Goal: Task Accomplishment & Management: Manage account settings

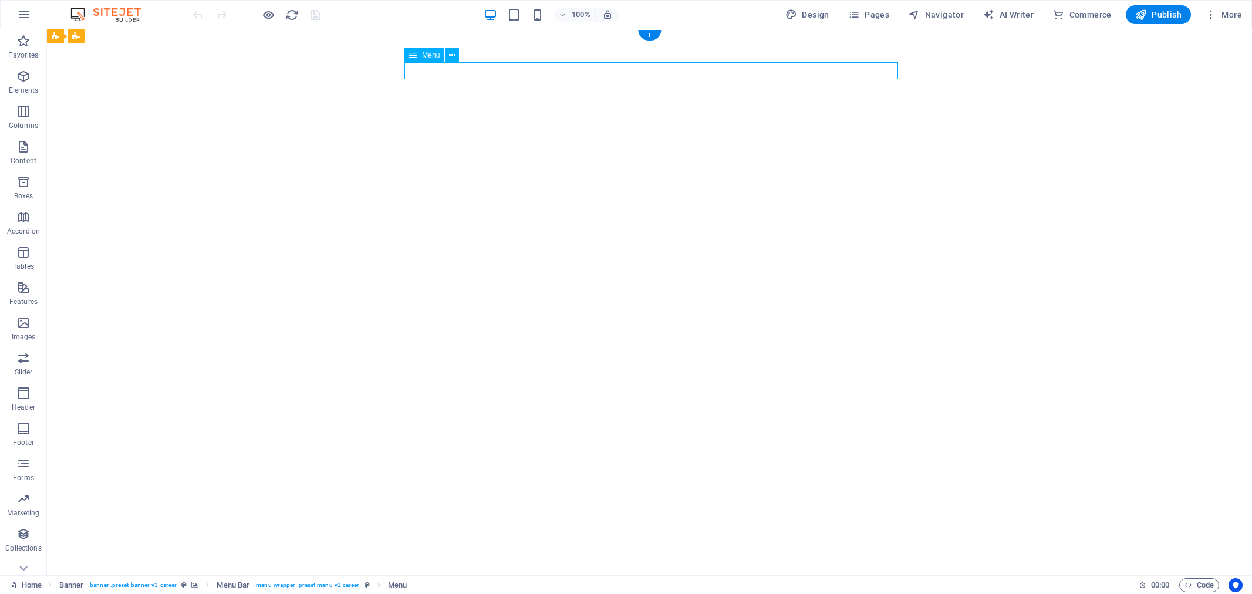
select select "1"
select select
select select "2"
select select
select select "3"
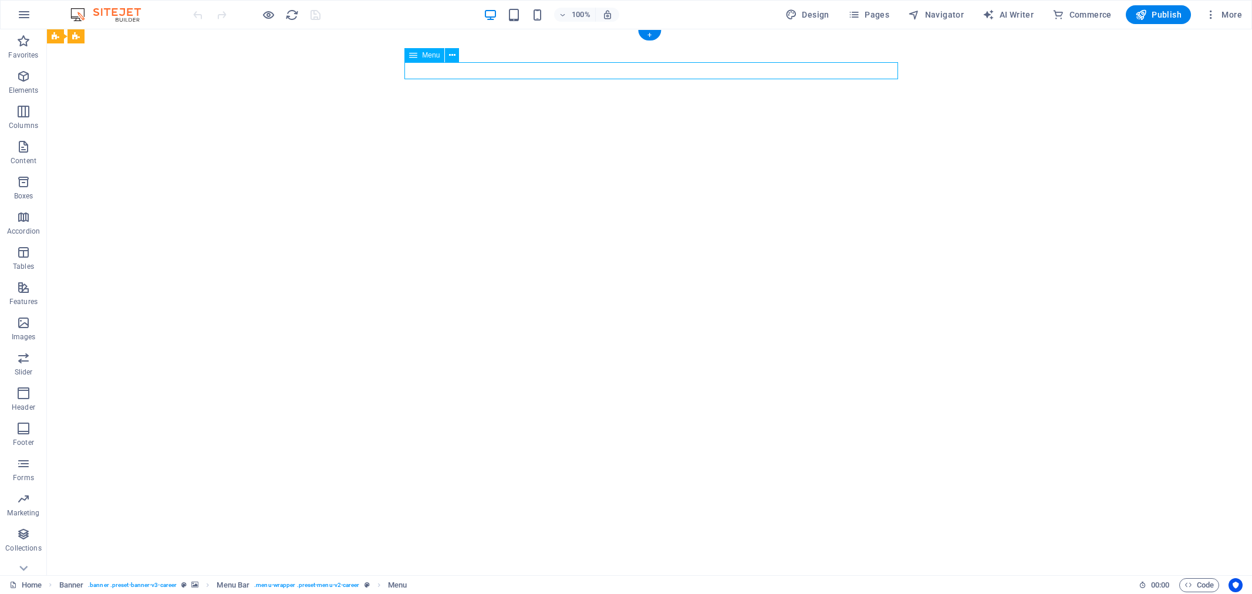
select select
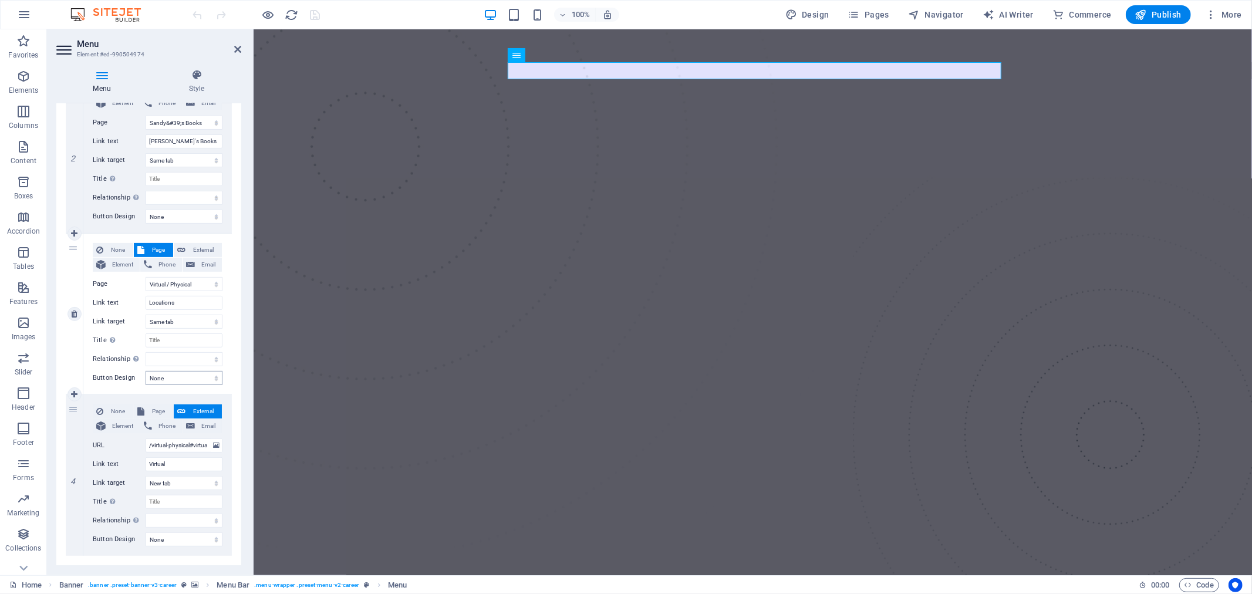
scroll to position [326, 0]
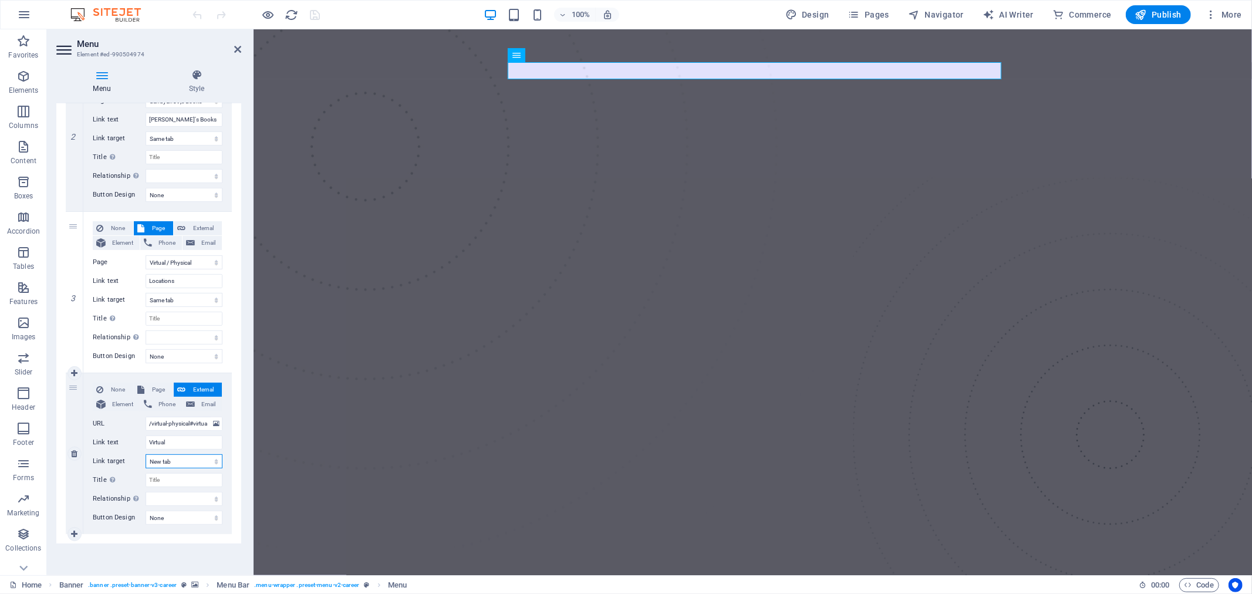
click at [180, 466] on select "New tab Same tab Overlay" at bounding box center [184, 461] width 77 height 14
select select
click at [146, 454] on select "New tab Same tab Overlay" at bounding box center [184, 461] width 77 height 14
select select
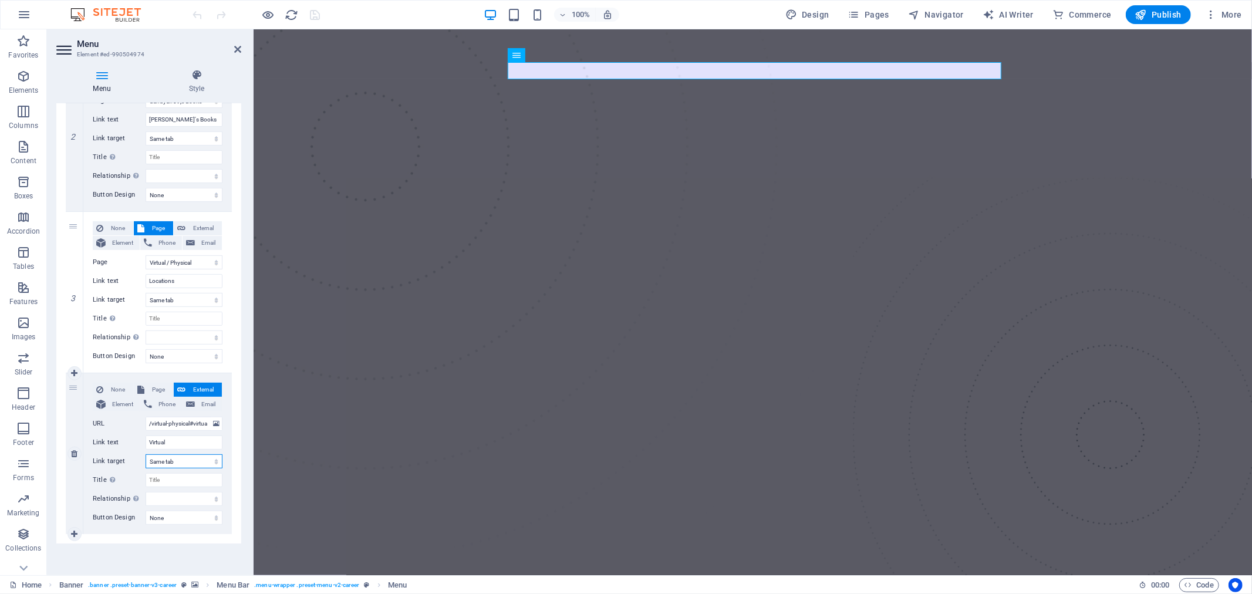
select select
click at [174, 547] on div "Menu Auto Custom Create custom menu items for this menu. Recommended for one-pa…" at bounding box center [148, 334] width 185 height 462
click at [313, 12] on icon "save" at bounding box center [315, 14] width 13 height 13
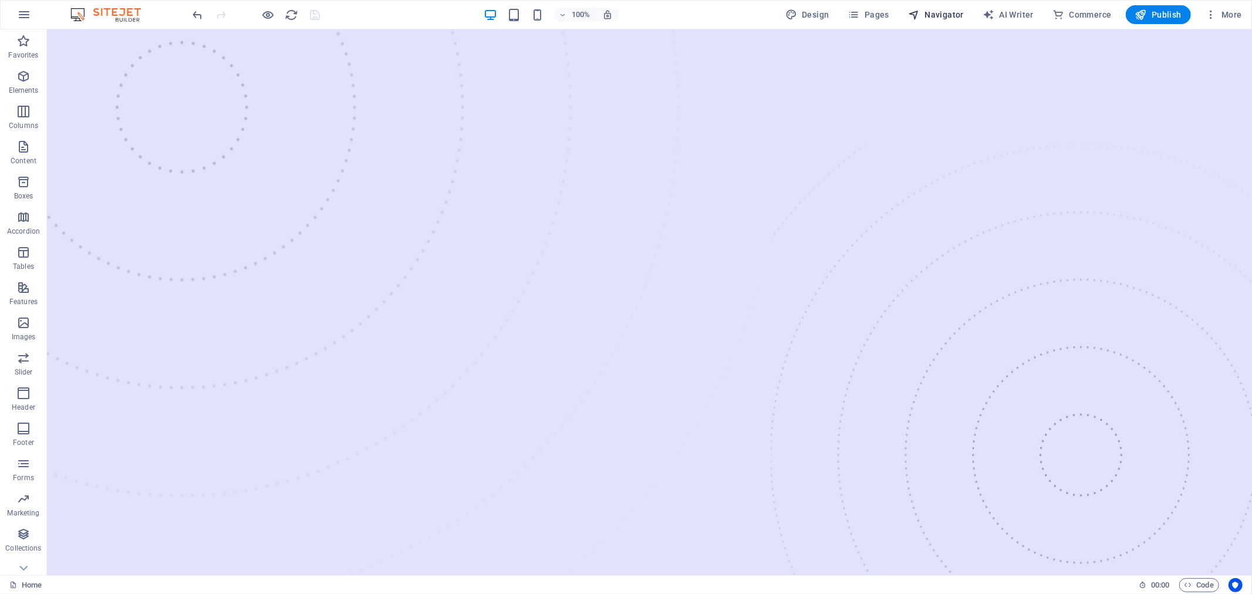
click at [932, 18] on span "Navigator" at bounding box center [936, 15] width 56 height 12
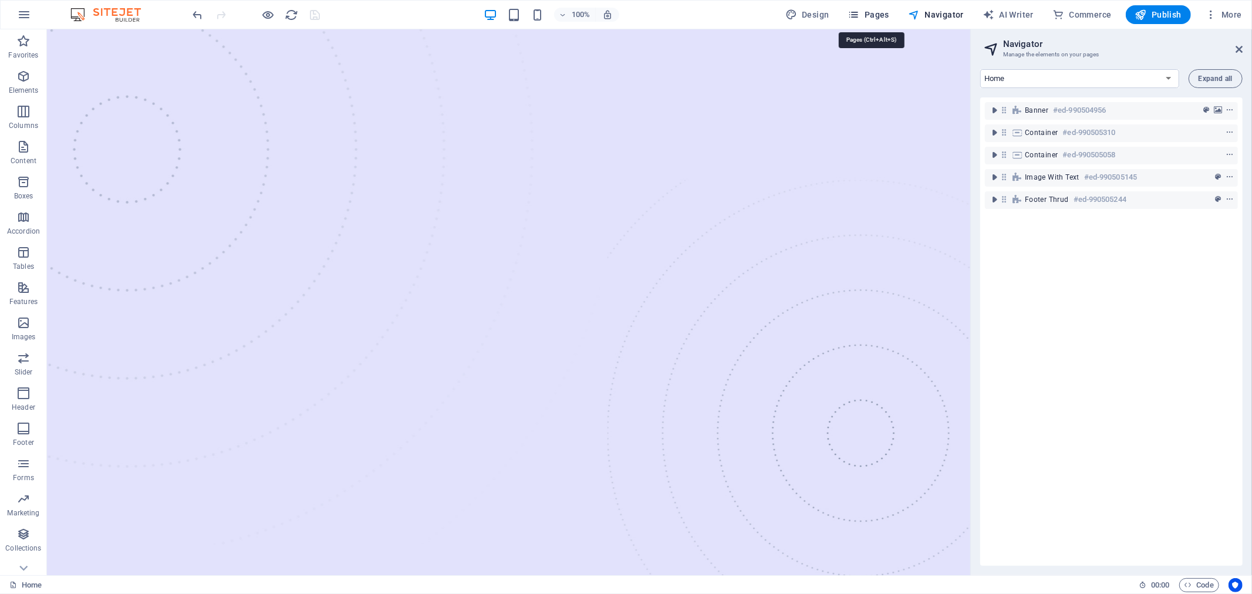
click at [884, 18] on span "Pages" at bounding box center [868, 15] width 41 height 12
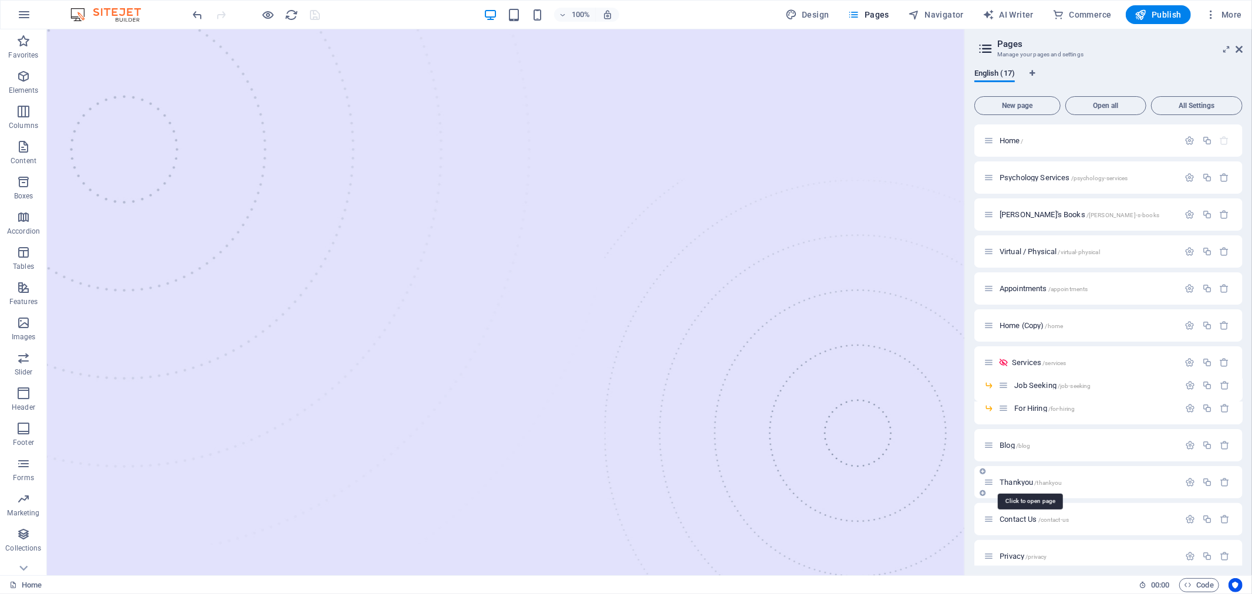
click at [1021, 484] on span "Thankyou /thankyou" at bounding box center [1030, 482] width 62 height 9
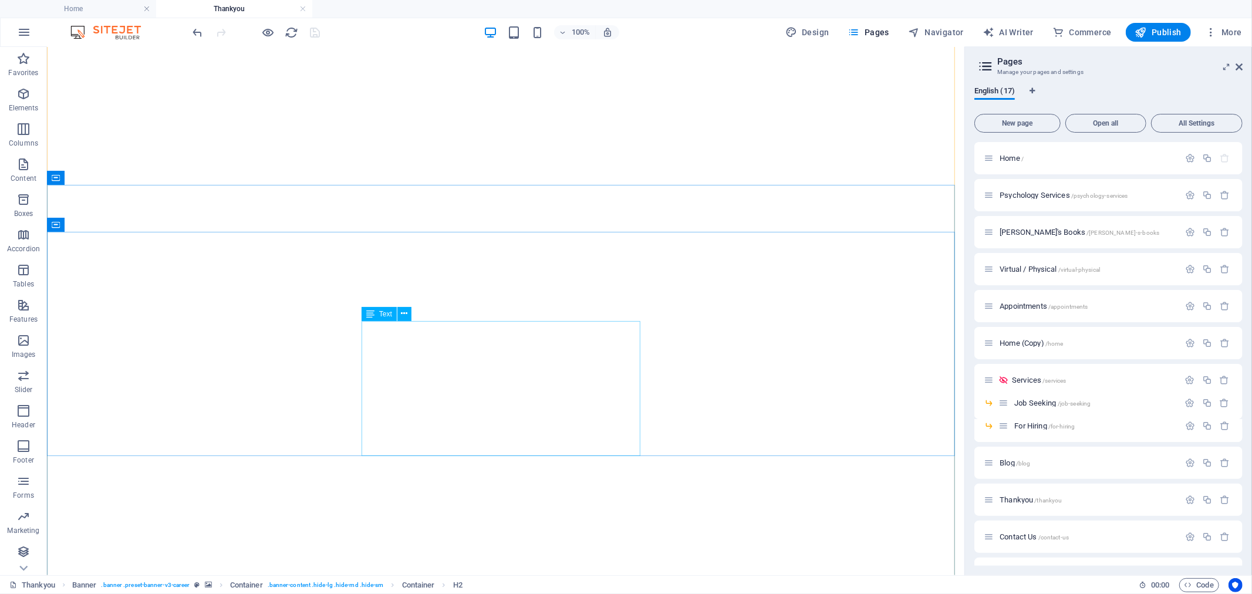
scroll to position [652, 0]
click at [928, 32] on span "Navigator" at bounding box center [936, 32] width 56 height 12
select select "18062007-en"
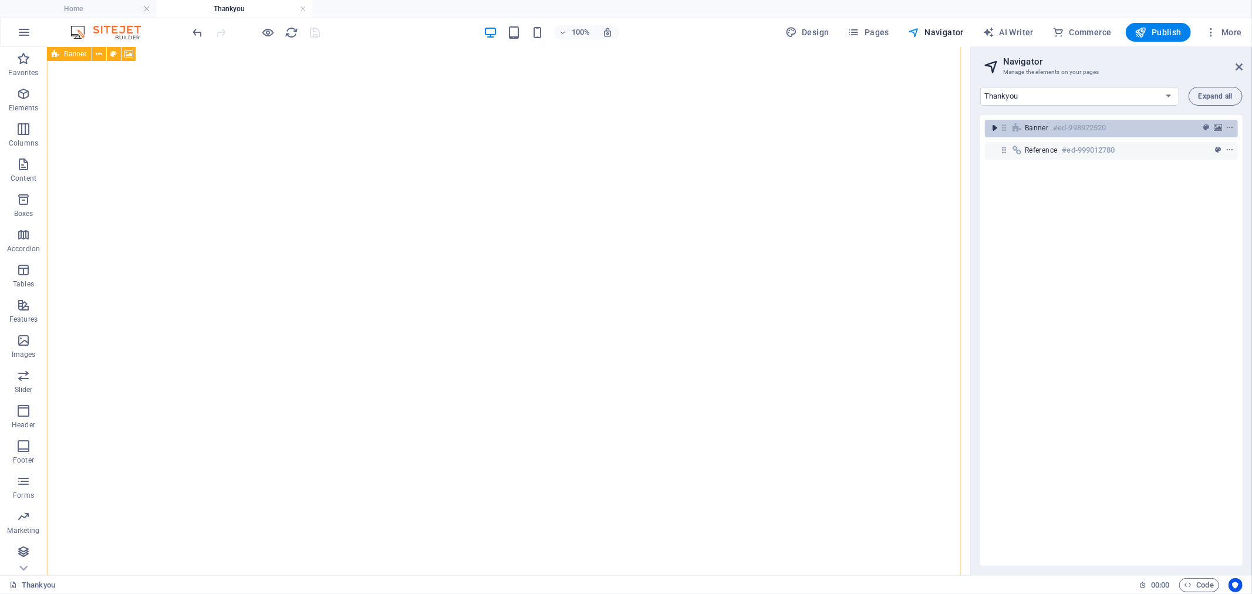
click at [995, 130] on icon "toggle-expand" at bounding box center [994, 128] width 12 height 12
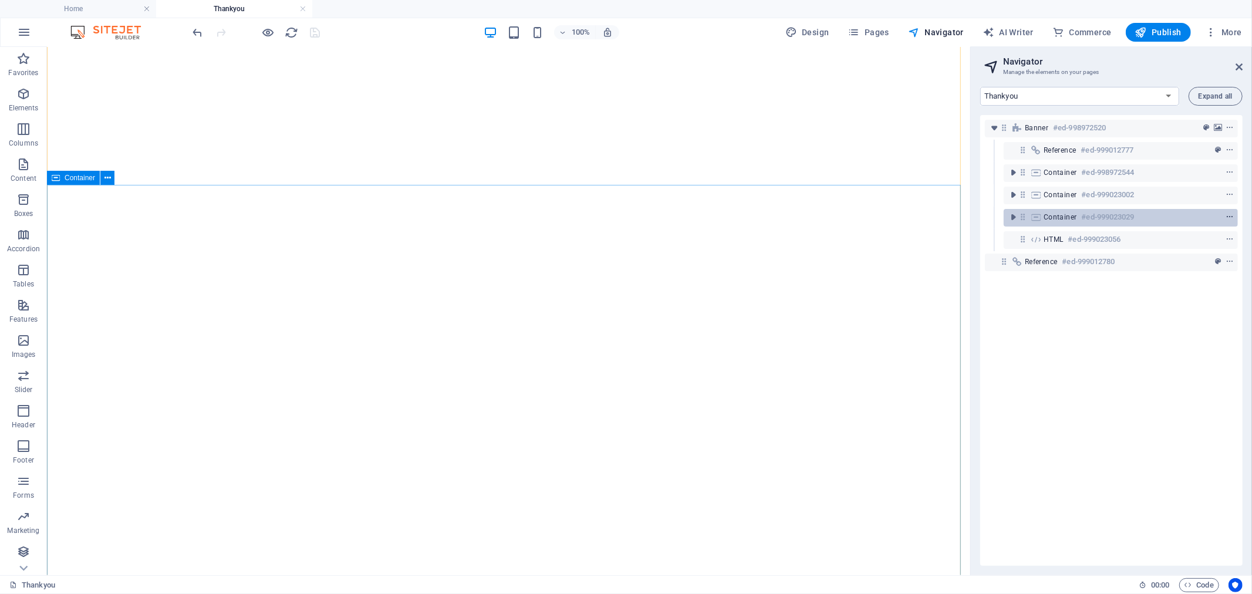
click at [1232, 217] on span "context-menu" at bounding box center [1229, 217] width 12 height 8
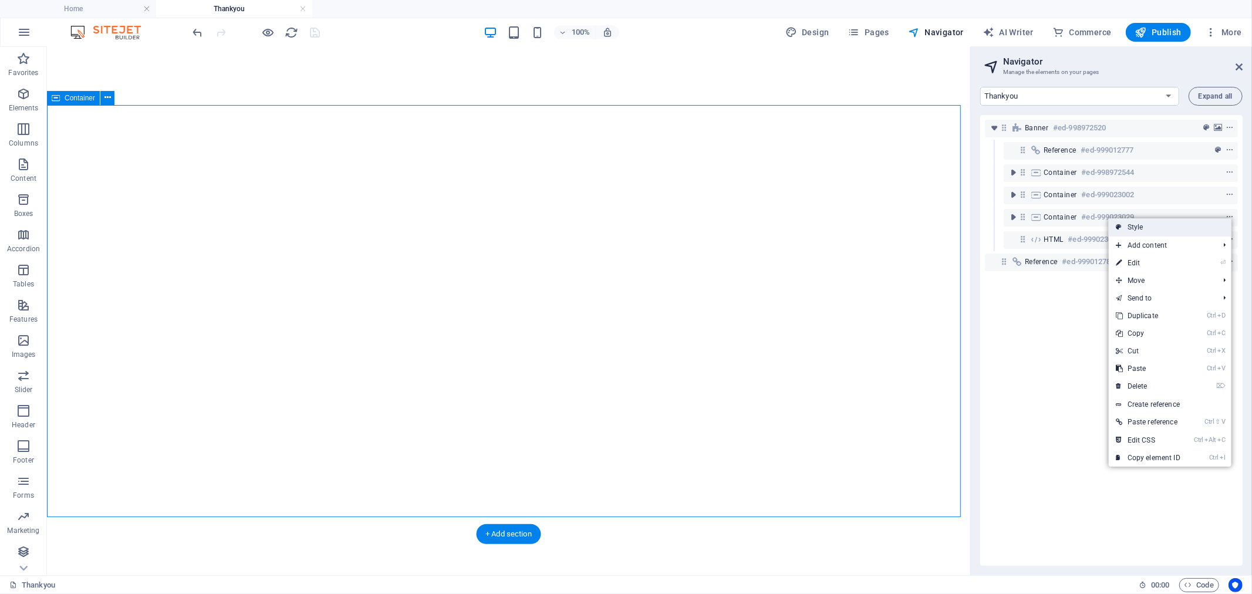
scroll to position [732, 0]
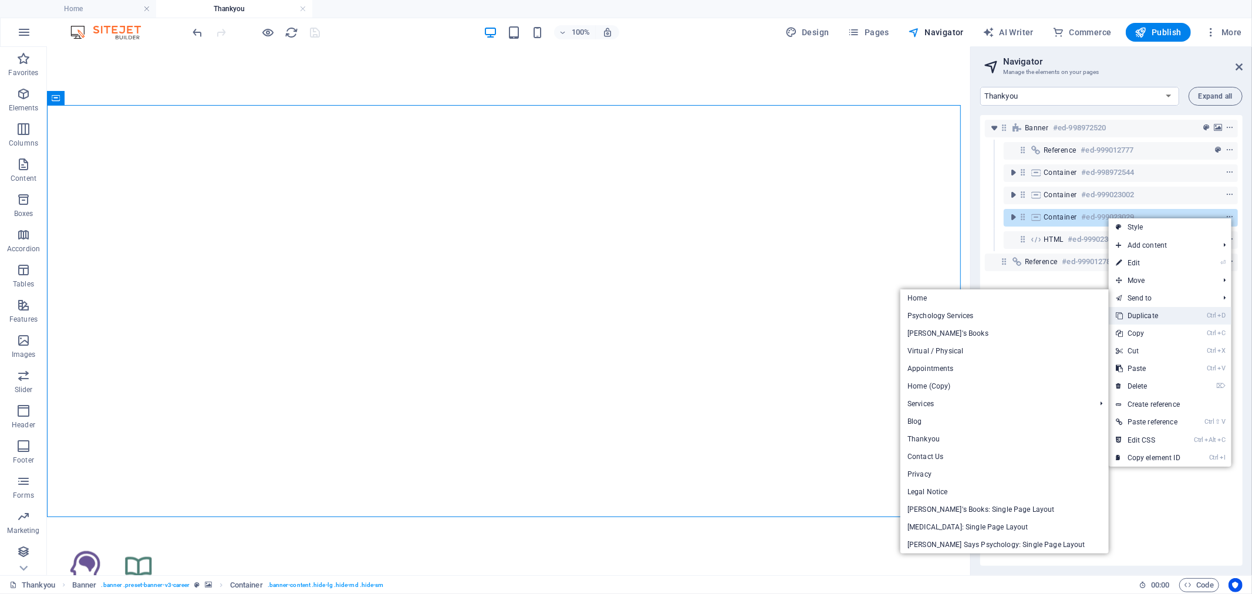
click at [1158, 319] on link "Ctrl D Duplicate" at bounding box center [1147, 316] width 79 height 18
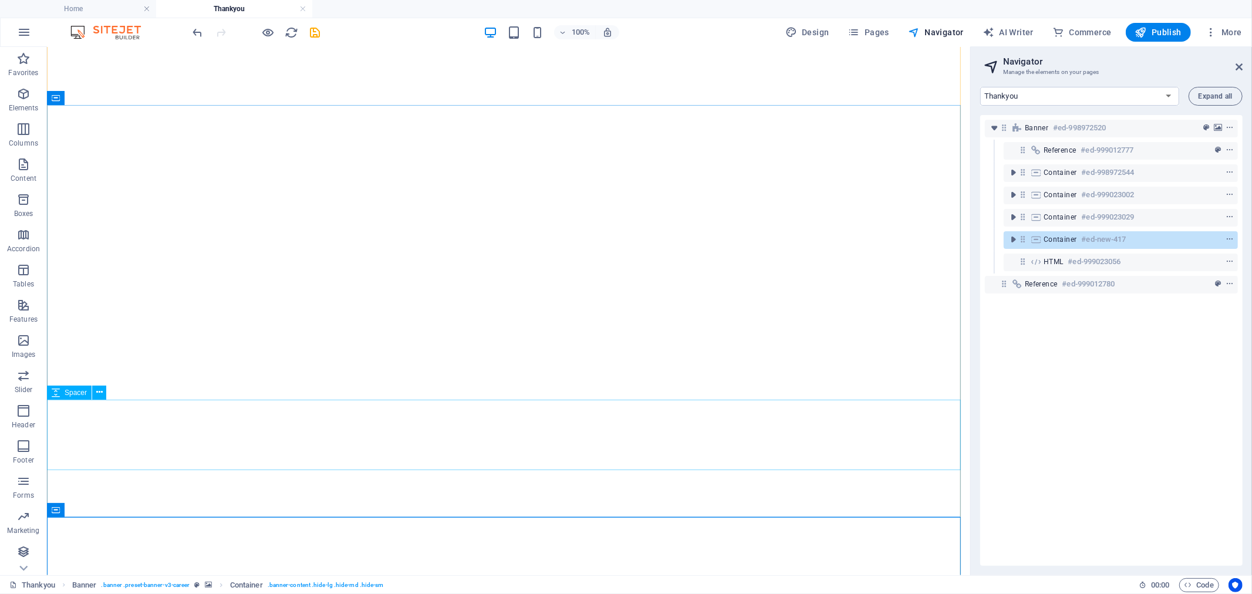
scroll to position [993, 0]
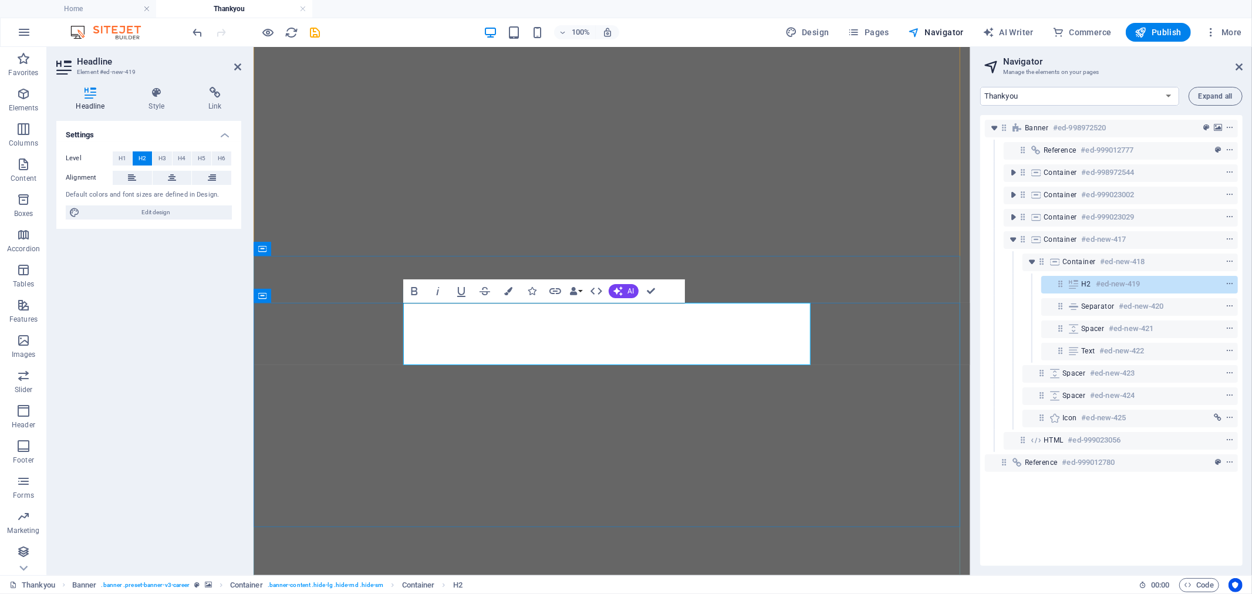
drag, startPoint x: 584, startPoint y: 349, endPoint x: 438, endPoint y: 329, distance: 146.9
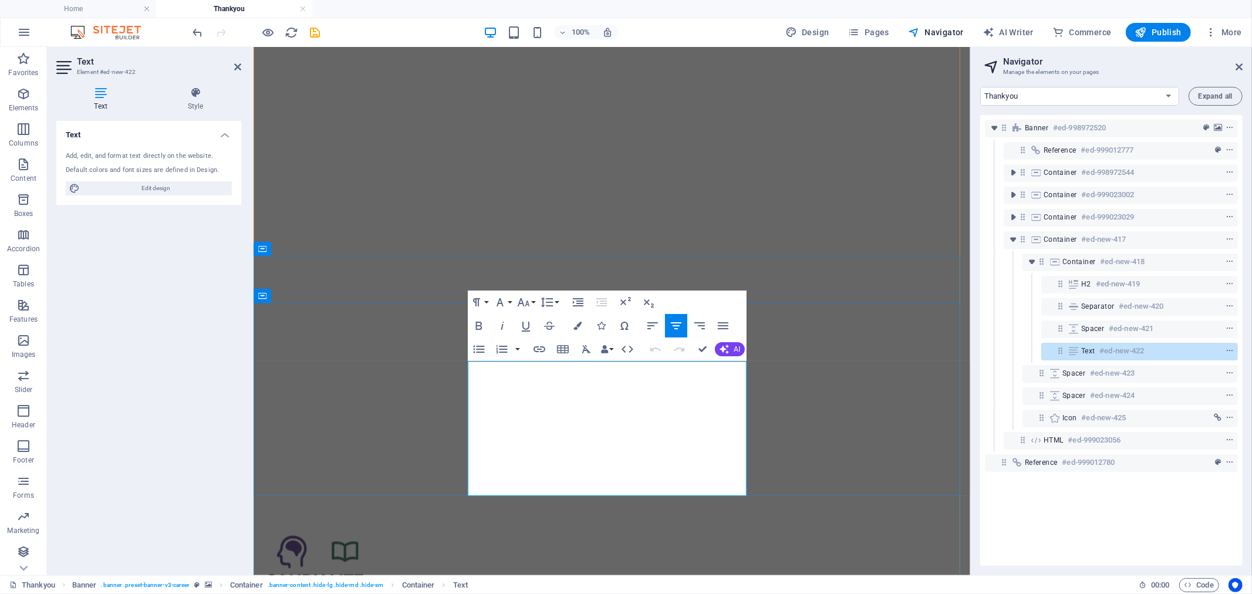
drag, startPoint x: 640, startPoint y: 488, endPoint x: 589, endPoint y: 365, distance: 132.6
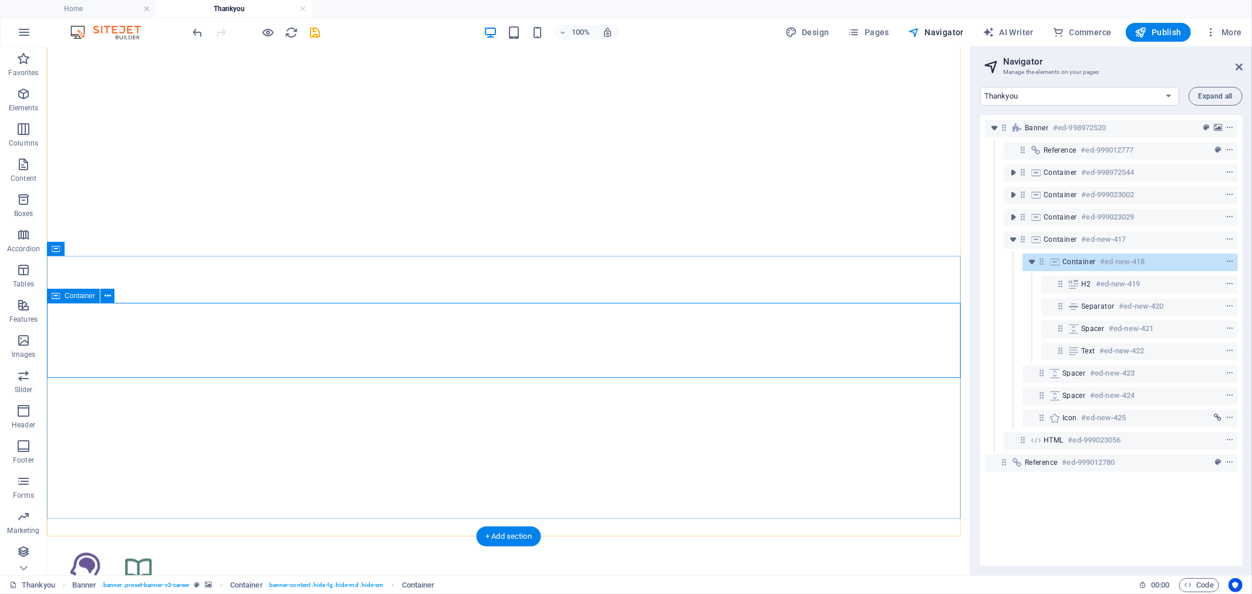
click at [1076, 263] on span "Container" at bounding box center [1078, 261] width 33 height 9
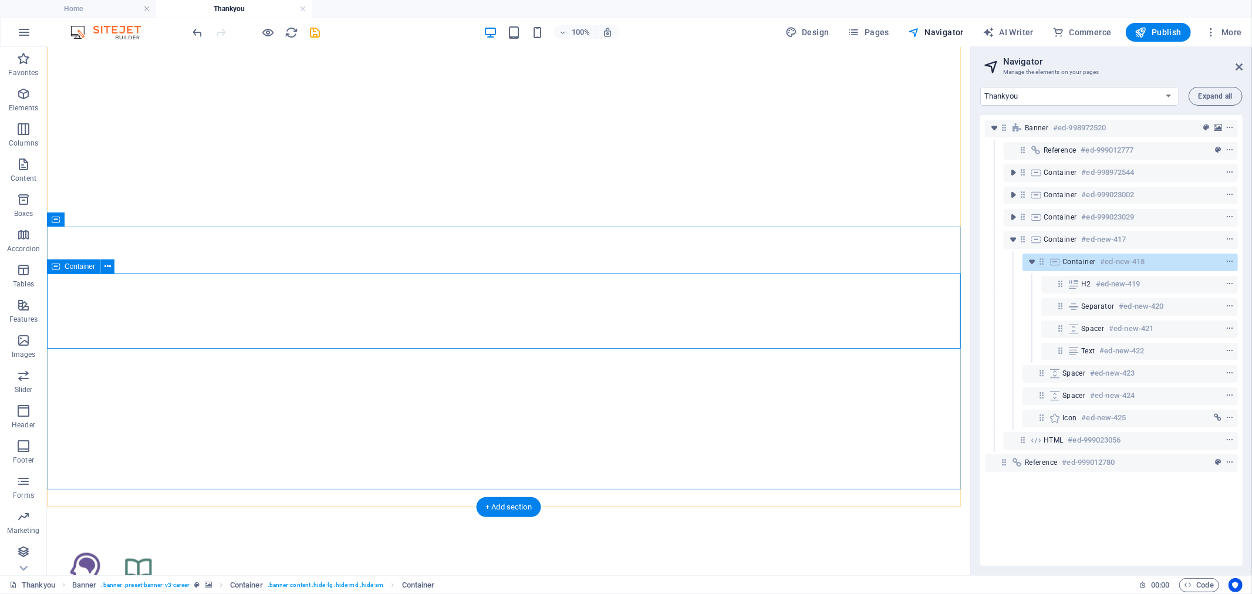
scroll to position [1022, 0]
click at [1076, 263] on span "Container" at bounding box center [1078, 261] width 33 height 9
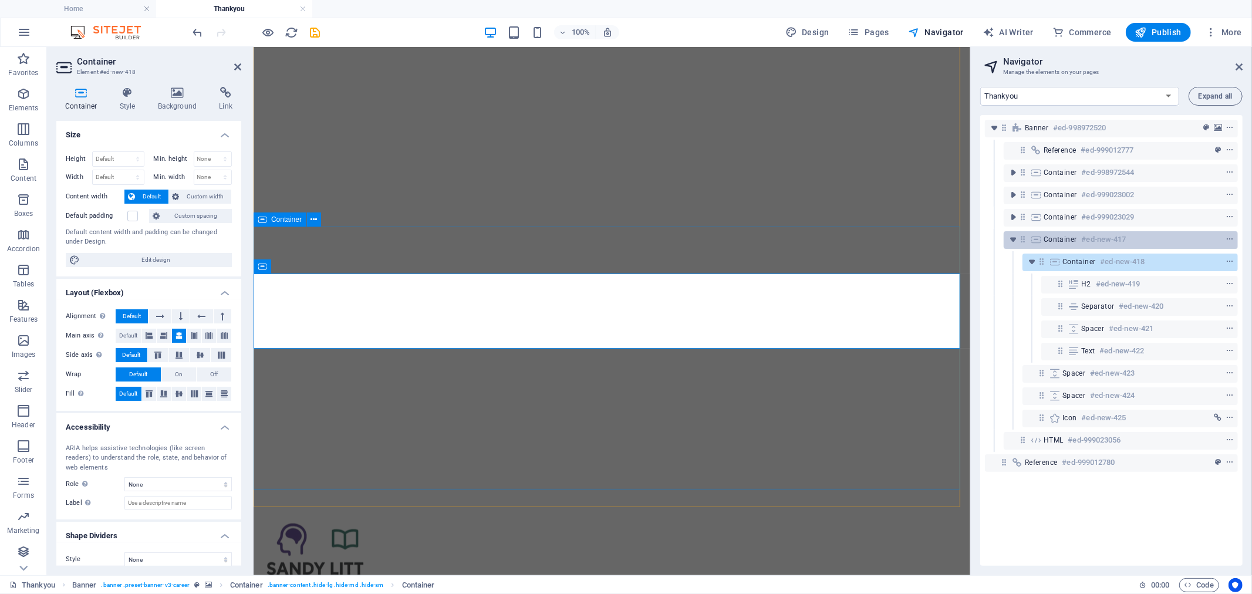
click at [1096, 241] on h6 "#ed-new-417" at bounding box center [1103, 239] width 45 height 14
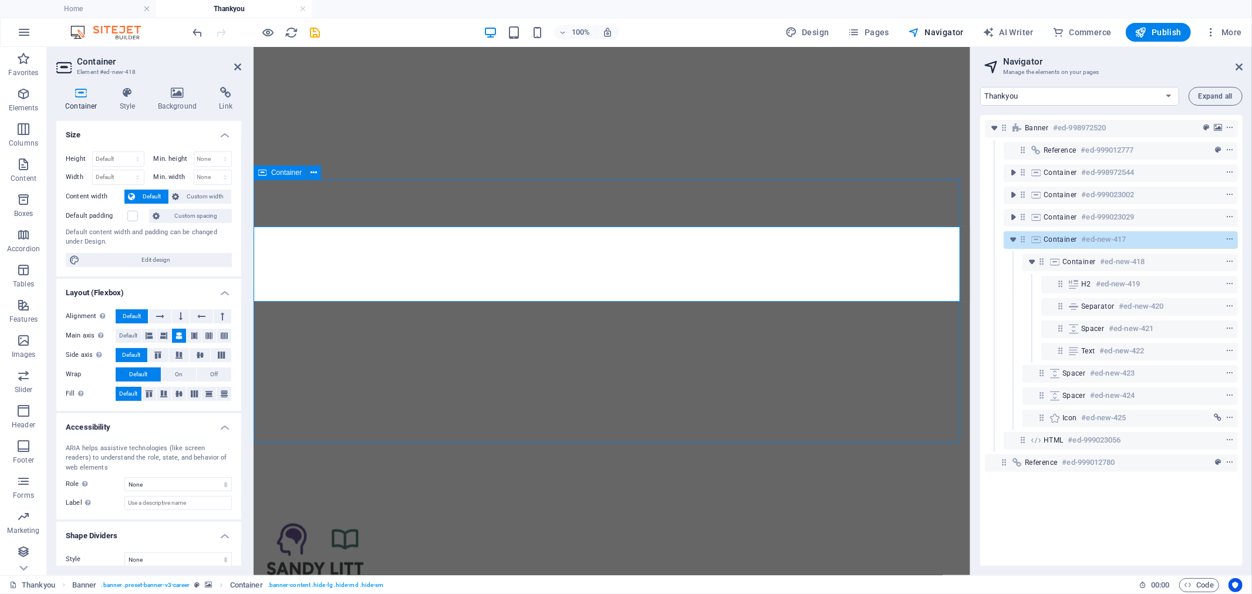
scroll to position [1069, 0]
click at [1096, 241] on h6 "#ed-new-417" at bounding box center [1103, 239] width 45 height 14
select select "%"
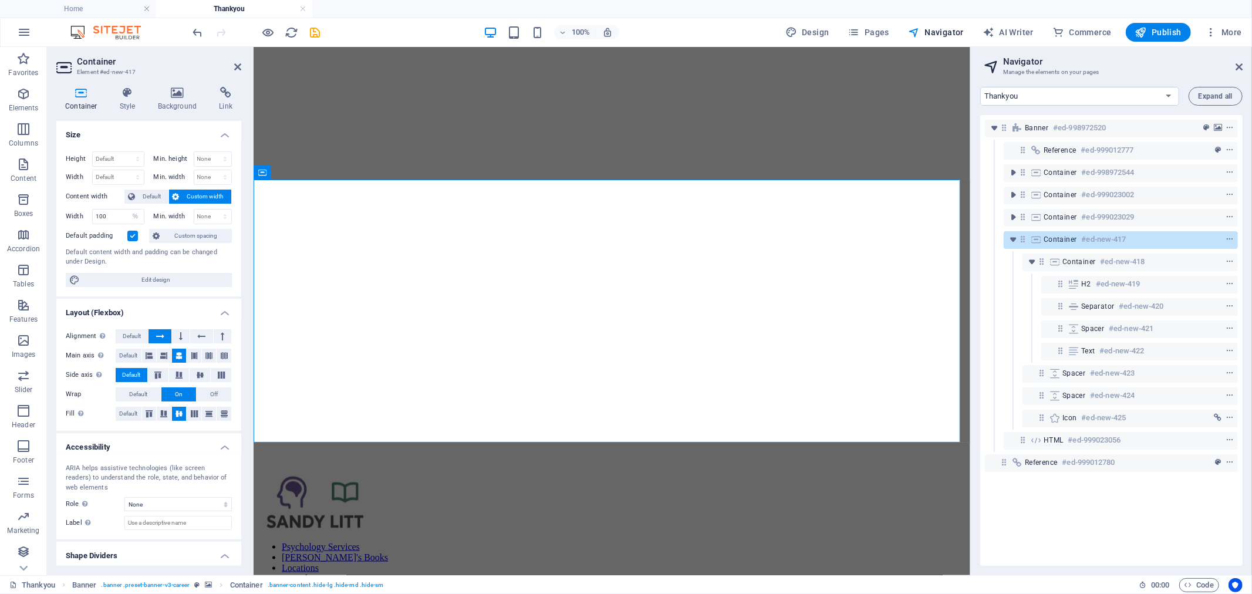
scroll to position [30, 0]
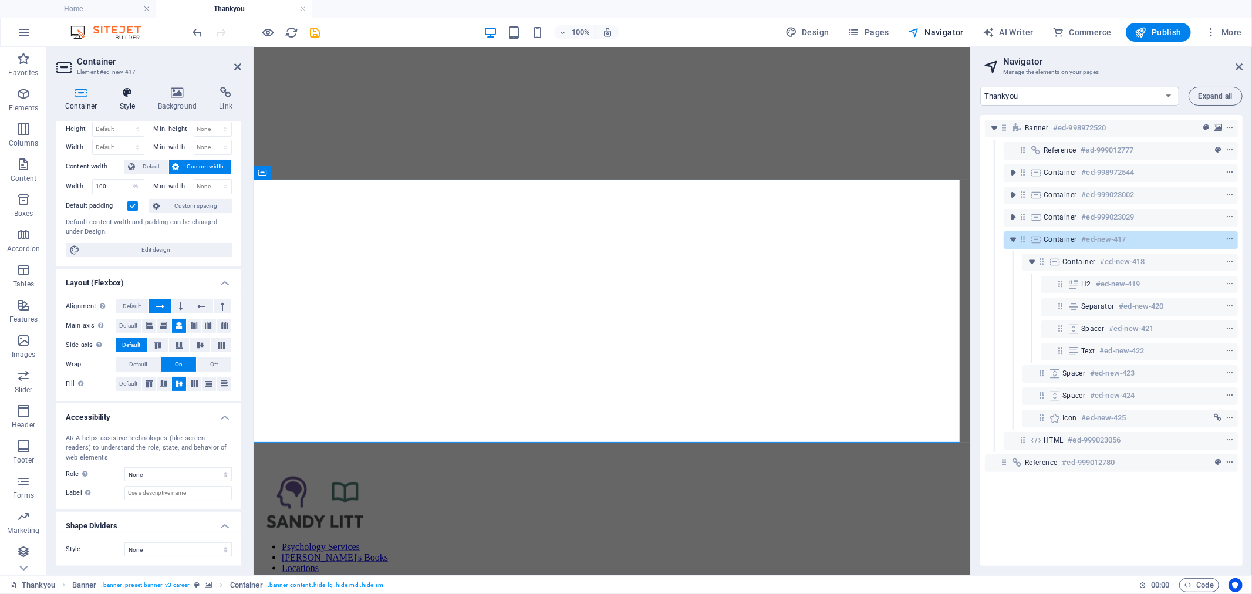
click at [127, 93] on icon at bounding box center [127, 93] width 33 height 12
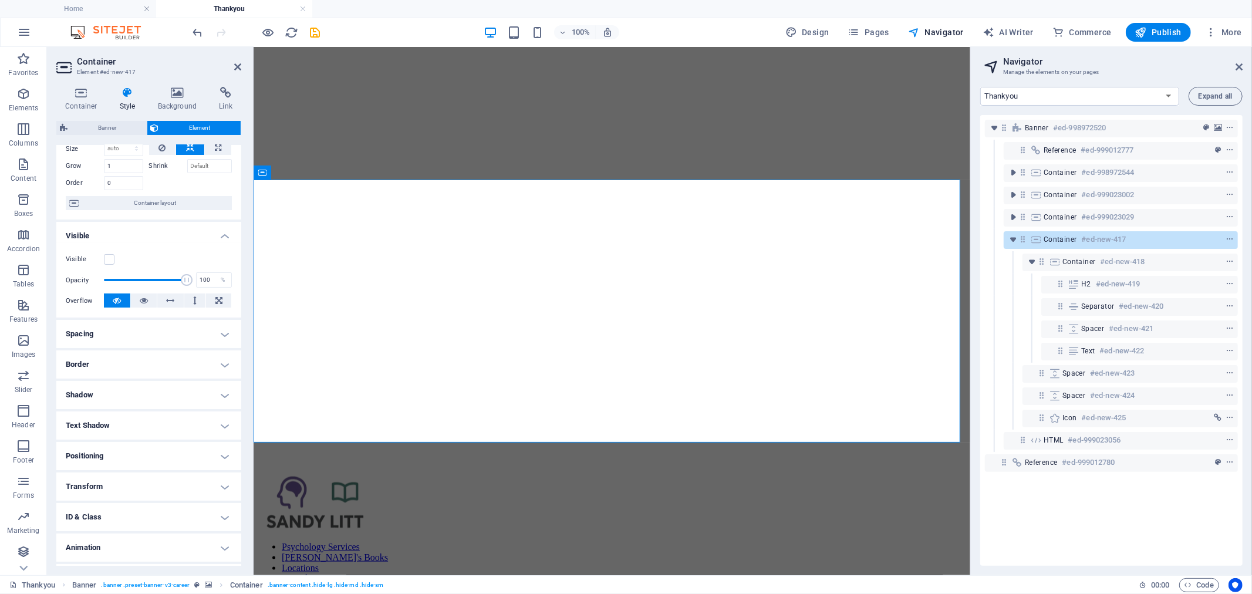
scroll to position [75, 0]
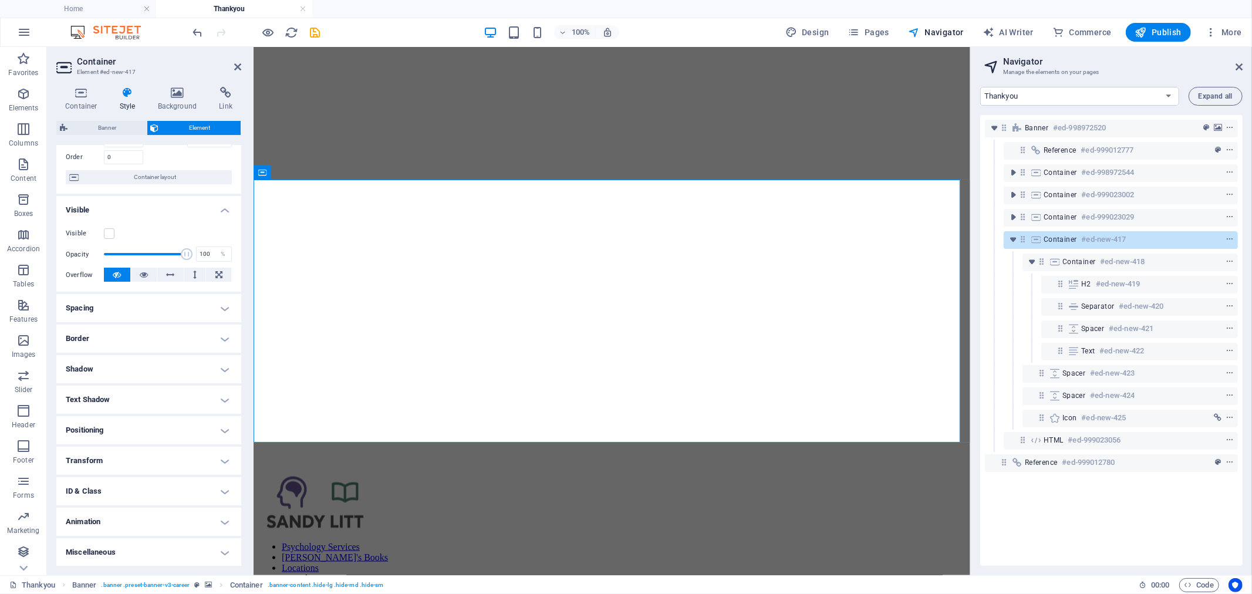
click at [142, 491] on h4 "ID & Class" at bounding box center [148, 491] width 185 height 28
click at [142, 512] on h4 "Container (div)" at bounding box center [133, 514] width 42 height 13
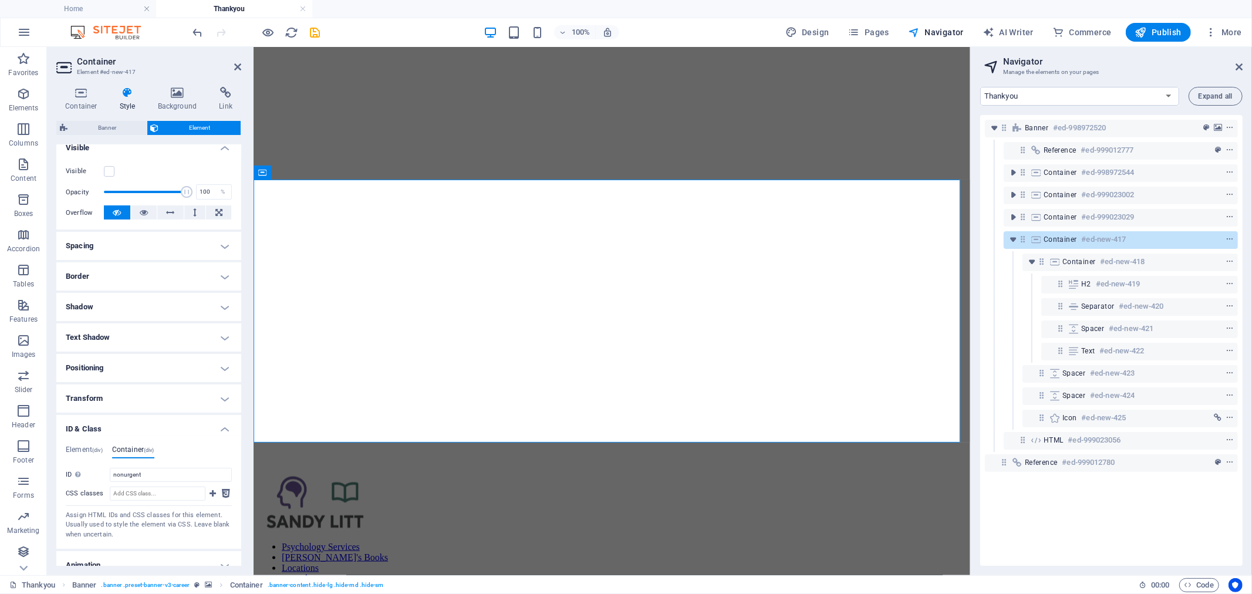
scroll to position [180, 0]
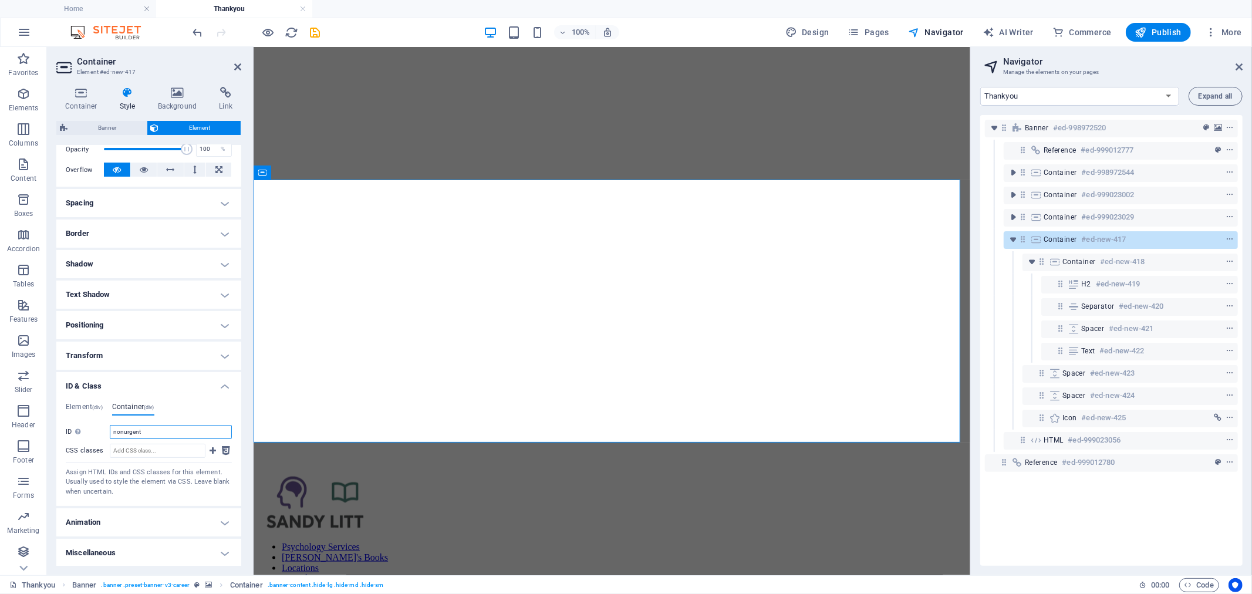
drag, startPoint x: 159, startPoint y: 429, endPoint x: 62, endPoint y: 425, distance: 96.9
click at [62, 425] on div "Element (div) Container (div) ID ed-new-417 CSS classes 1 banner-content 2 hide…" at bounding box center [148, 449] width 185 height 113
type input "factsheet"
drag, startPoint x: 315, startPoint y: 28, endPoint x: 331, endPoint y: 28, distance: 16.4
click at [315, 28] on icon "save" at bounding box center [315, 32] width 13 height 13
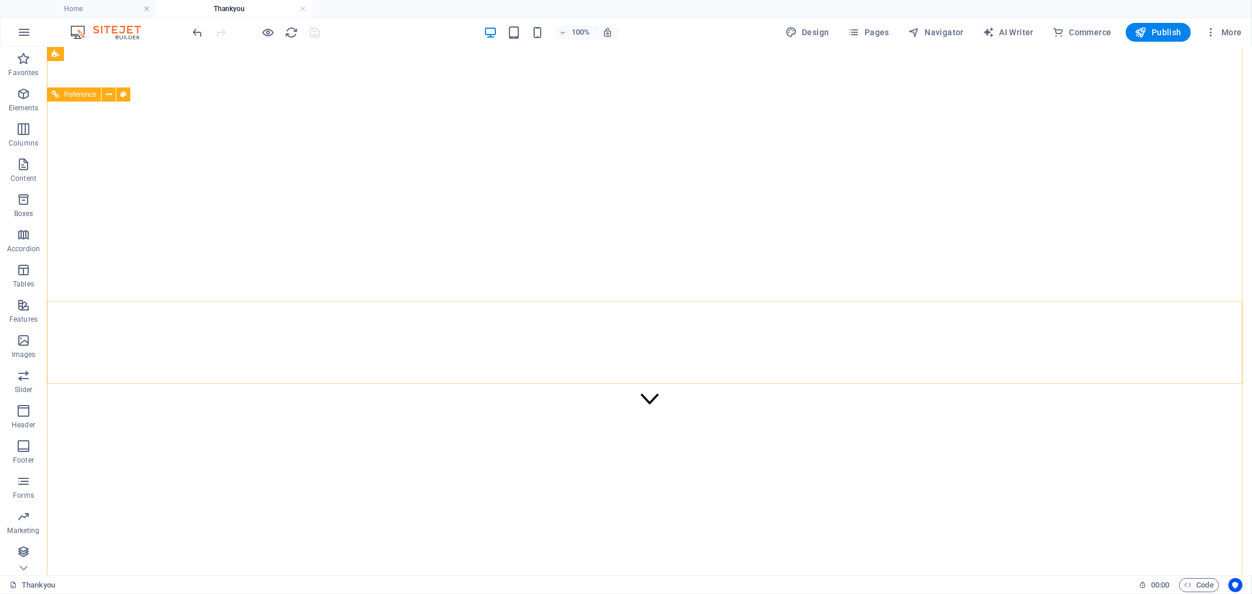
scroll to position [0, 0]
drag, startPoint x: 884, startPoint y: 33, endPoint x: 877, endPoint y: 24, distance: 10.9
click at [884, 33] on span "Pages" at bounding box center [868, 32] width 41 height 12
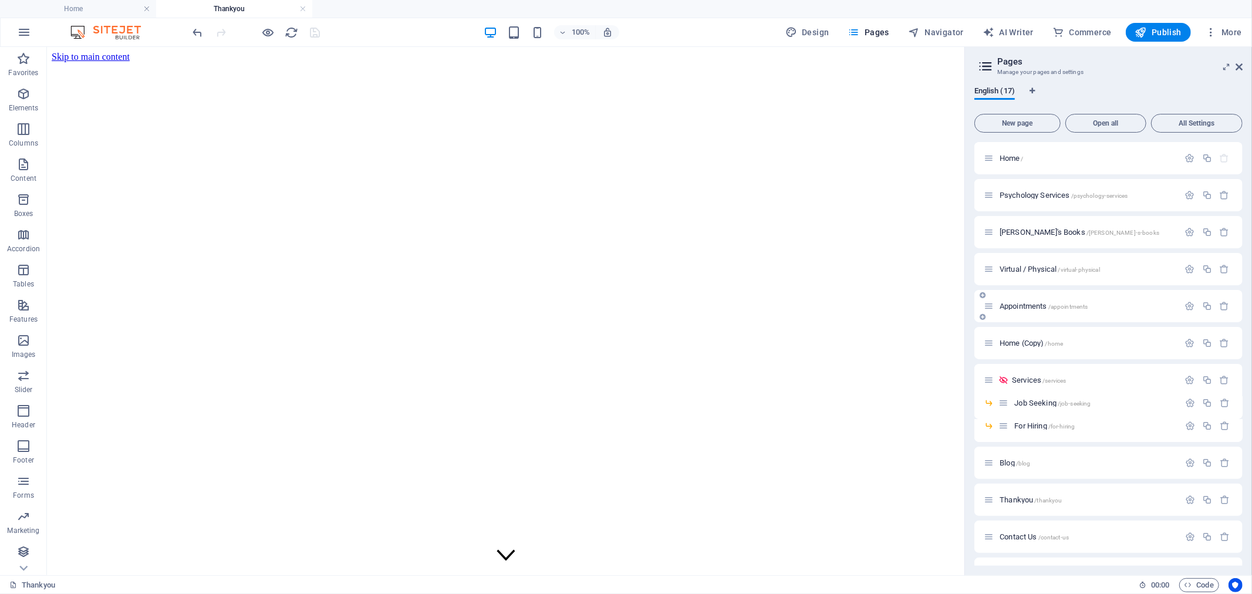
click at [1040, 309] on div "Appointments /appointments" at bounding box center [1080, 305] width 195 height 13
click at [1040, 306] on span "Appointments /appointments" at bounding box center [1043, 306] width 88 height 9
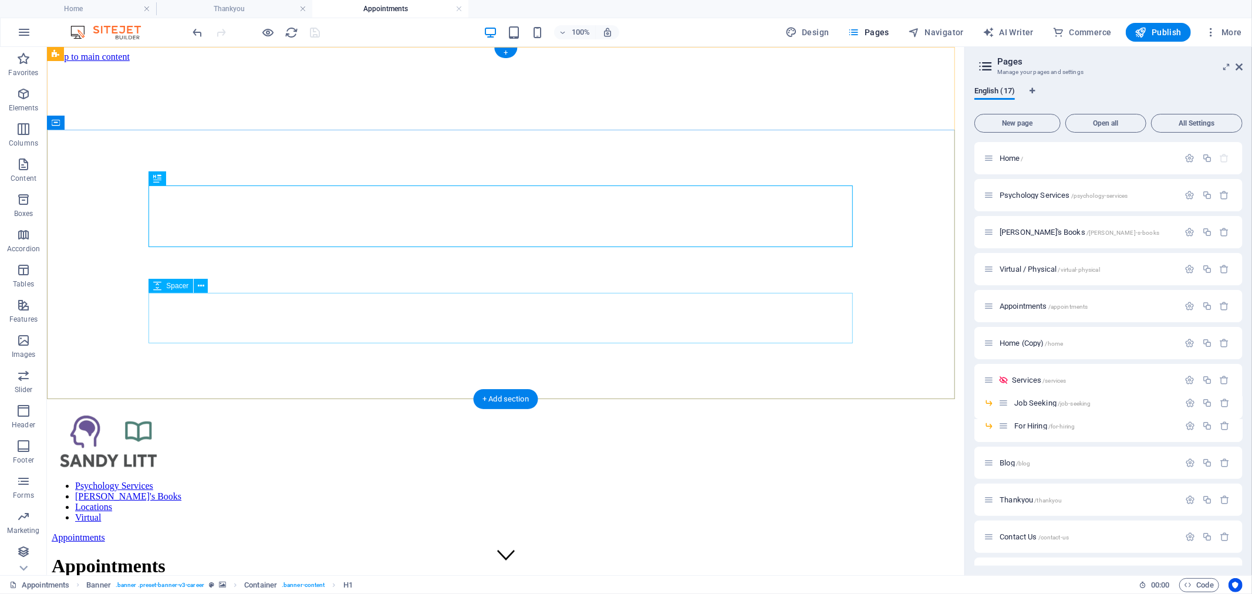
select select "px"
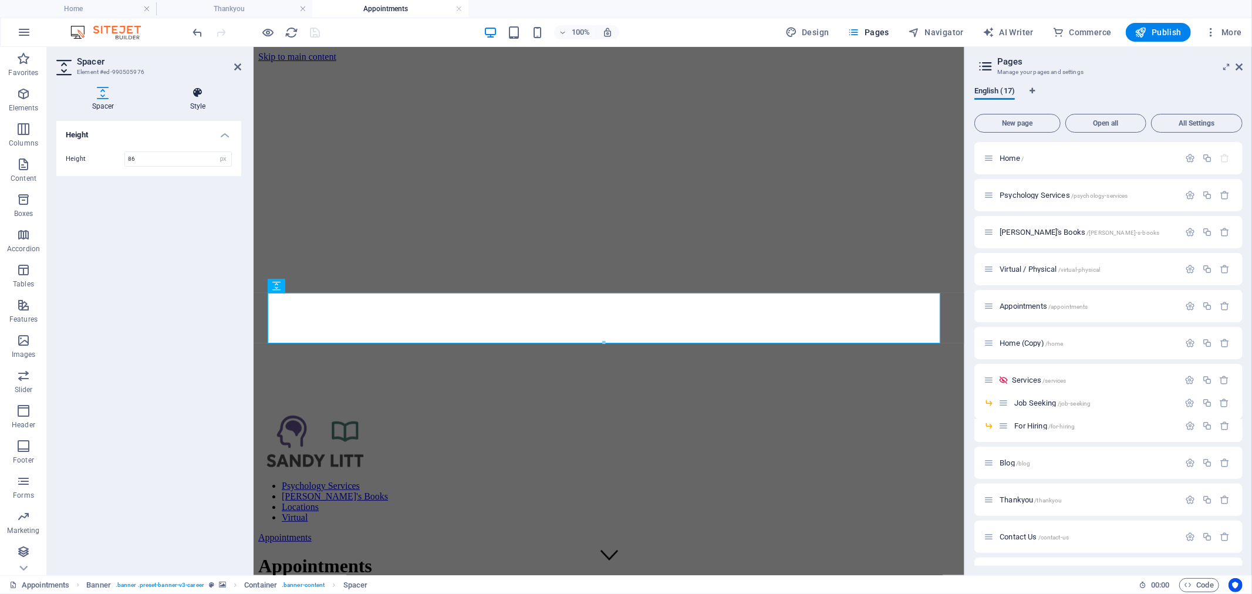
click at [201, 91] on icon at bounding box center [197, 93] width 87 height 12
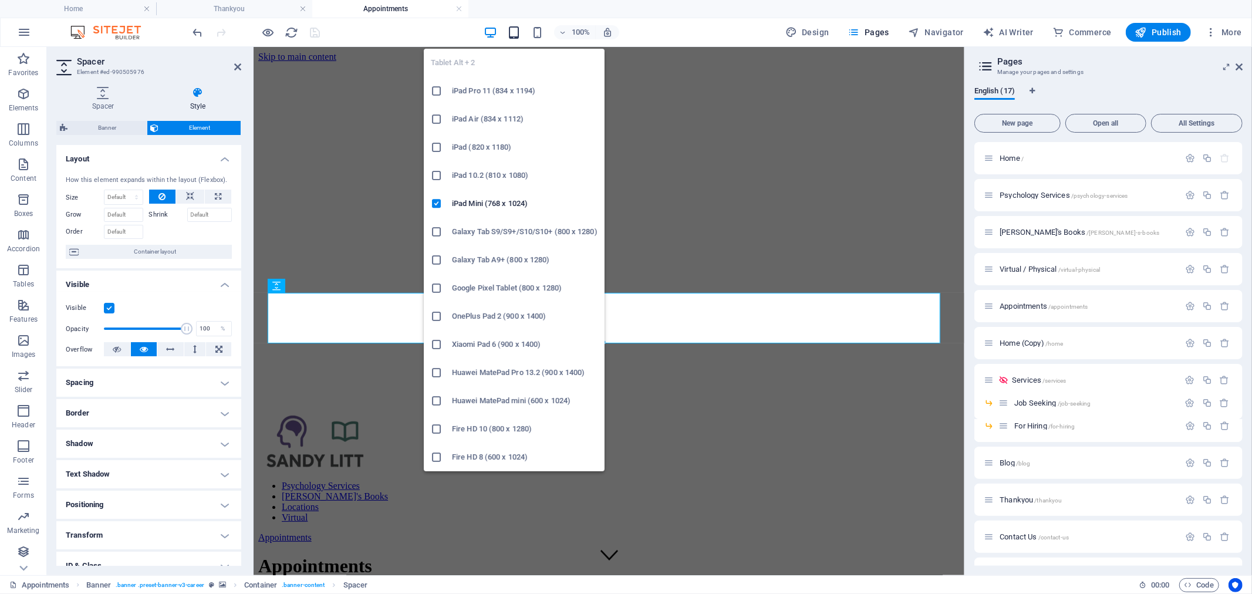
click at [513, 35] on icon "button" at bounding box center [513, 32] width 13 height 13
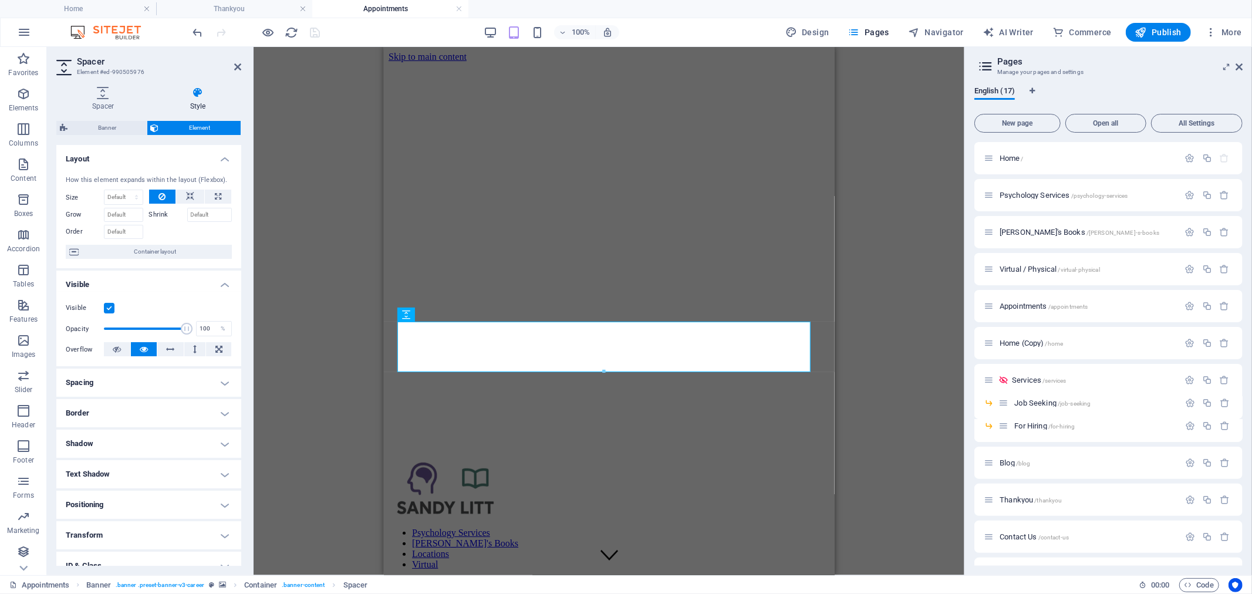
click at [114, 309] on div "Visible" at bounding box center [149, 308] width 166 height 14
click at [110, 309] on label at bounding box center [109, 308] width 11 height 11
click at [0, 0] on input "Visible" at bounding box center [0, 0] width 0 height 0
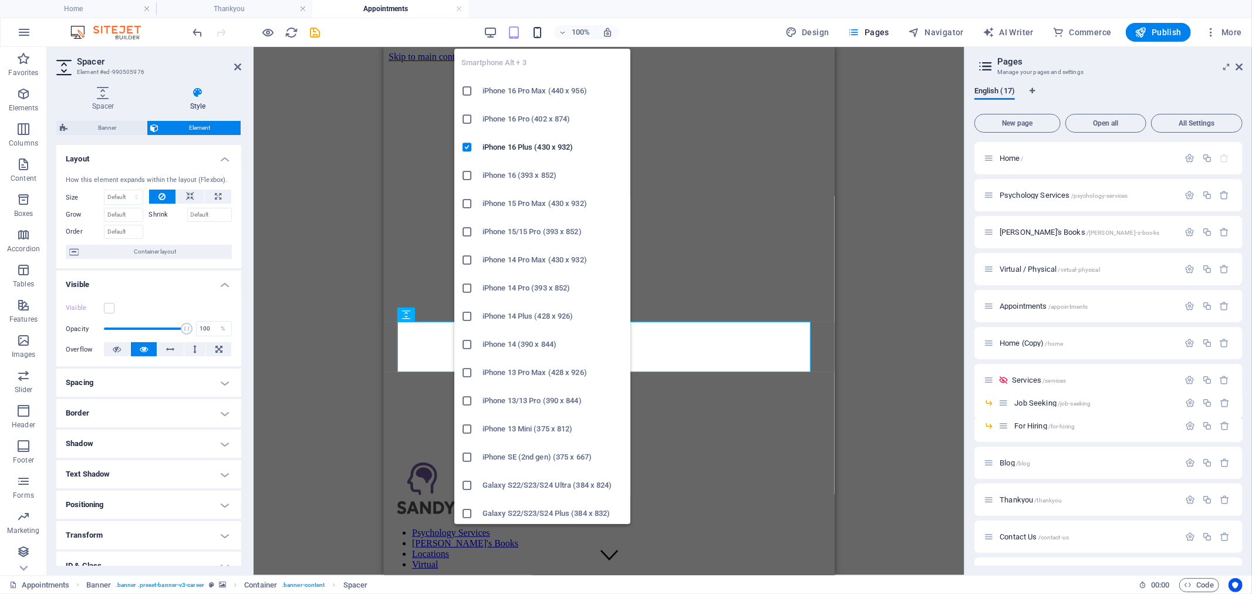
click at [543, 35] on icon "button" at bounding box center [536, 32] width 13 height 13
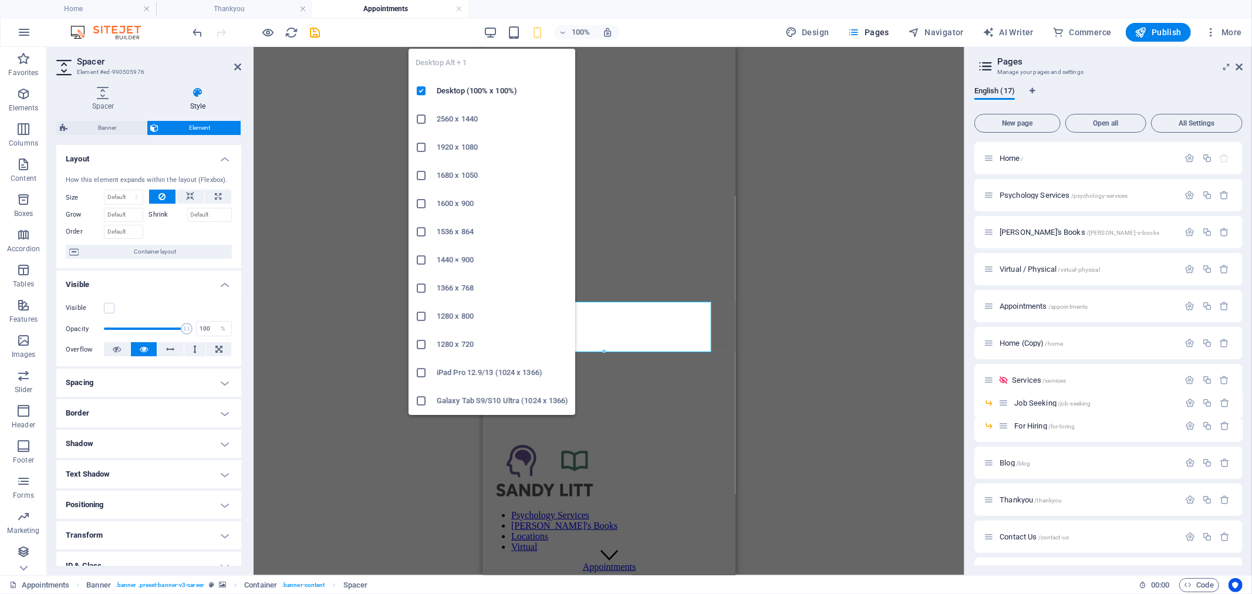
click at [484, 29] on div "100% Design Pages Navigator AI Writer Commerce Publish More" at bounding box center [719, 32] width 1056 height 19
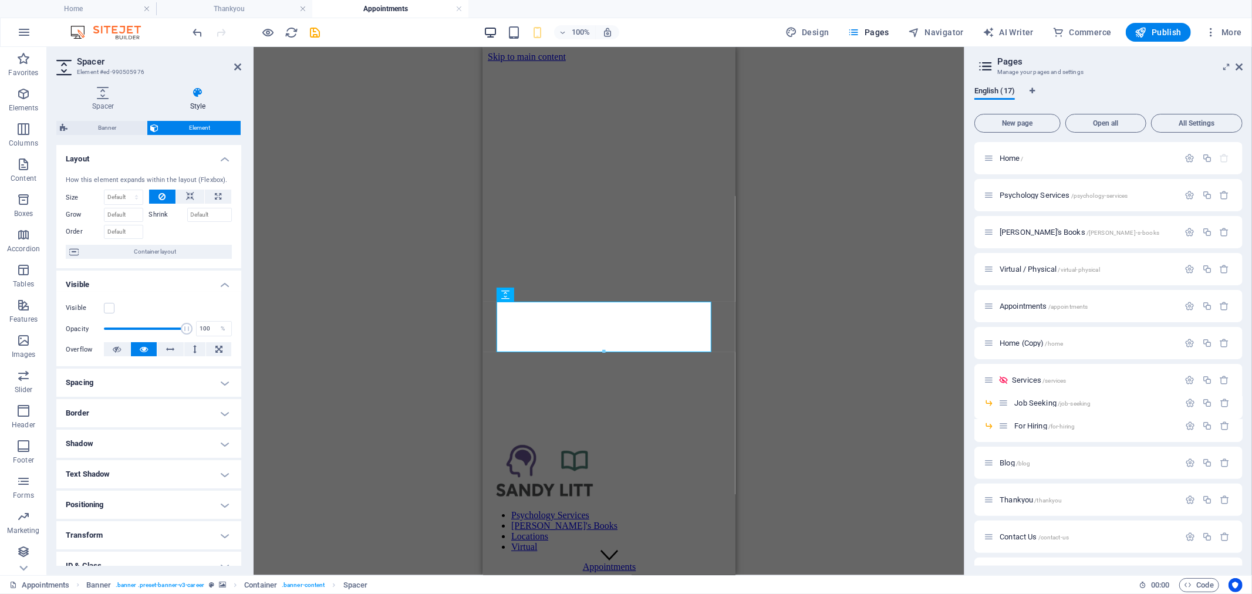
click at [497, 31] on icon "button" at bounding box center [490, 32] width 13 height 13
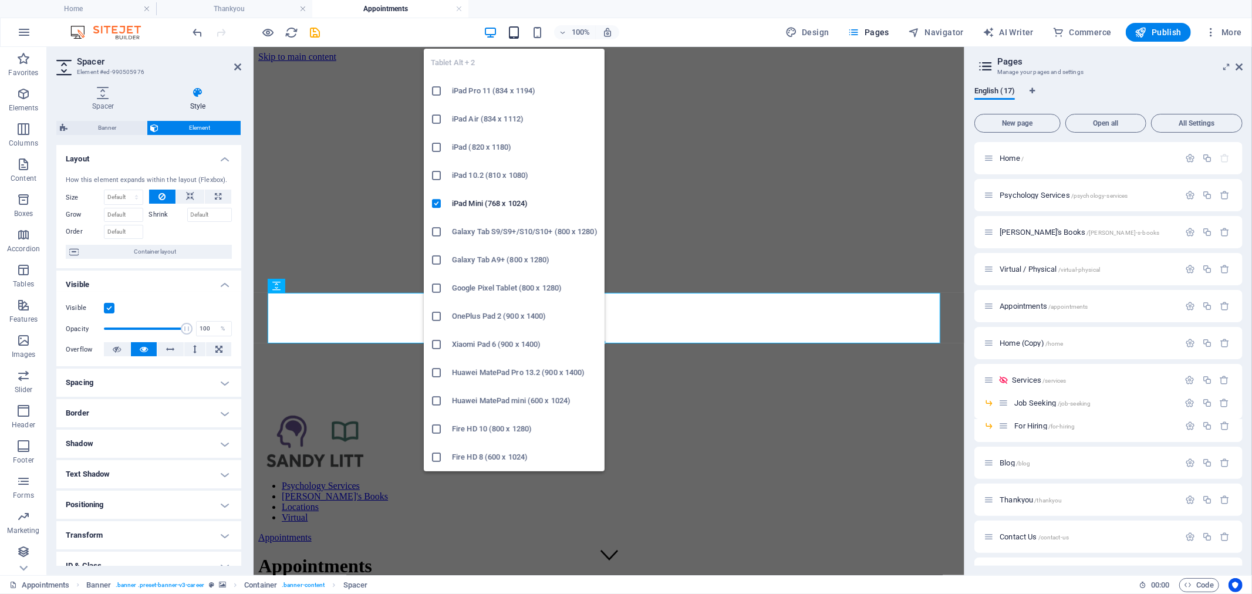
click at [513, 34] on icon "button" at bounding box center [513, 32] width 13 height 13
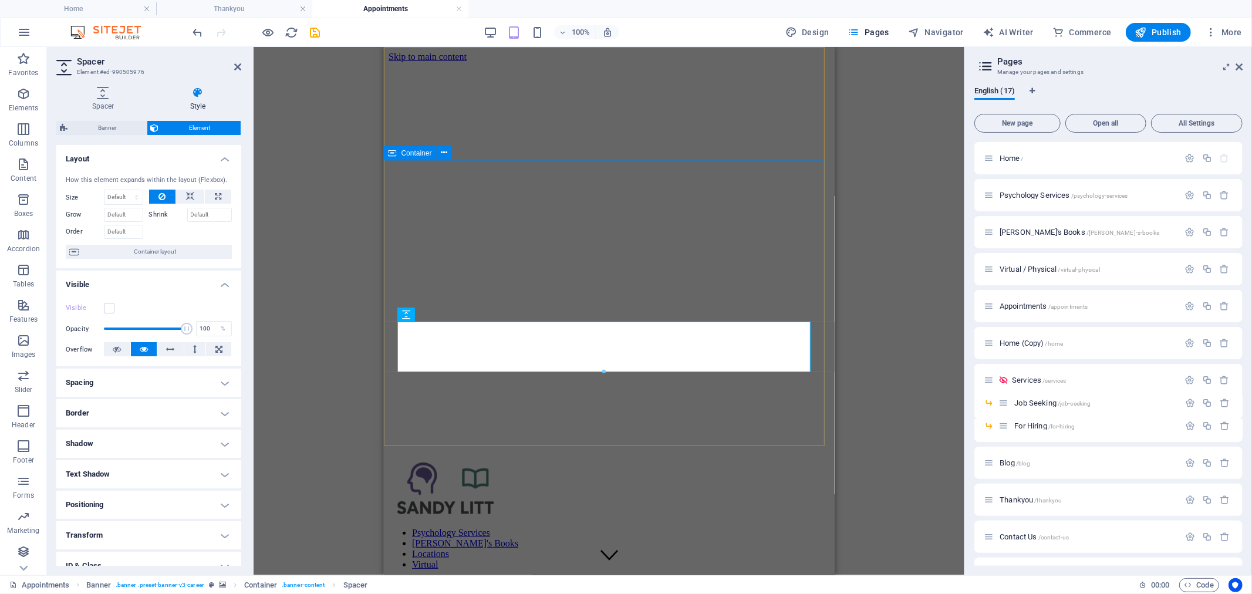
drag, startPoint x: 394, startPoint y: 424, endPoint x: 532, endPoint y: 419, distance: 138.6
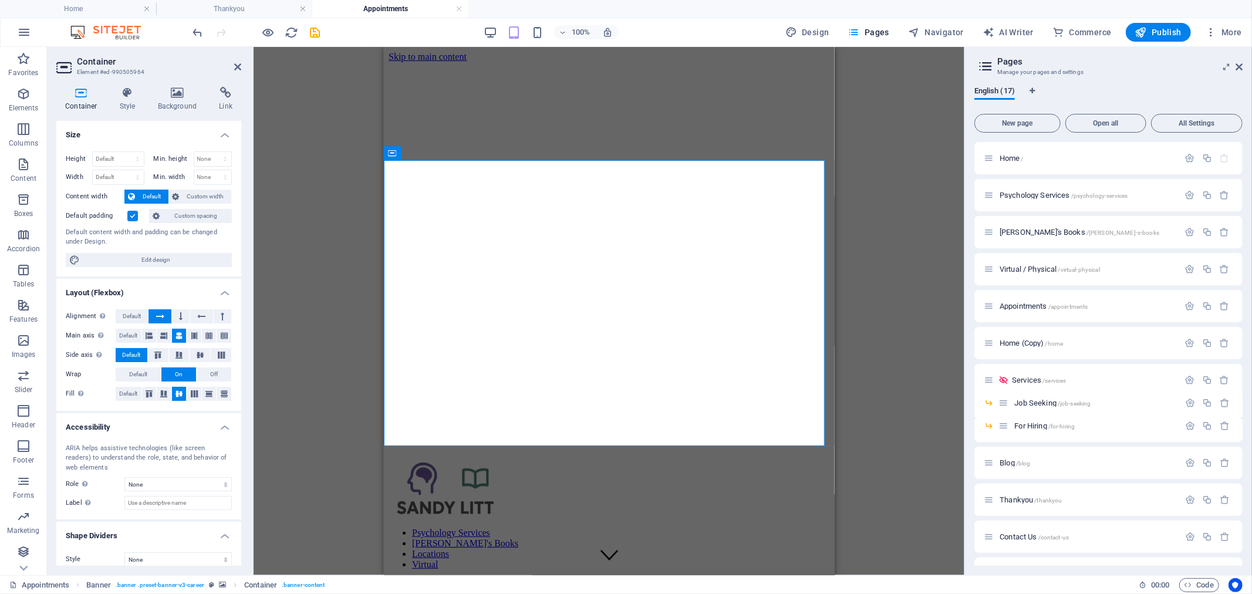
click at [136, 216] on label at bounding box center [132, 216] width 11 height 11
click at [0, 0] on input "Default padding" at bounding box center [0, 0] width 0 height 0
click at [135, 216] on label at bounding box center [132, 216] width 11 height 11
click at [0, 0] on input "Default padding" at bounding box center [0, 0] width 0 height 0
click at [934, 31] on span "Navigator" at bounding box center [936, 32] width 56 height 12
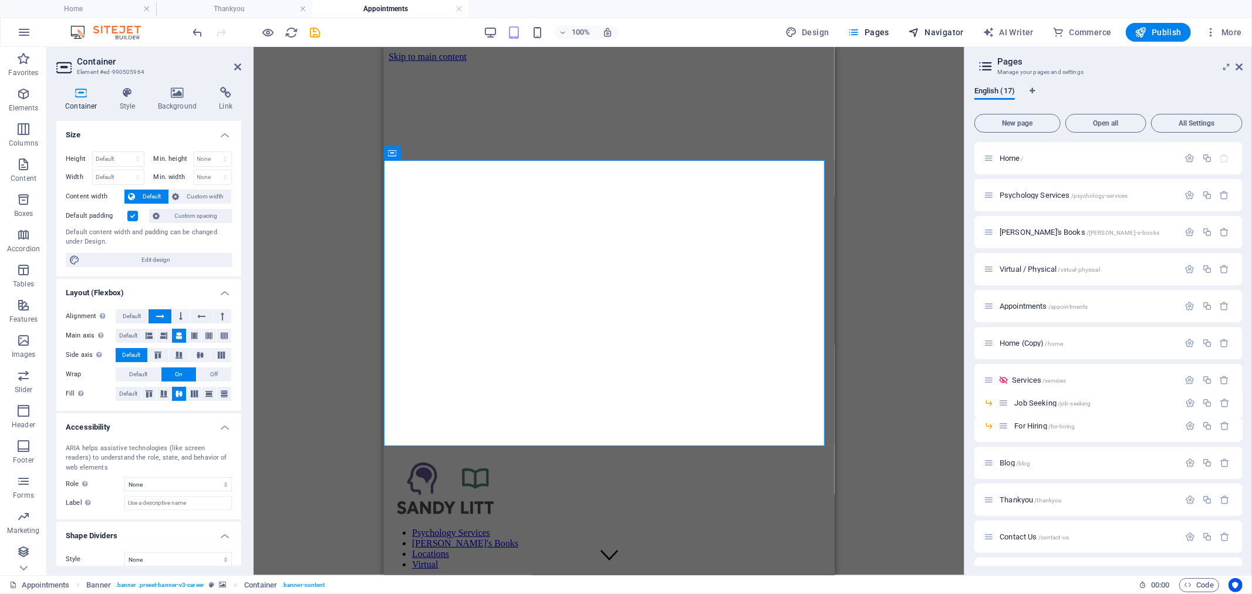
select select "17966936-en"
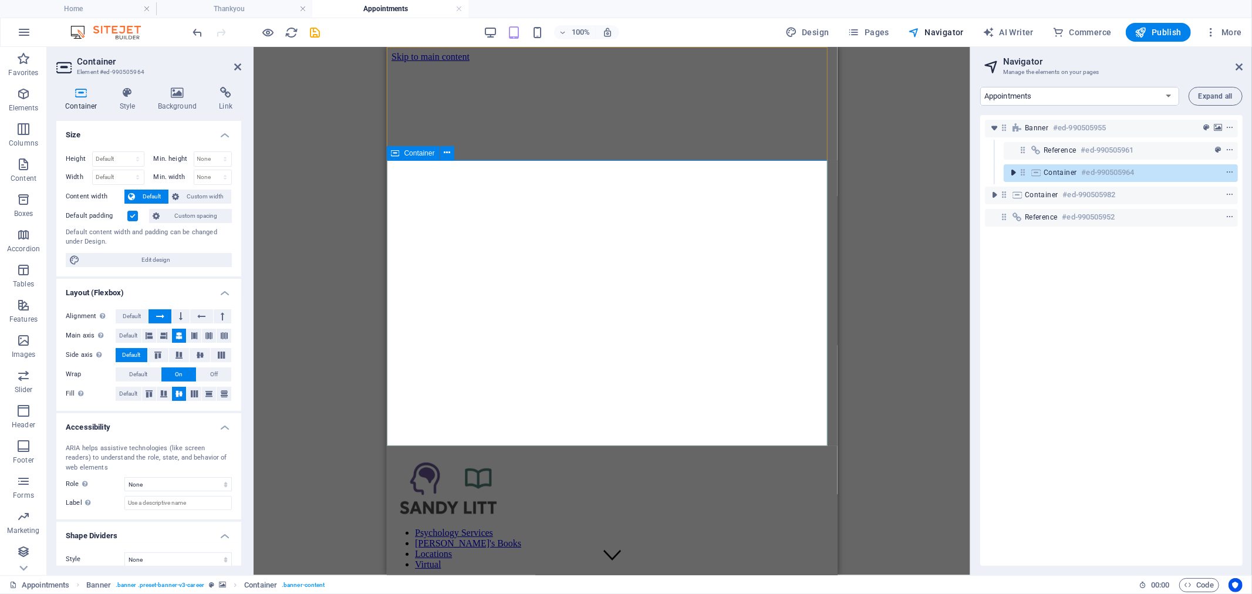
click at [1015, 176] on icon "toggle-expand" at bounding box center [1013, 173] width 12 height 12
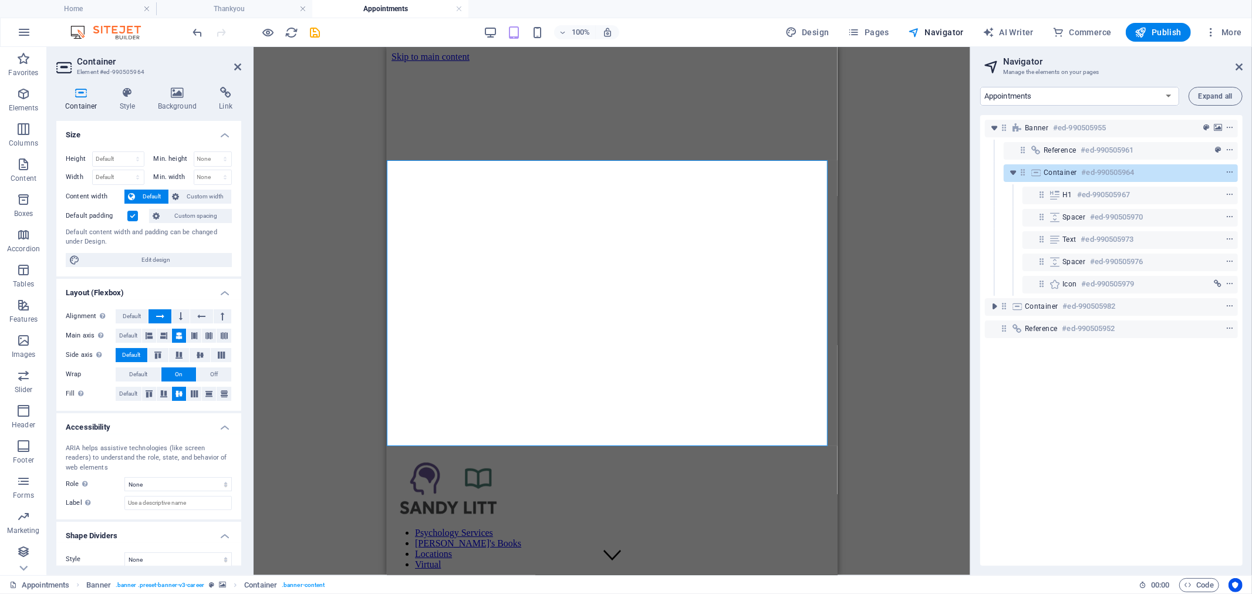
click at [131, 214] on label at bounding box center [132, 216] width 11 height 11
click at [0, 0] on input "Default padding" at bounding box center [0, 0] width 0 height 0
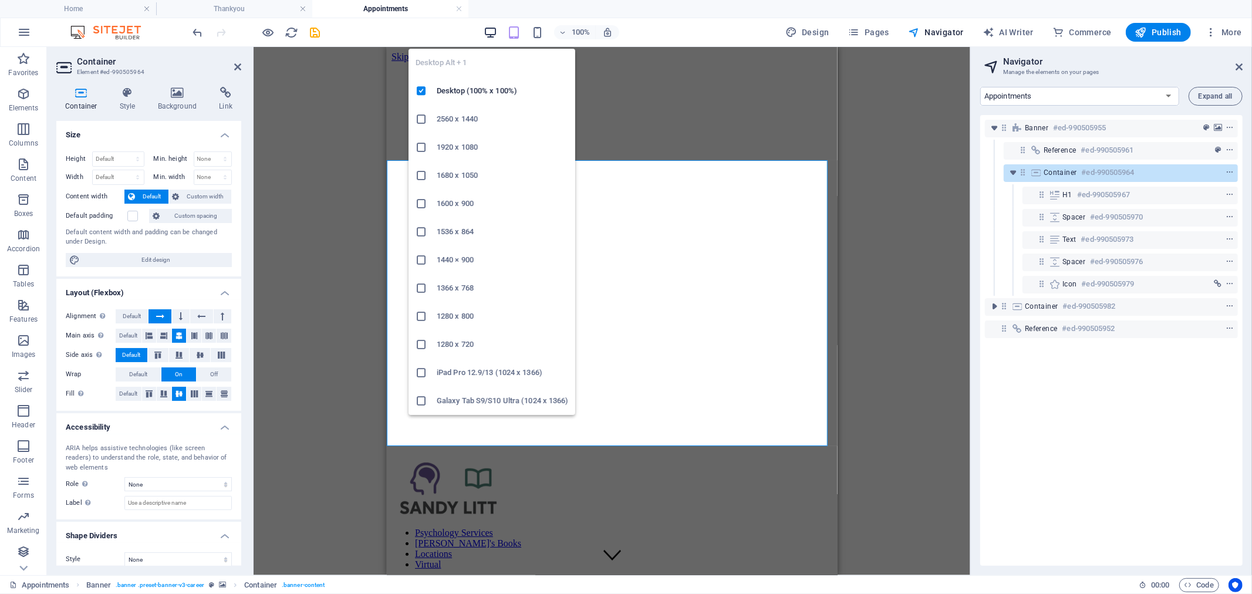
click at [490, 34] on icon "button" at bounding box center [490, 32] width 13 height 13
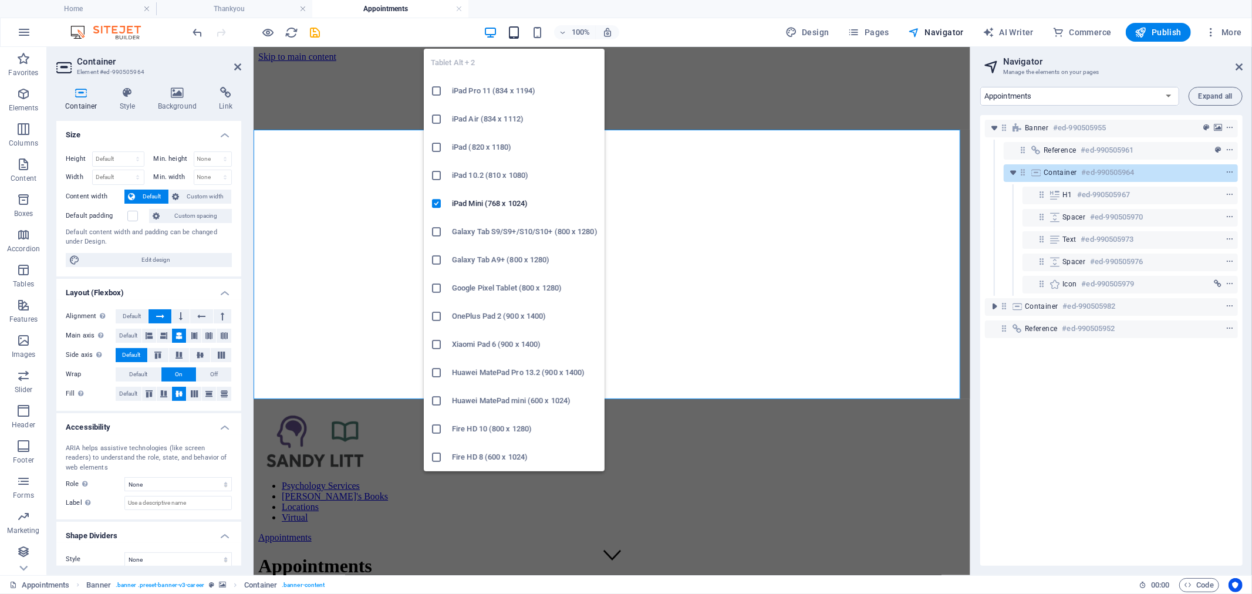
click at [513, 33] on icon "button" at bounding box center [513, 32] width 13 height 13
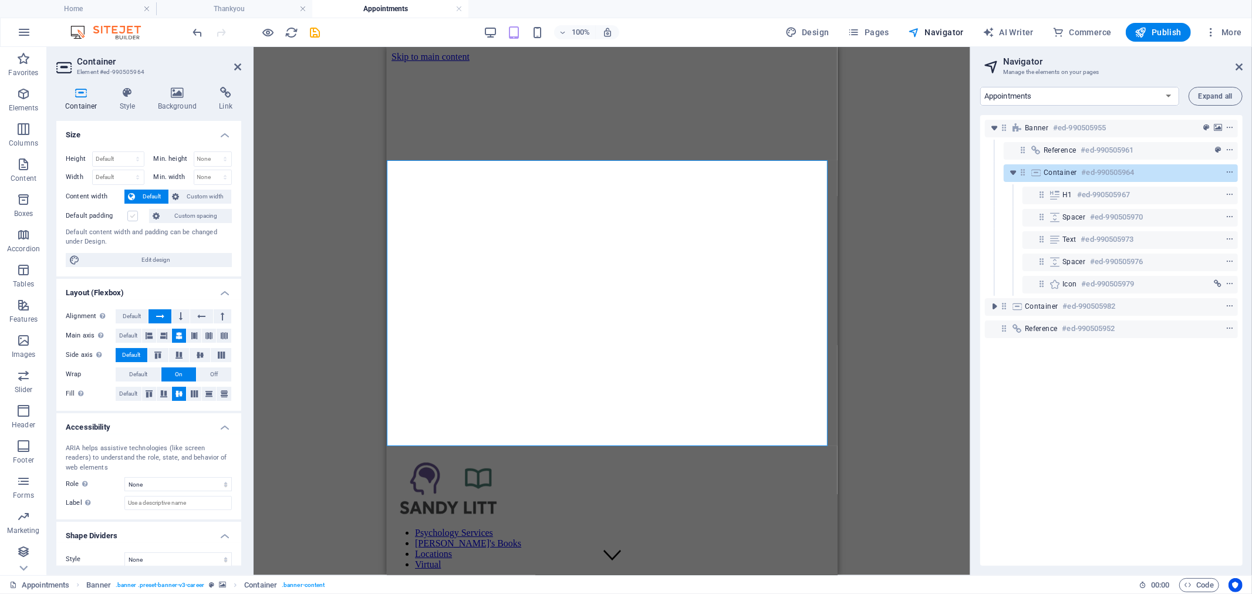
click at [131, 218] on label at bounding box center [132, 216] width 11 height 11
click at [0, 0] on input "Default padding" at bounding box center [0, 0] width 0 height 0
click at [497, 35] on icon "button" at bounding box center [490, 32] width 13 height 13
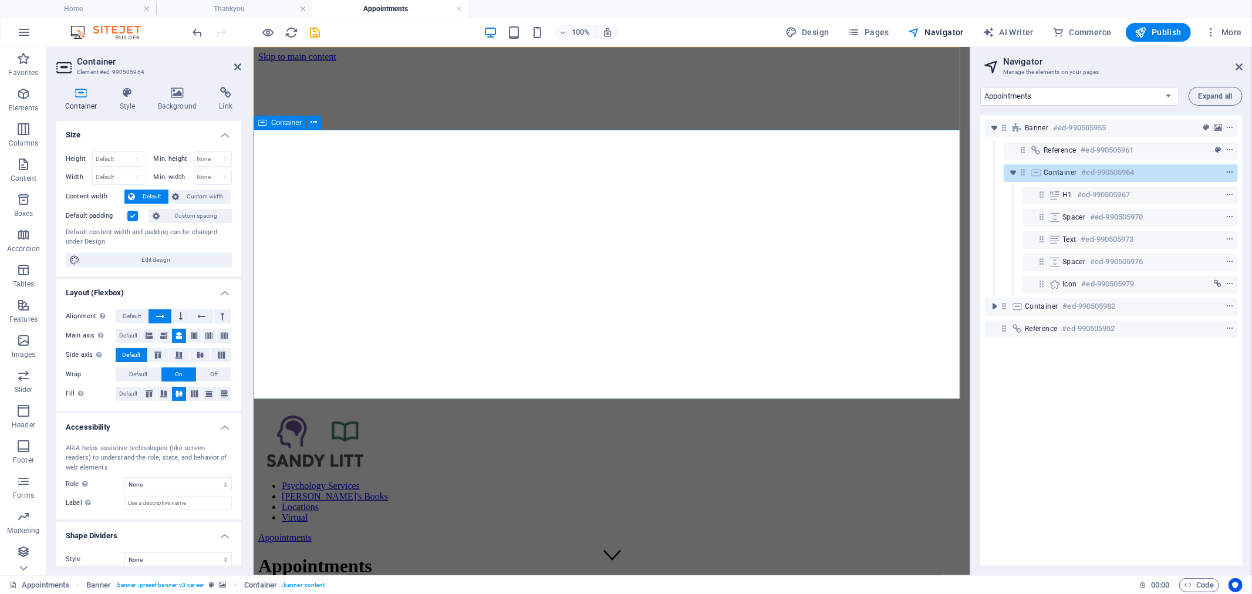
click at [1228, 172] on icon "context-menu" at bounding box center [1229, 172] width 8 height 8
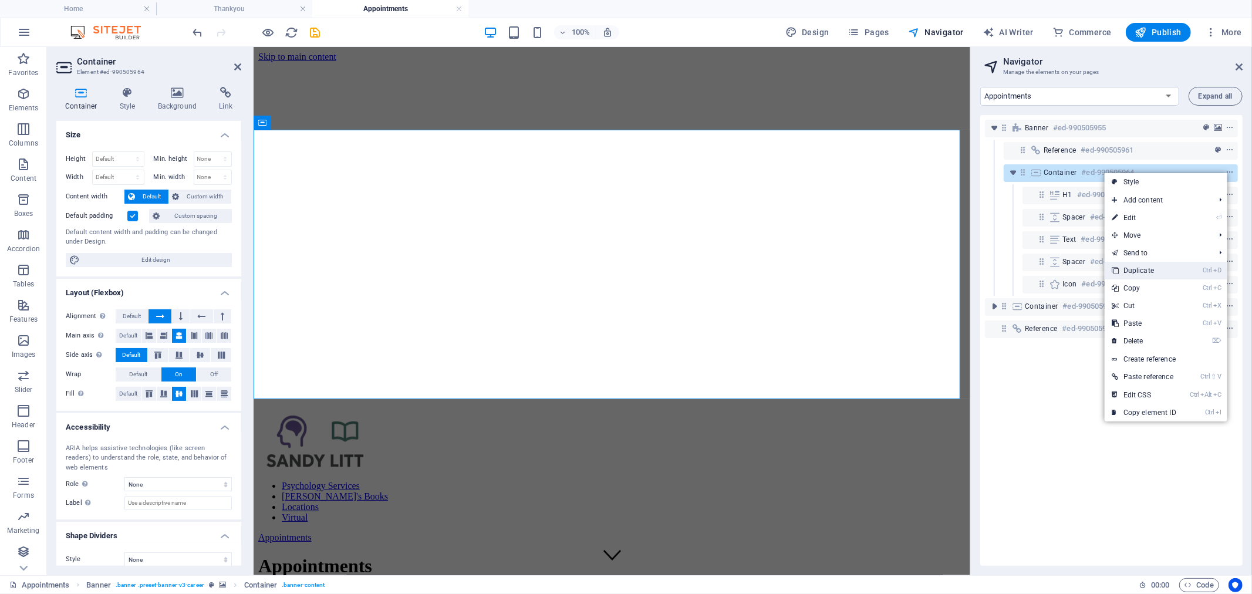
click at [1174, 268] on link "Ctrl D Duplicate" at bounding box center [1143, 271] width 79 height 18
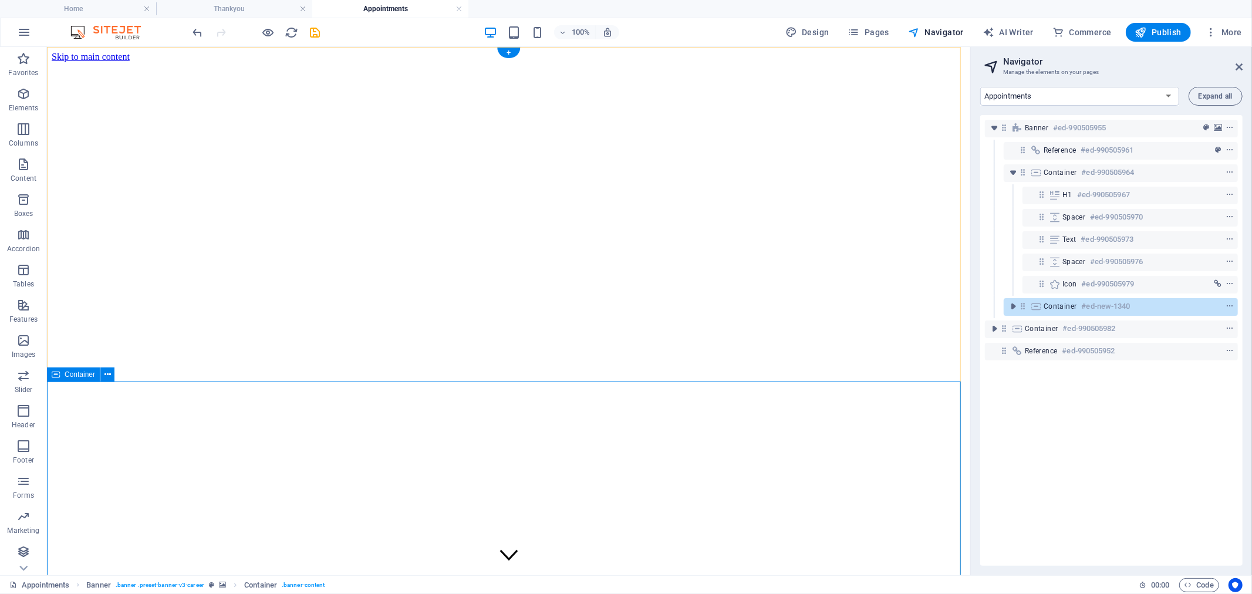
click at [1046, 307] on span "Container" at bounding box center [1059, 306] width 33 height 9
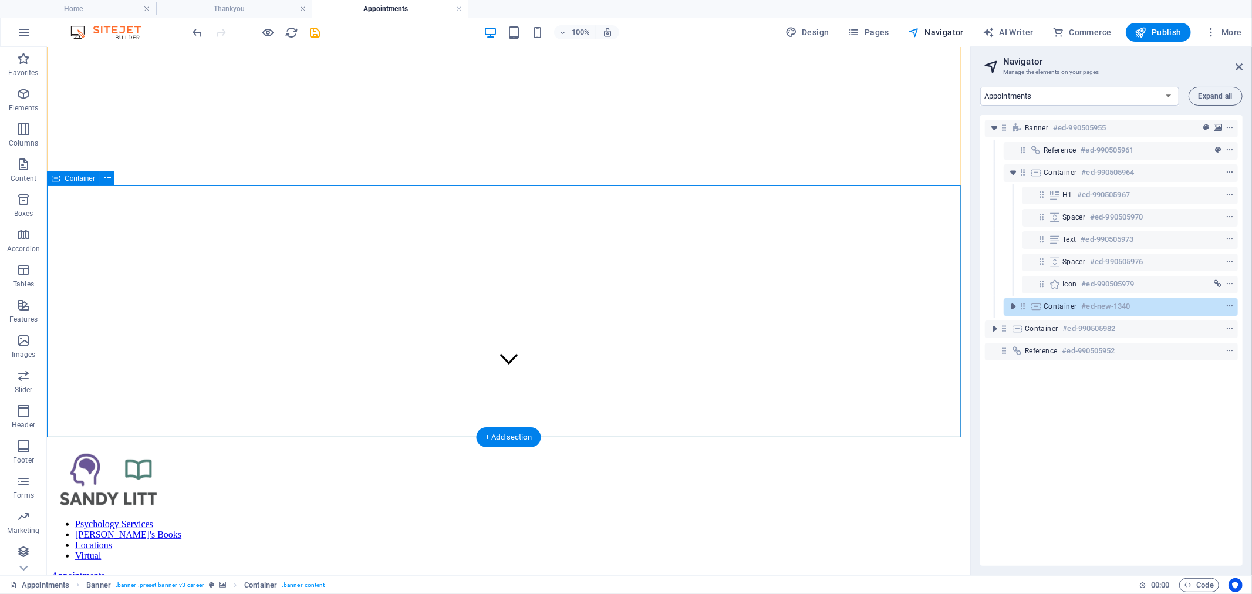
click at [1046, 307] on span "Container" at bounding box center [1059, 306] width 33 height 9
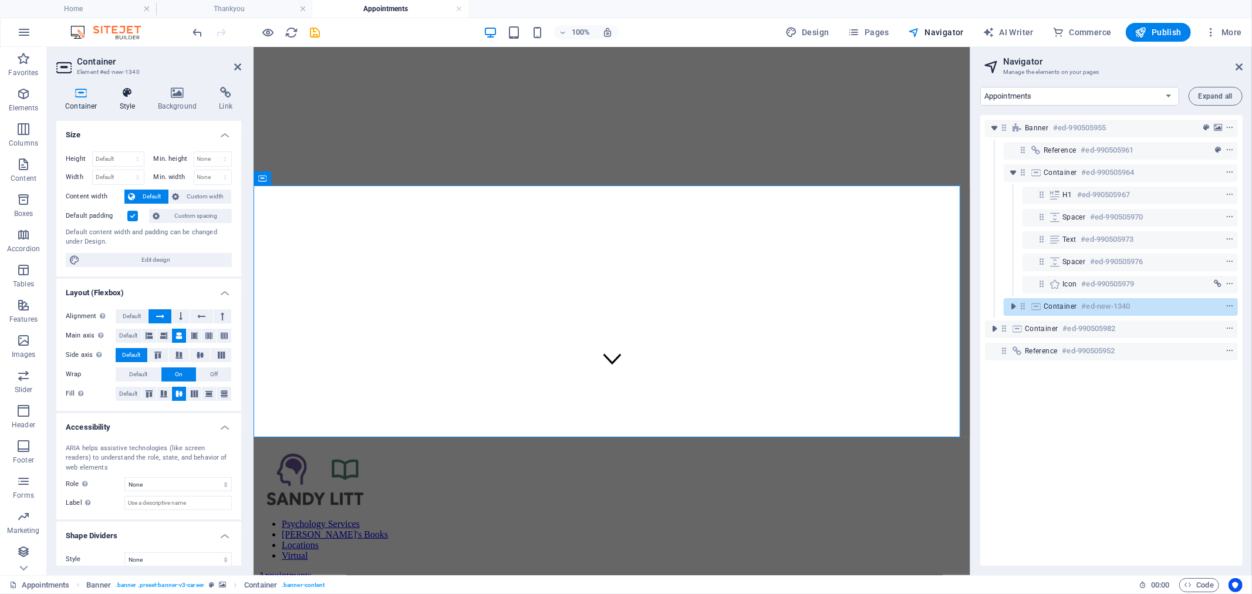
click at [131, 97] on icon at bounding box center [127, 93] width 33 height 12
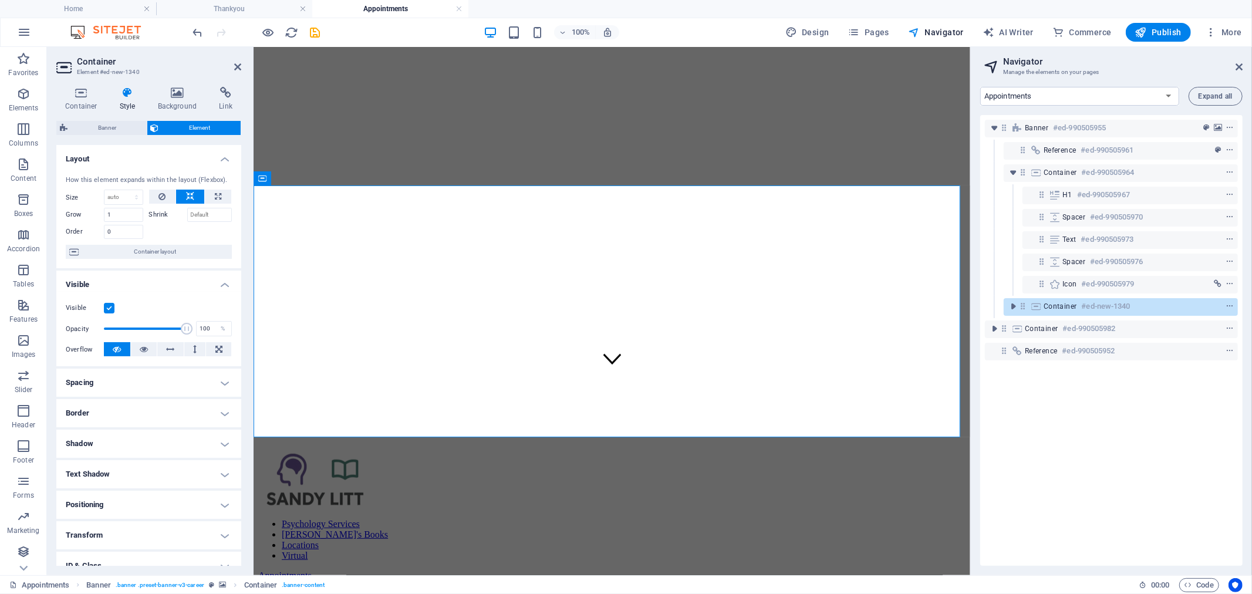
click at [110, 306] on label at bounding box center [109, 308] width 11 height 11
click at [0, 0] on input "Visible" at bounding box center [0, 0] width 0 height 0
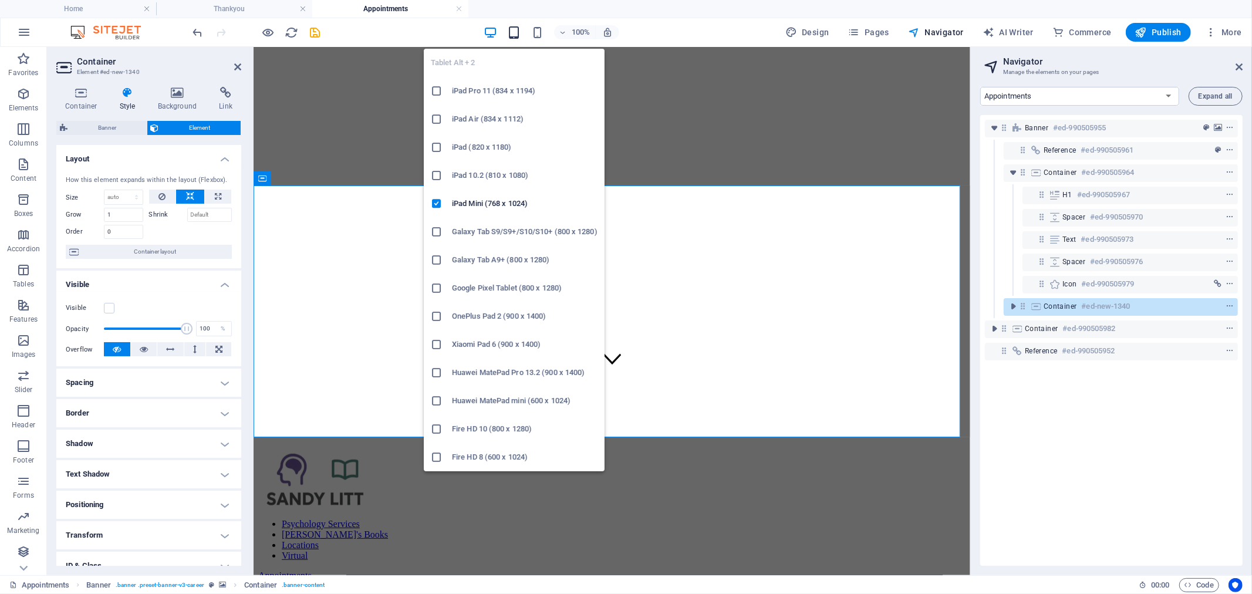
click at [519, 32] on icon "button" at bounding box center [513, 32] width 13 height 13
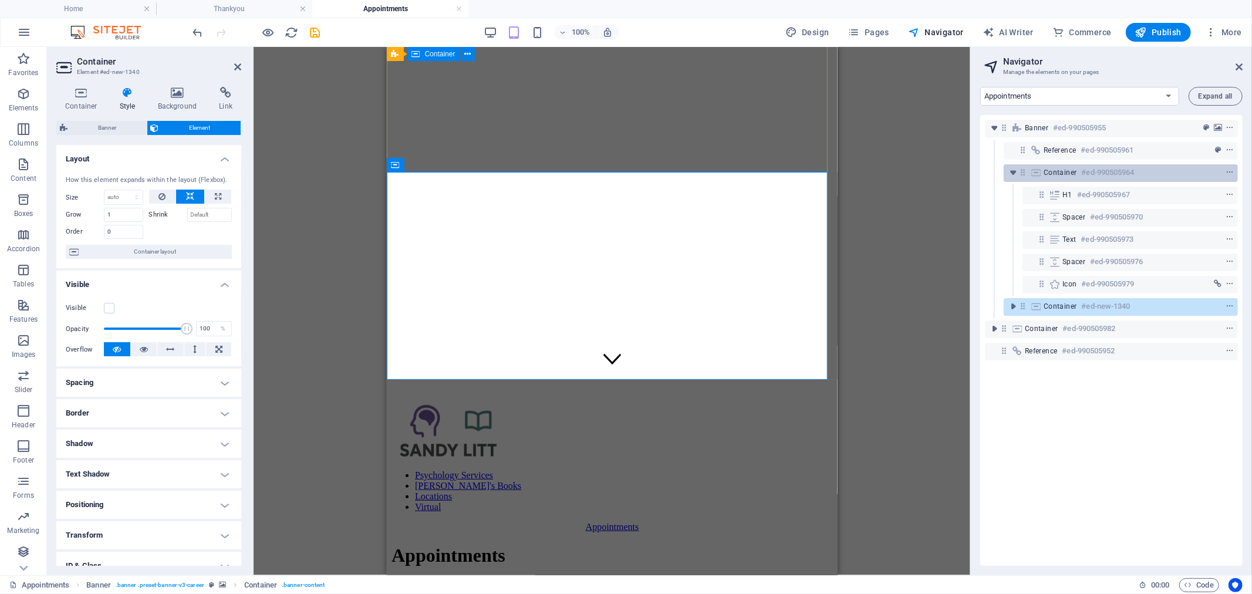
click at [1076, 169] on div "Container #ed-990505964" at bounding box center [1111, 172] width 136 height 14
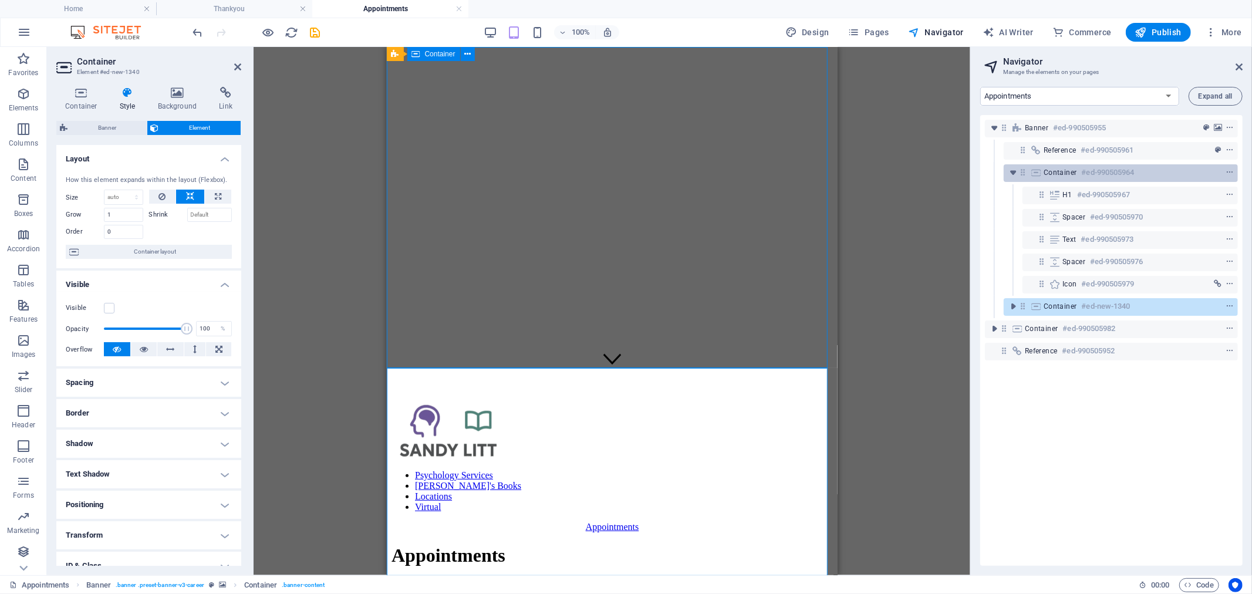
click at [1076, 169] on div "Container #ed-990505964" at bounding box center [1111, 172] width 136 height 14
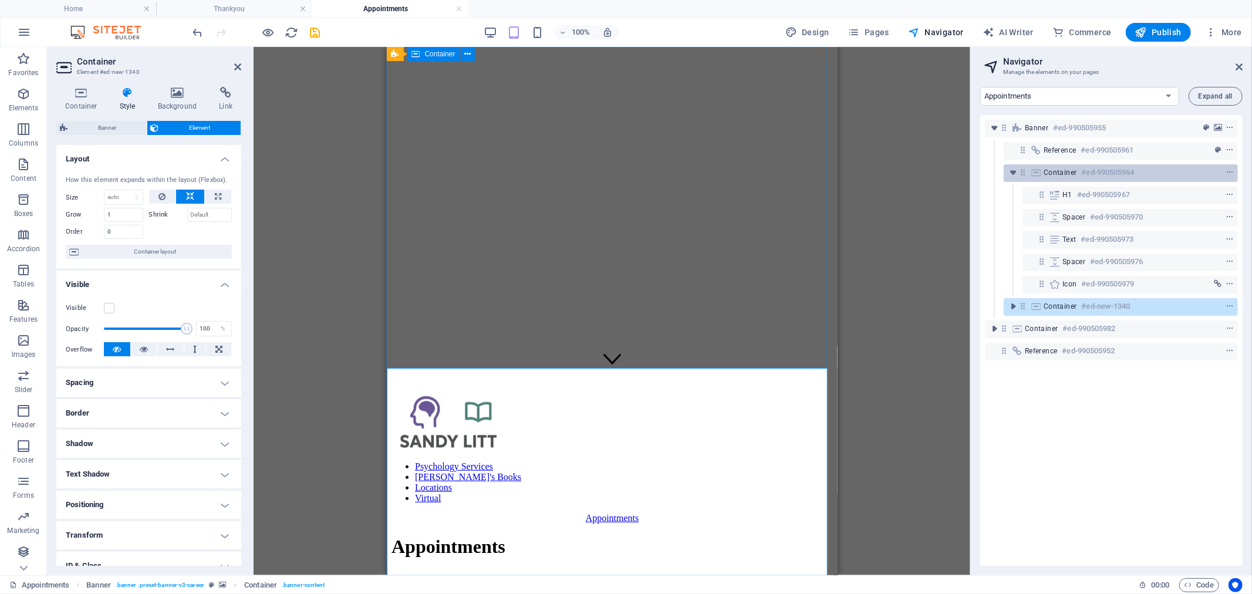
scroll to position [0, 0]
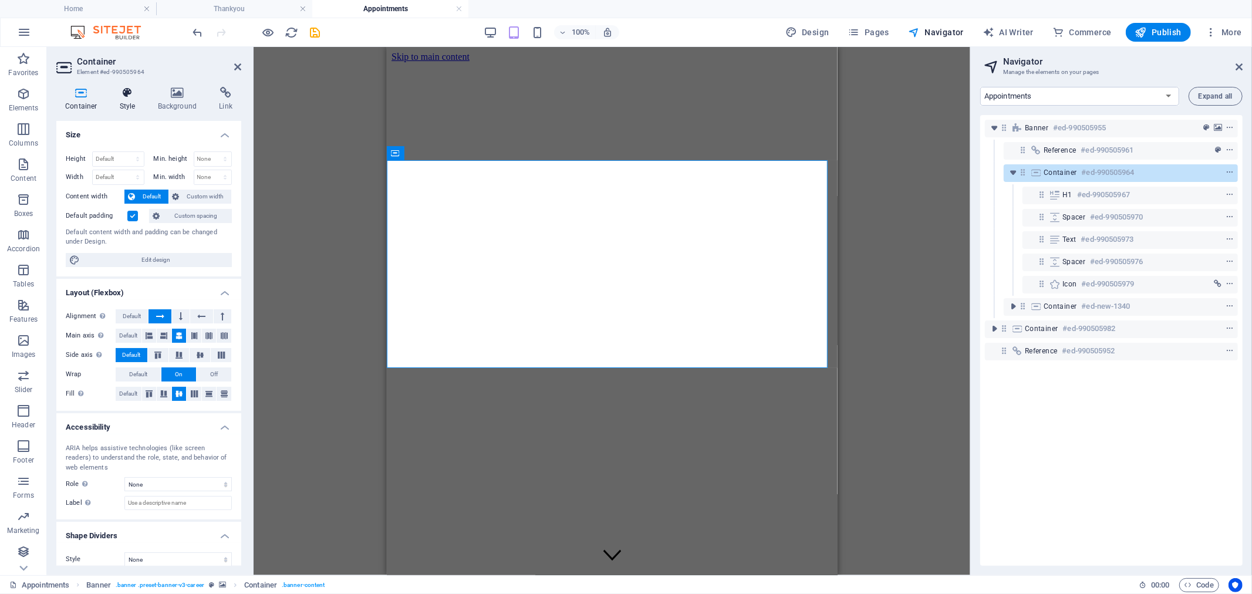
click at [127, 94] on icon at bounding box center [127, 93] width 33 height 12
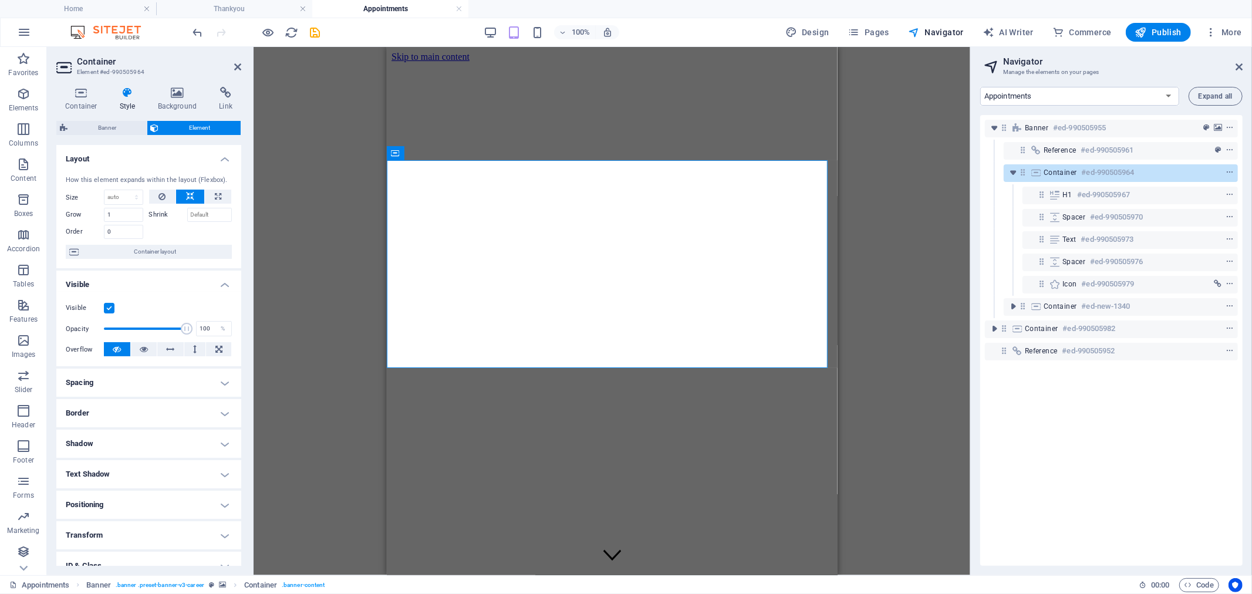
click at [111, 306] on label at bounding box center [109, 308] width 11 height 11
click at [0, 0] on input "Visible" at bounding box center [0, 0] width 0 height 0
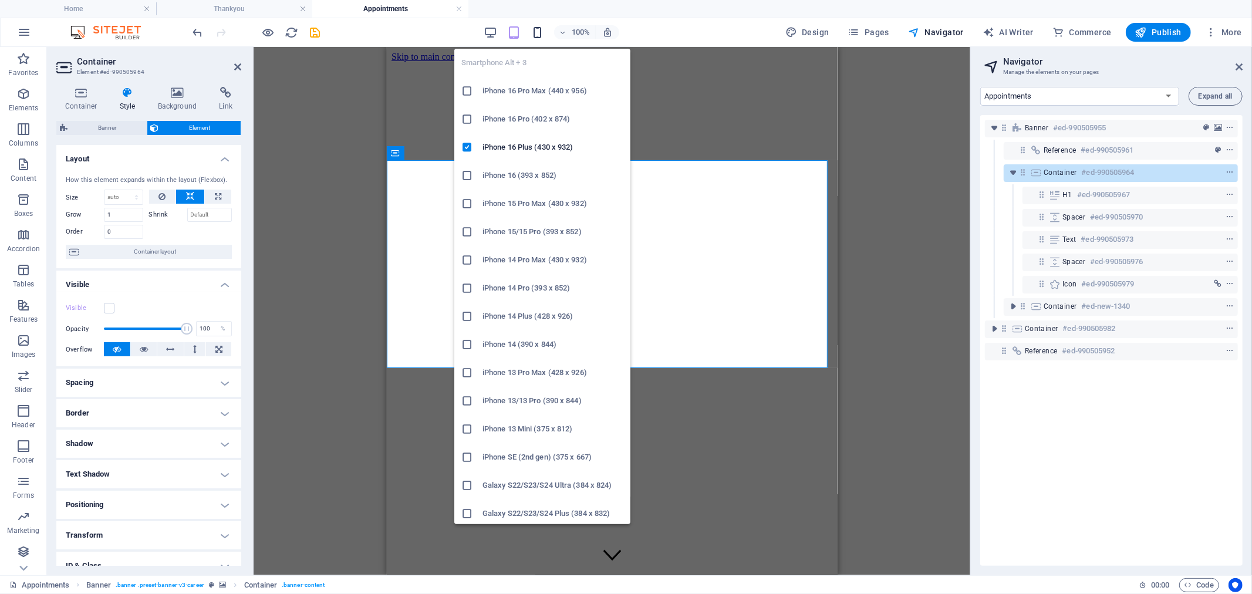
click at [537, 29] on icon "button" at bounding box center [536, 32] width 13 height 13
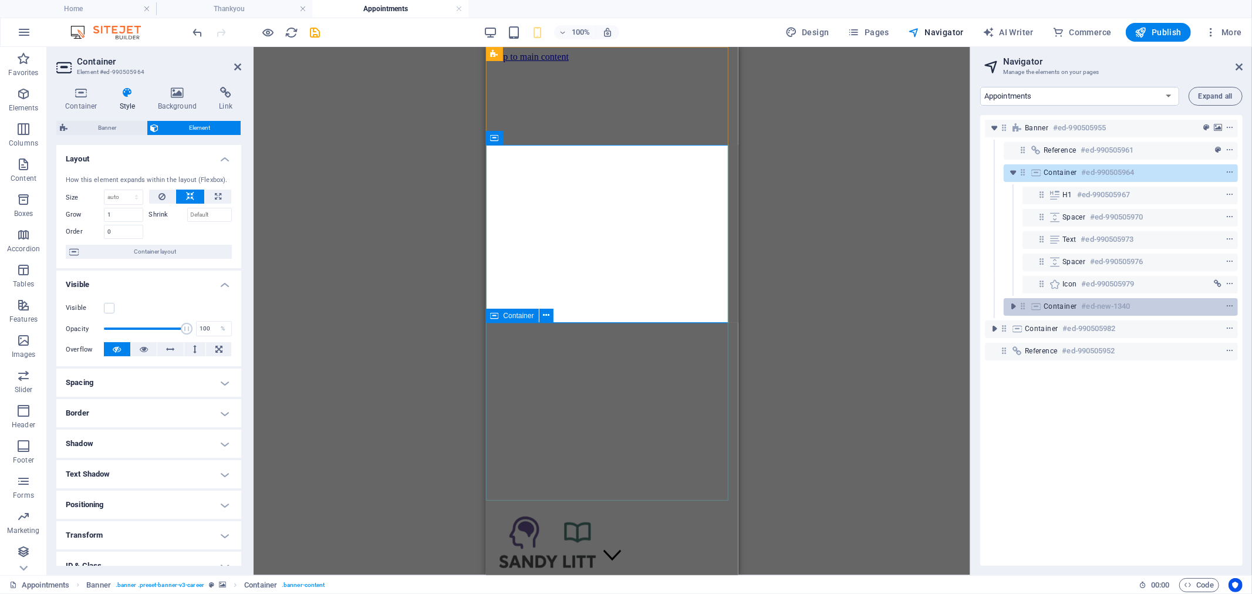
click at [1071, 304] on span "Container" at bounding box center [1059, 306] width 33 height 9
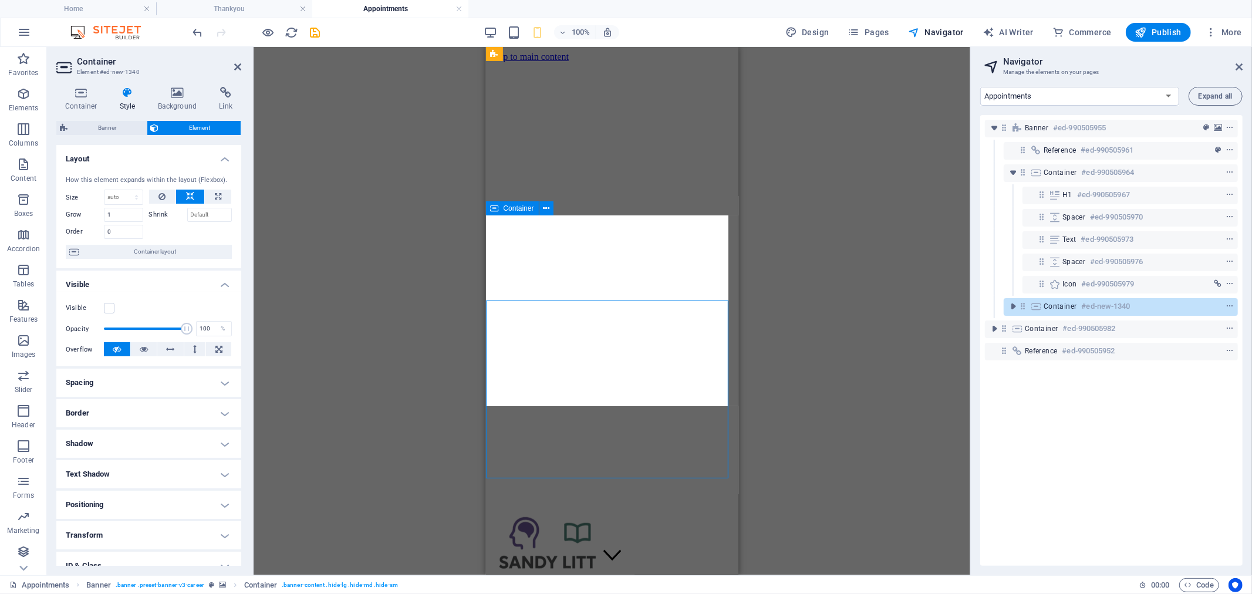
scroll to position [22, 0]
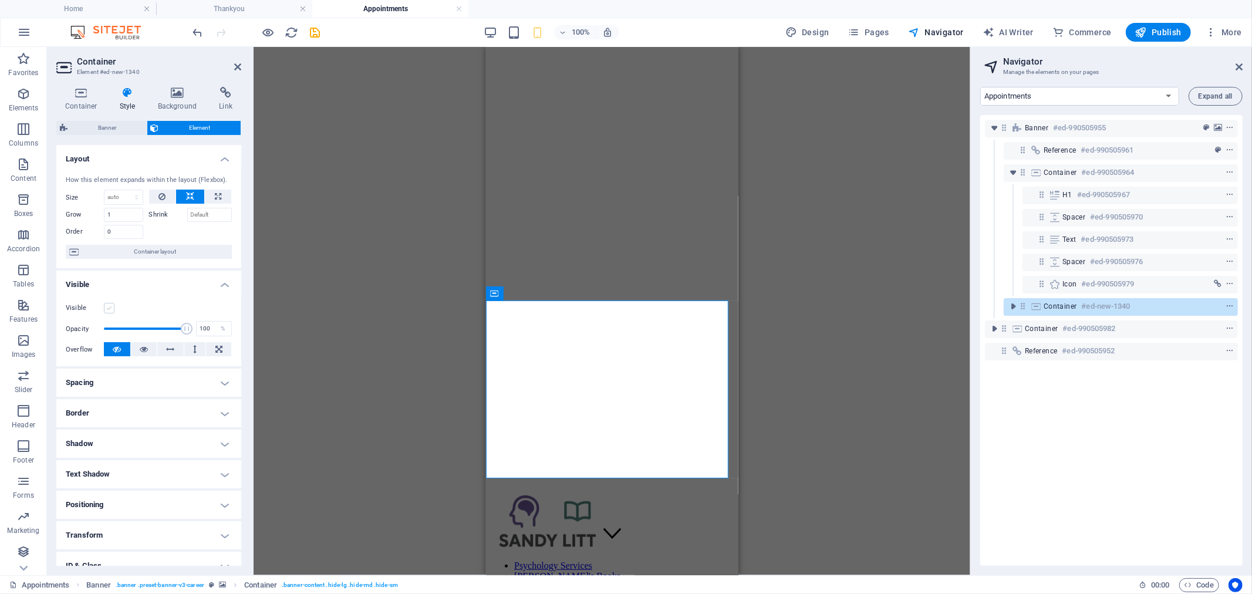
click at [107, 308] on label at bounding box center [109, 308] width 11 height 11
click at [0, 0] on input "Visible" at bounding box center [0, 0] width 0 height 0
click at [1012, 303] on icon "toggle-expand" at bounding box center [1013, 306] width 12 height 12
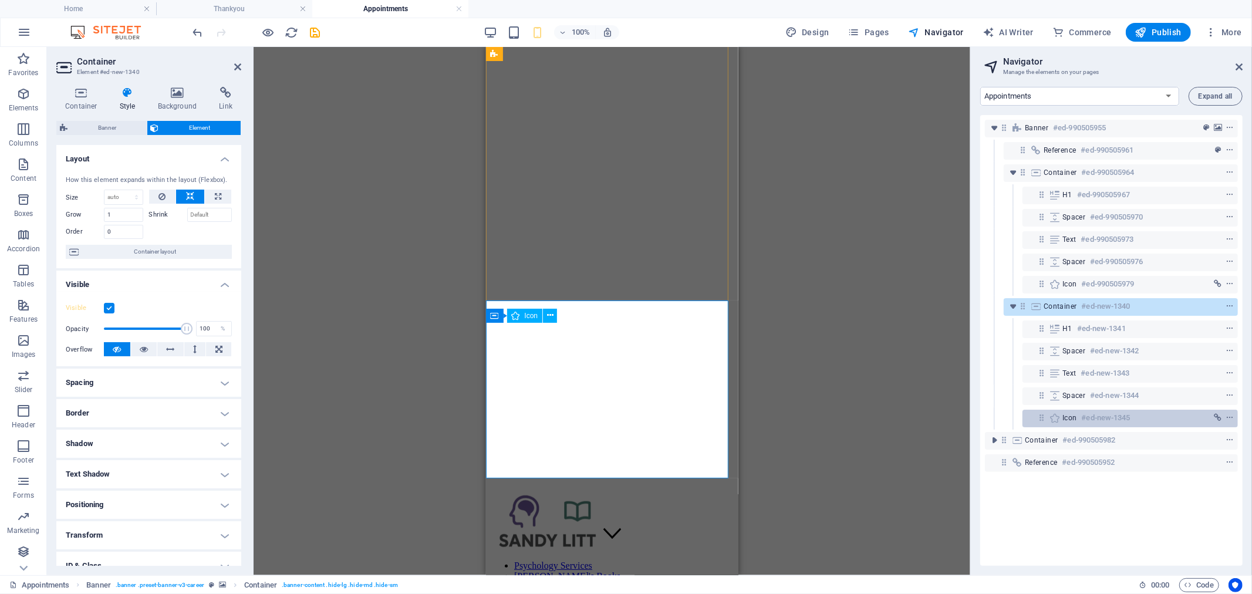
click at [1101, 413] on h6 "#ed-new-1345" at bounding box center [1105, 418] width 49 height 14
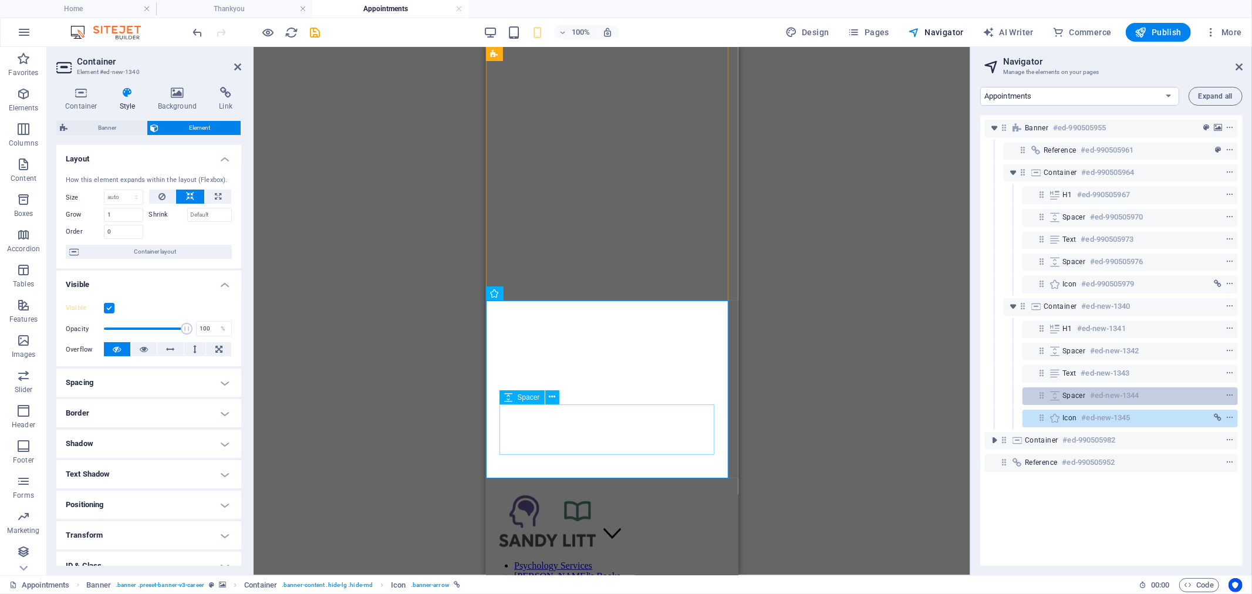
click at [1101, 394] on h6 "#ed-new-1344" at bounding box center [1114, 395] width 49 height 14
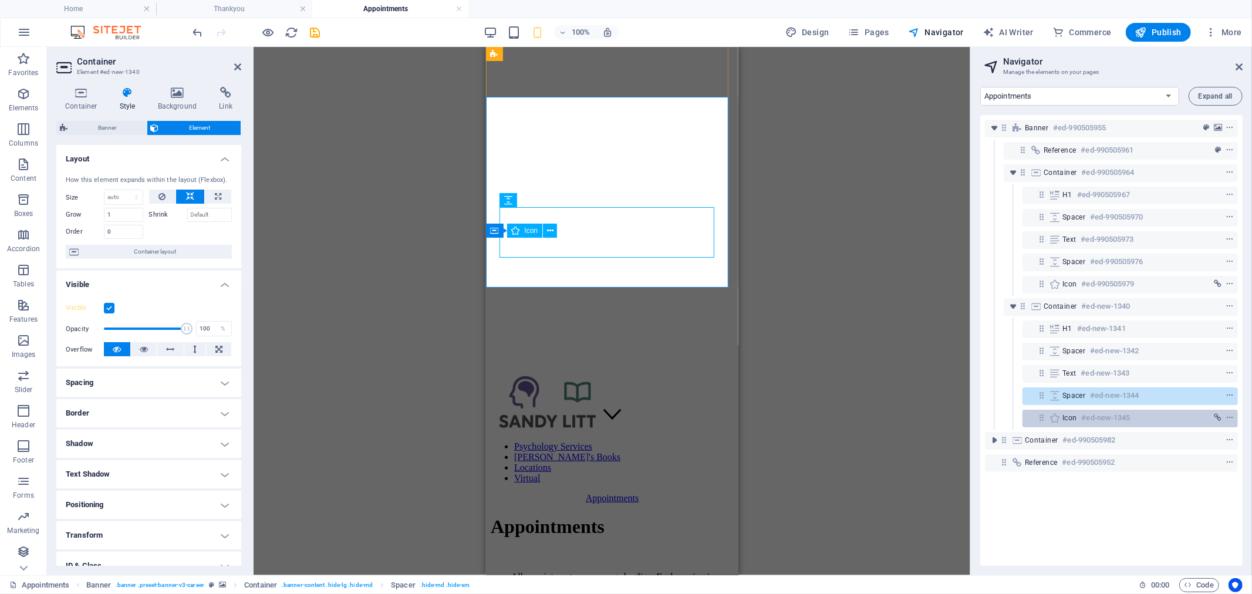
click at [1084, 421] on h6 "#ed-new-1345" at bounding box center [1105, 418] width 49 height 14
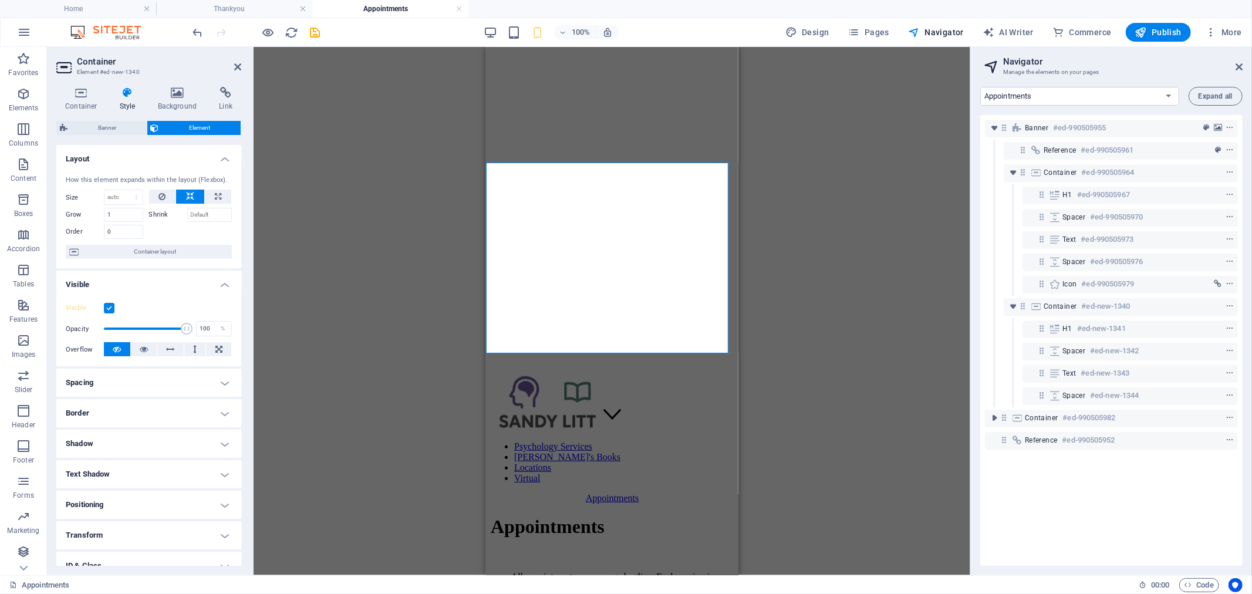
scroll to position [0, 0]
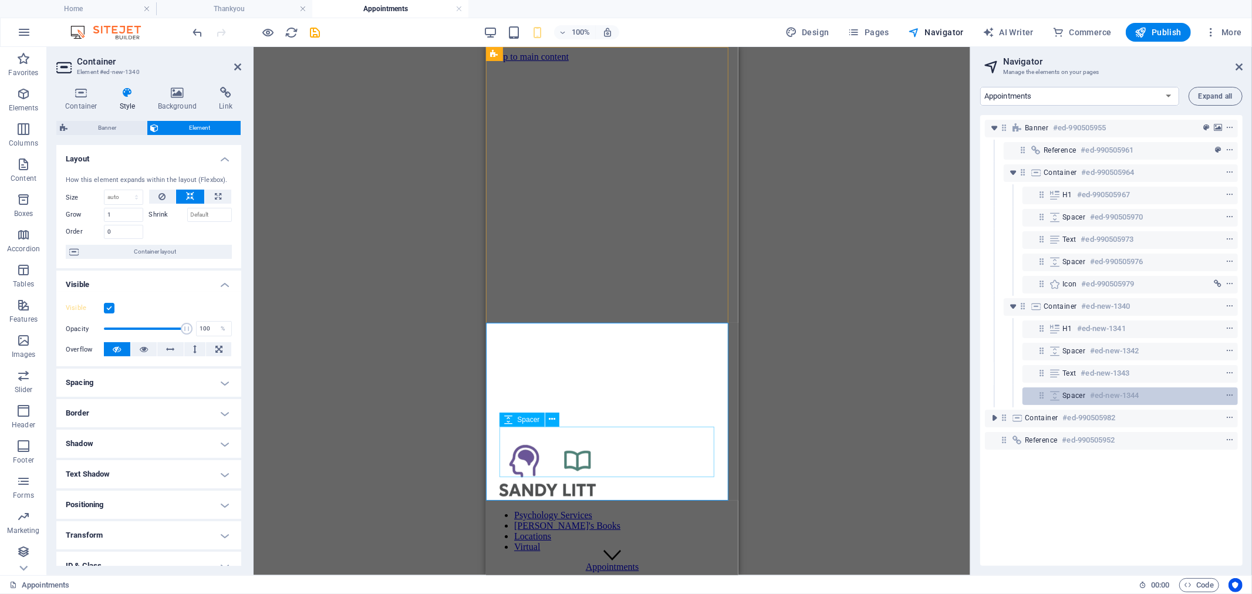
click at [1111, 395] on h6 "#ed-new-1344" at bounding box center [1114, 395] width 49 height 14
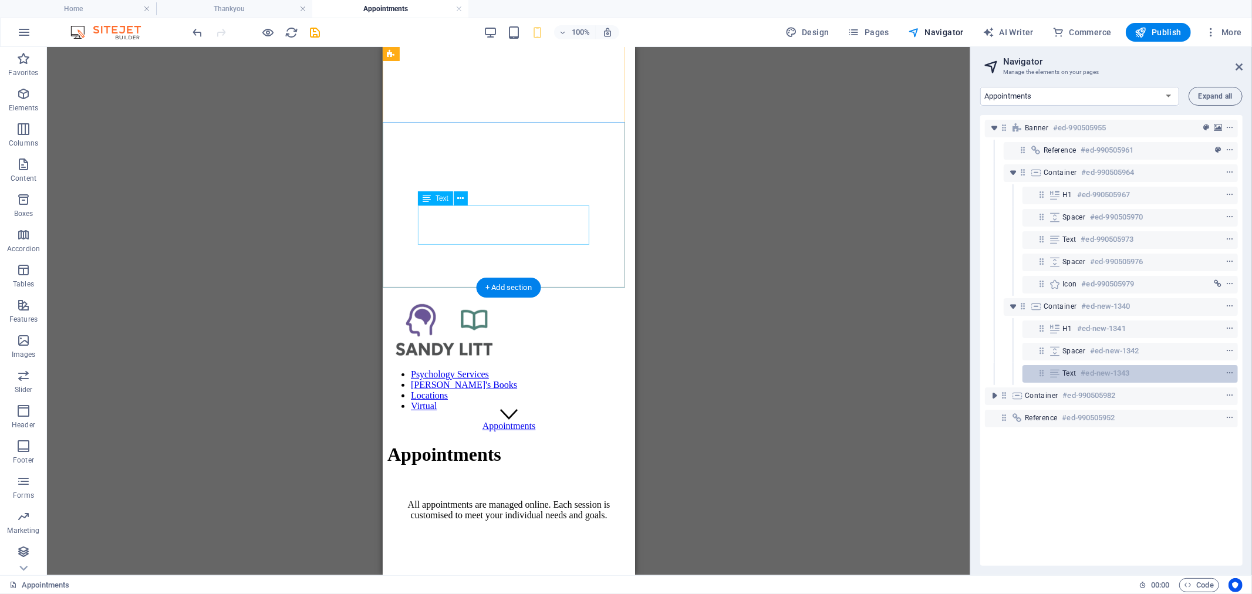
click at [1096, 368] on h6 "#ed-new-1343" at bounding box center [1105, 373] width 49 height 14
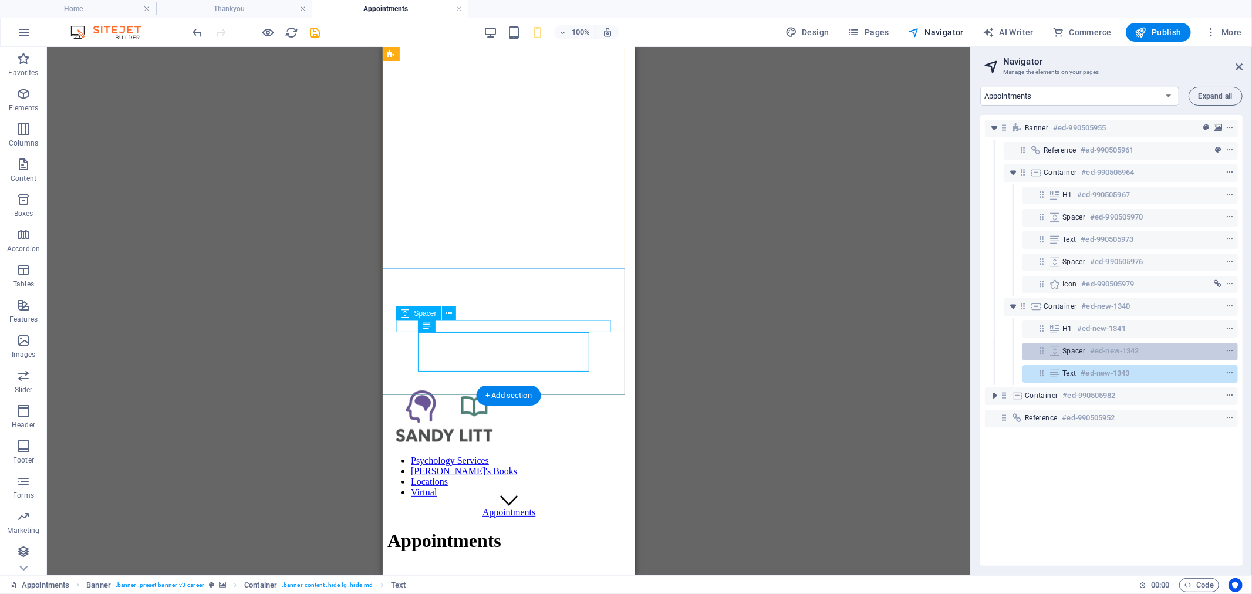
click at [1096, 346] on h6 "#ed-new-1342" at bounding box center [1114, 351] width 49 height 14
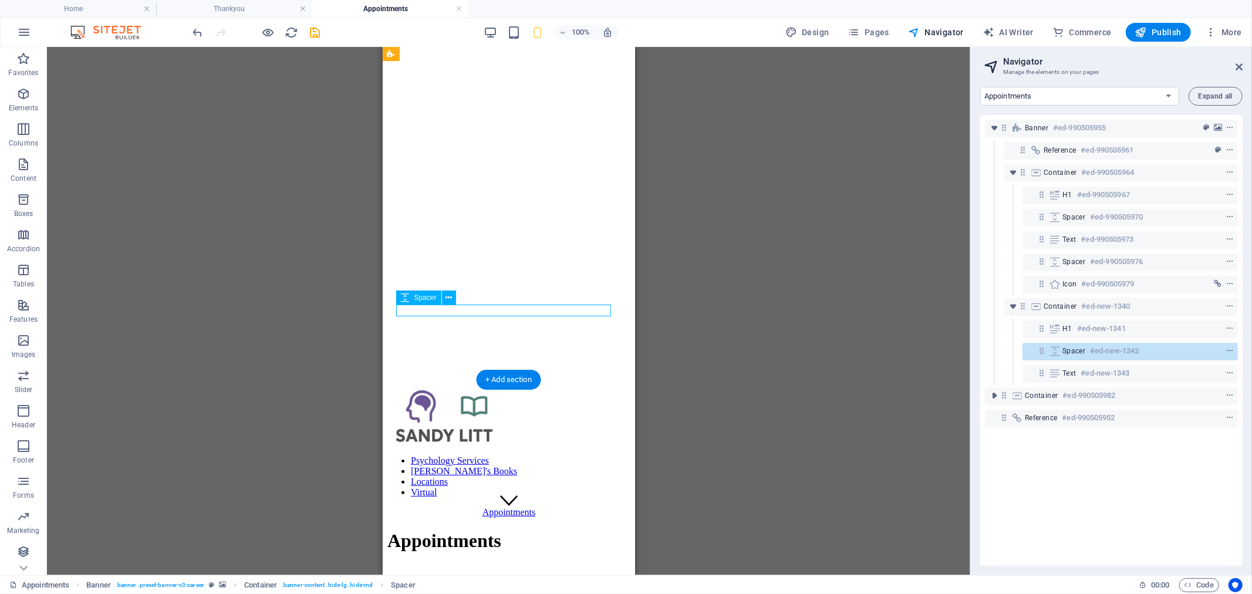
scroll to position [70, 0]
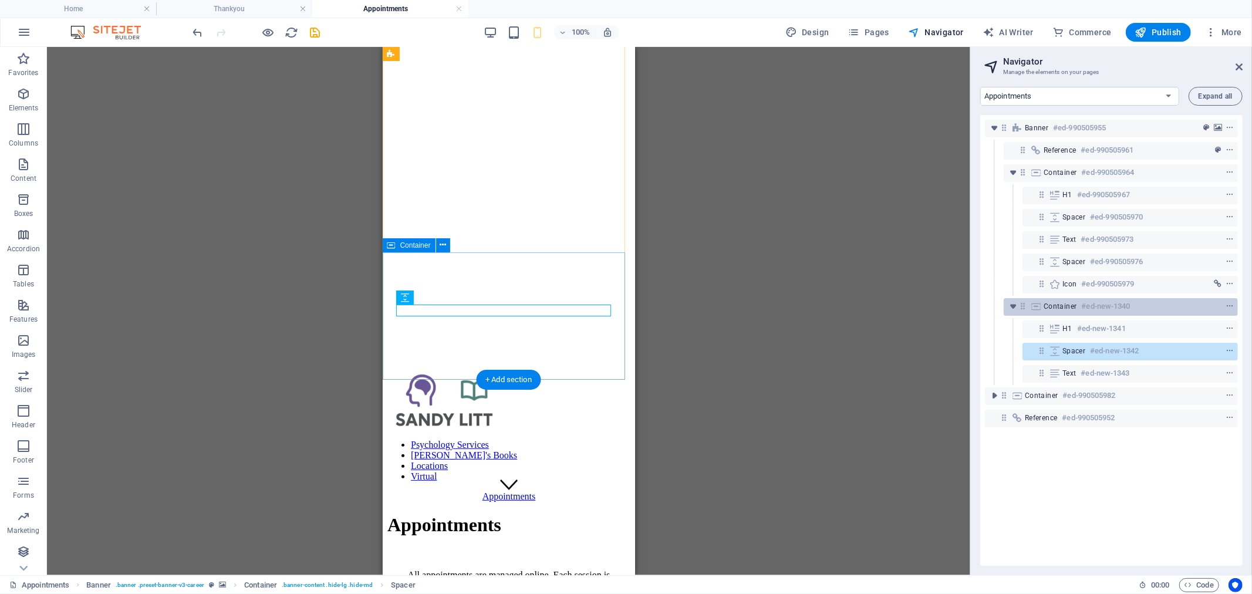
click at [1093, 308] on h6 "#ed-new-1340" at bounding box center [1105, 306] width 49 height 14
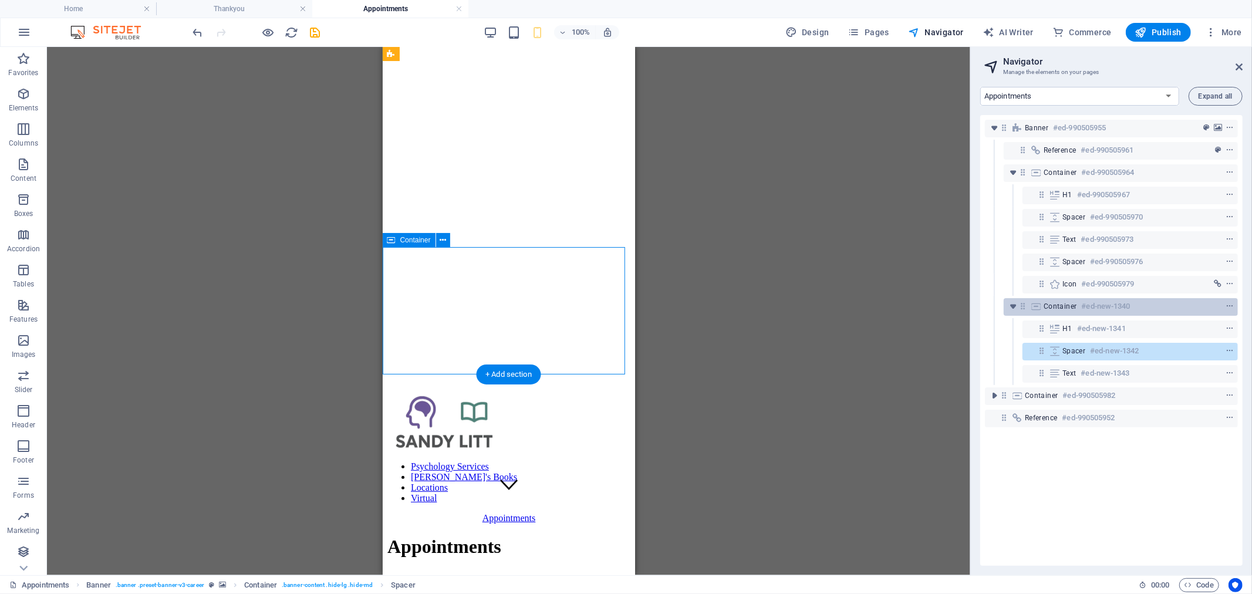
scroll to position [75, 0]
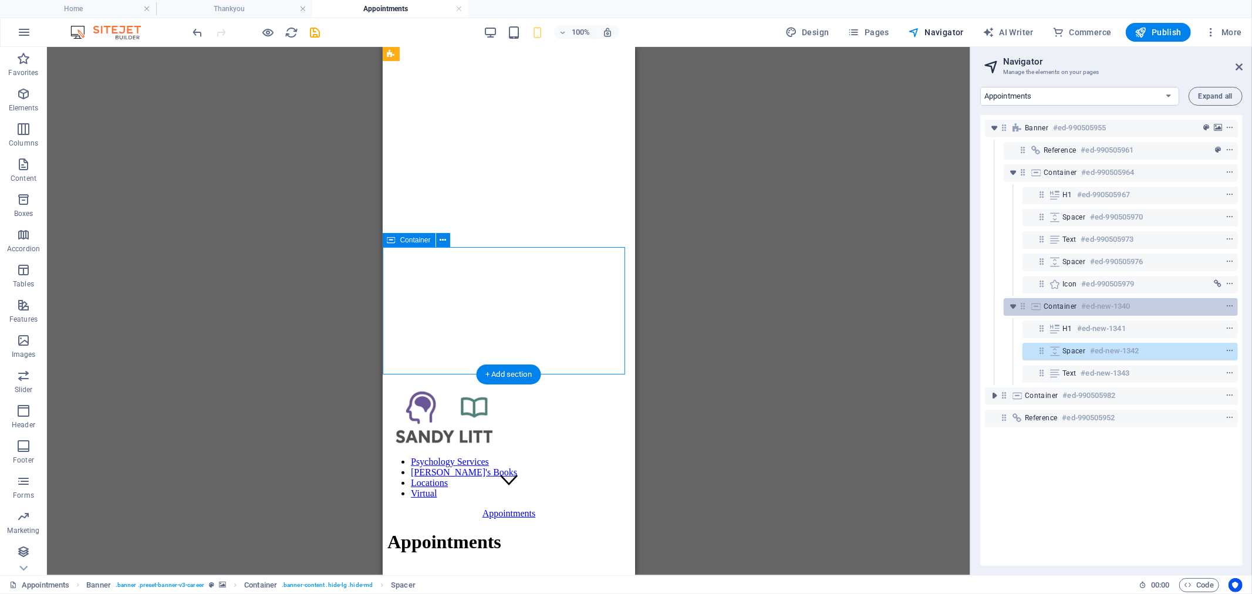
click at [1093, 308] on h6 "#ed-new-1340" at bounding box center [1105, 306] width 49 height 14
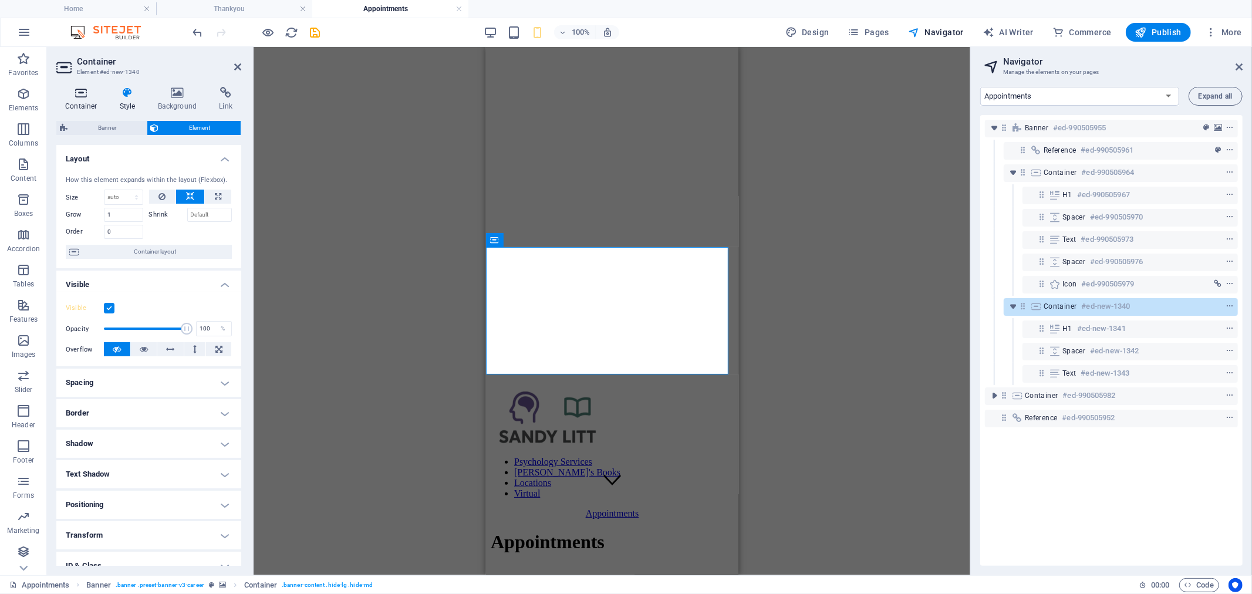
click at [86, 103] on h4 "Container" at bounding box center [83, 99] width 55 height 25
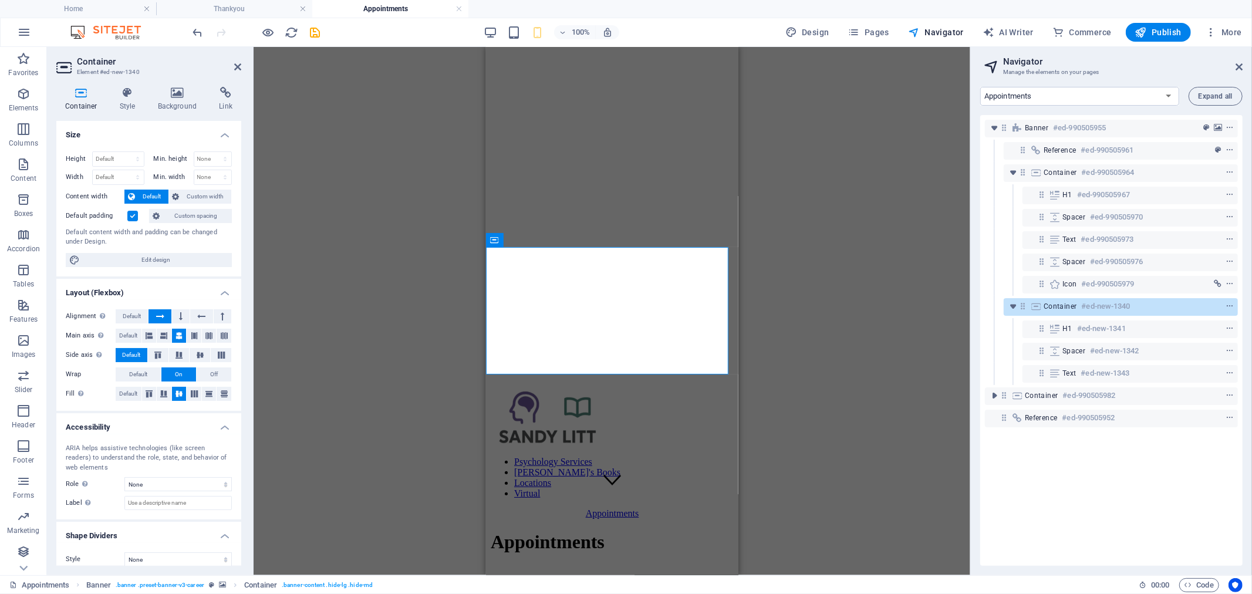
click at [133, 218] on label at bounding box center [132, 216] width 11 height 11
click at [0, 0] on input "Default padding" at bounding box center [0, 0] width 0 height 0
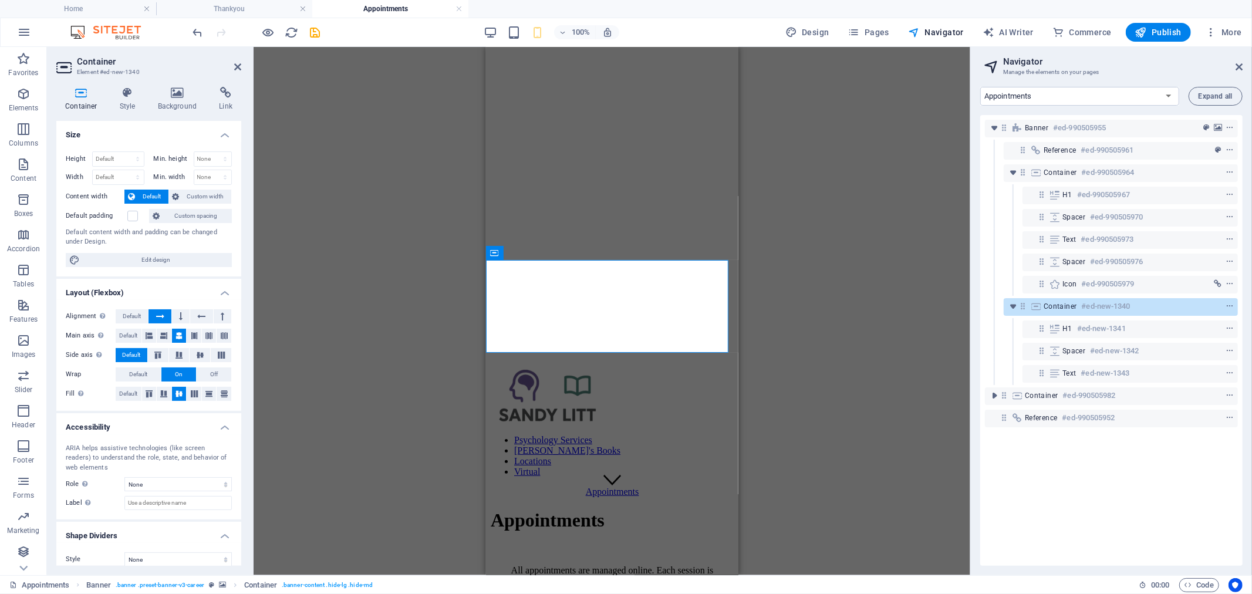
click at [874, 425] on div "Drag here to replace the existing content. Press “Ctrl” if you want to create a…" at bounding box center [611, 311] width 716 height 528
click at [826, 329] on div "Drag here to replace the existing content. Press “Ctrl” if you want to create a…" at bounding box center [611, 311] width 716 height 528
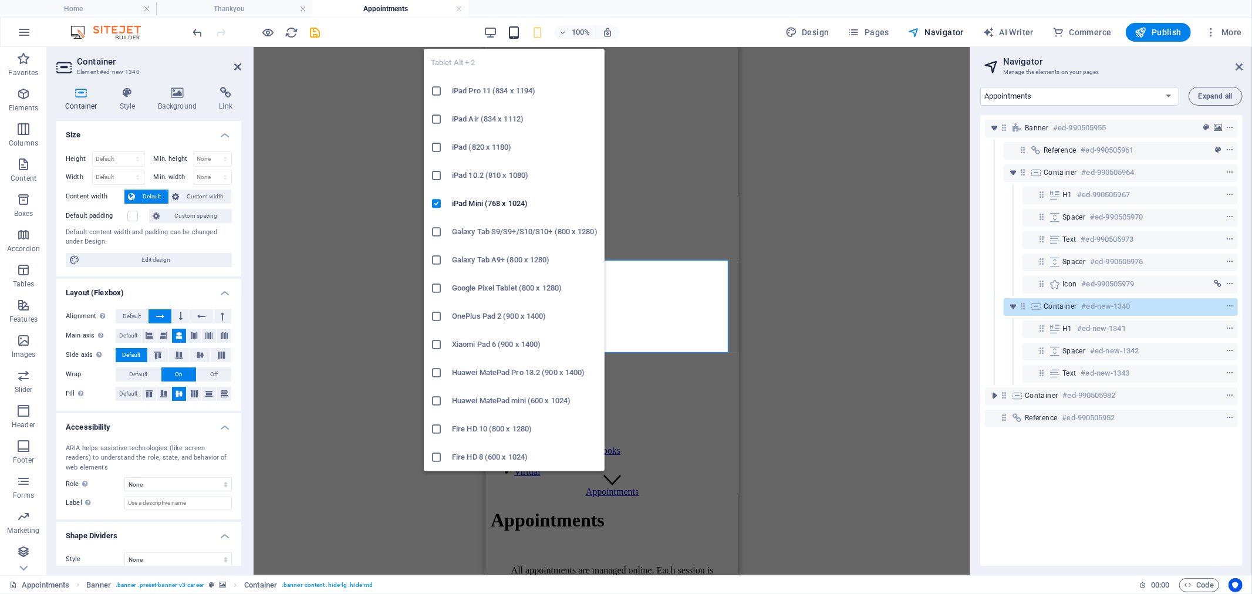
click at [520, 31] on icon "button" at bounding box center [513, 32] width 13 height 13
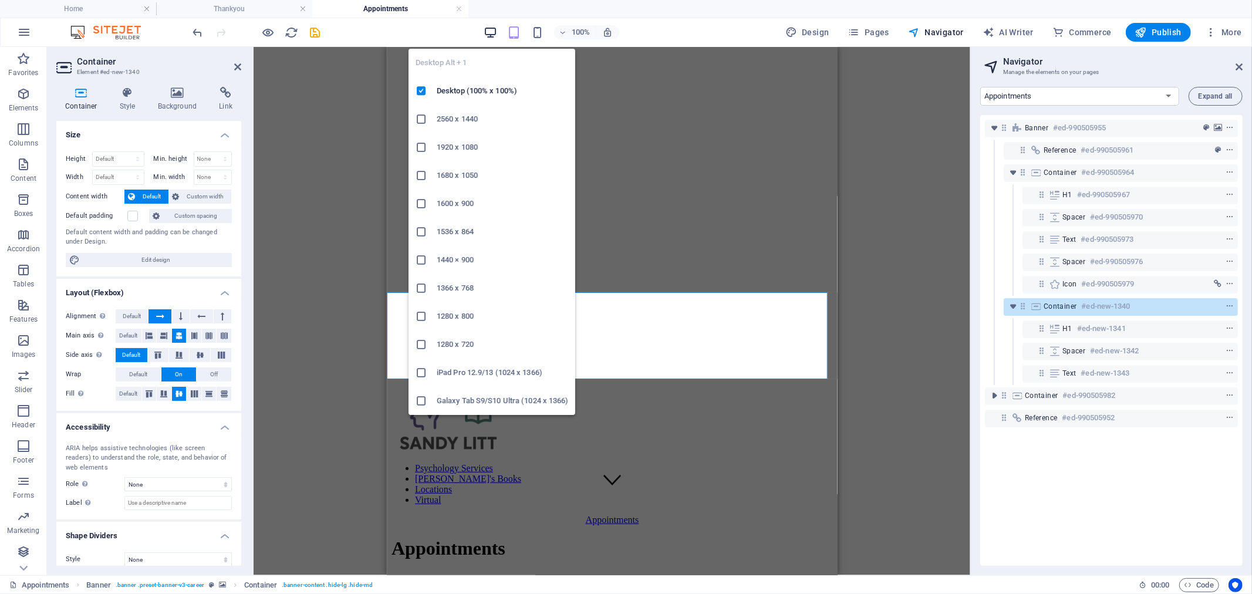
click at [493, 32] on icon "button" at bounding box center [490, 32] width 13 height 13
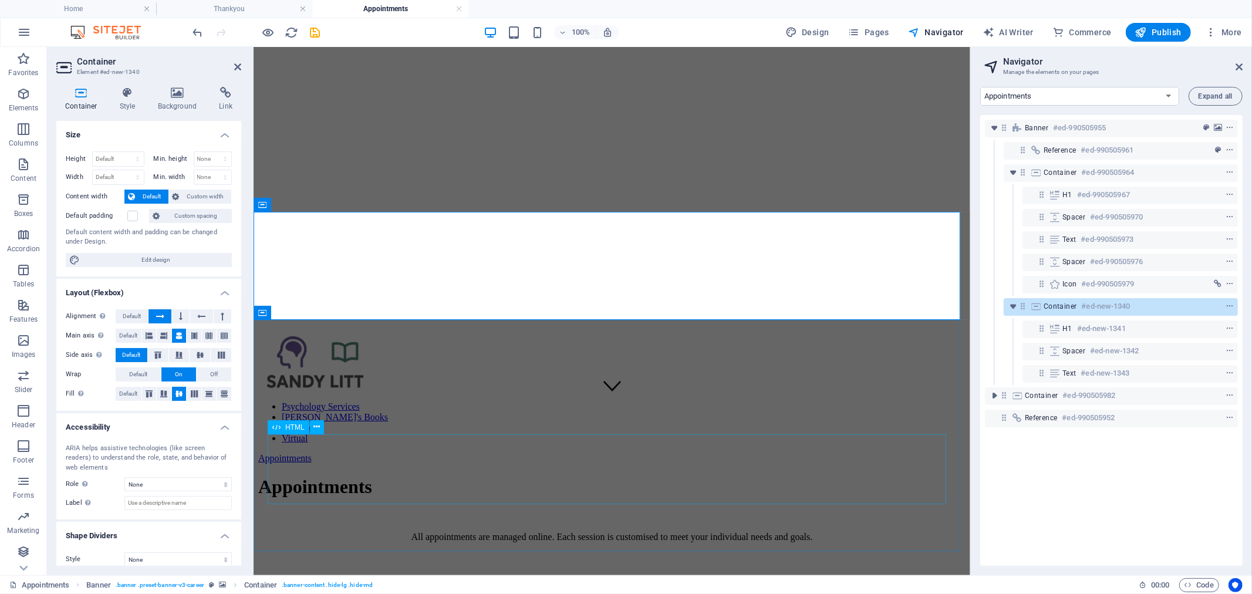
scroll to position [141, 0]
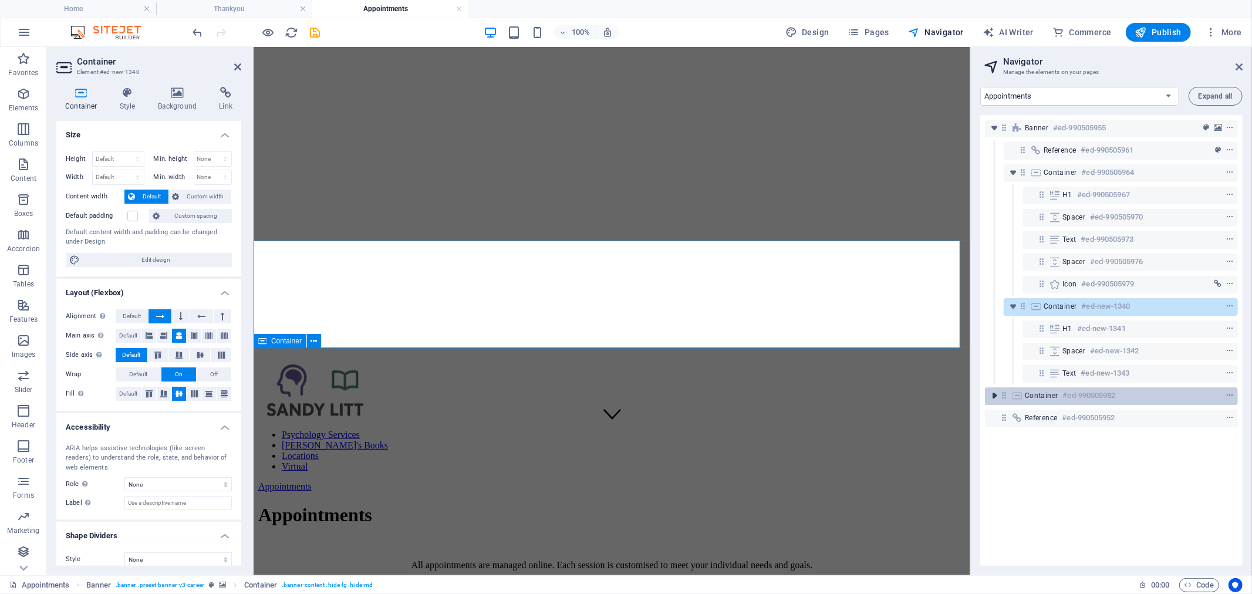
click at [996, 395] on icon "toggle-expand" at bounding box center [994, 396] width 12 height 12
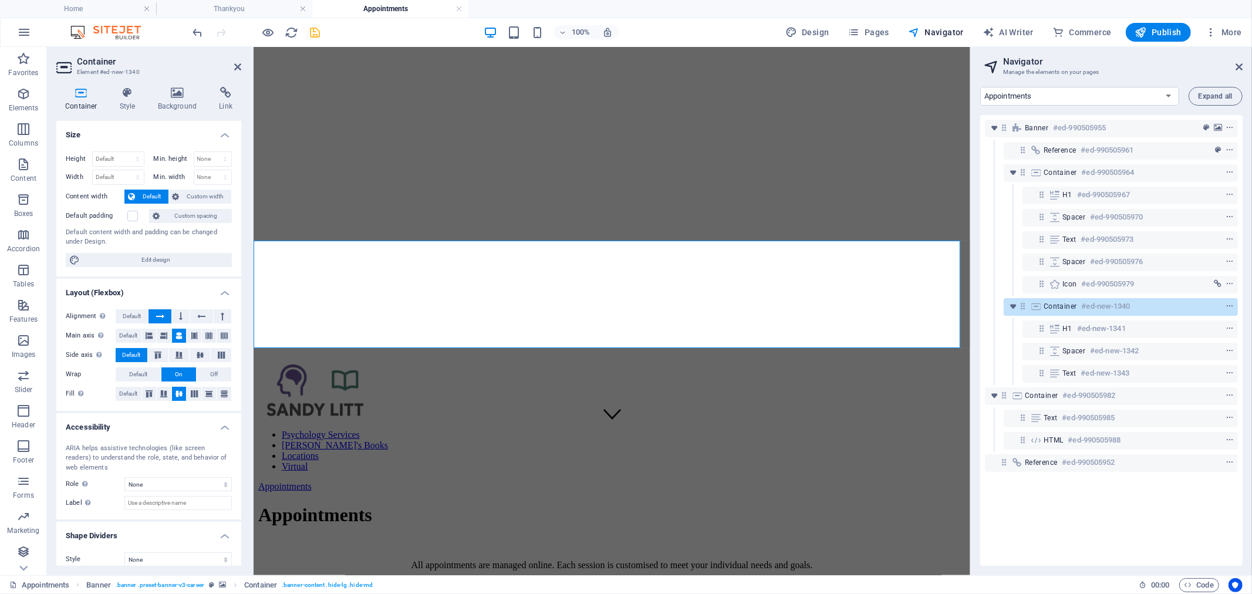
drag, startPoint x: 323, startPoint y: 31, endPoint x: 315, endPoint y: 28, distance: 8.4
click at [321, 31] on div "100% Design Pages Navigator AI Writer Commerce Publish More" at bounding box center [719, 32] width 1056 height 19
click at [315, 28] on icon "save" at bounding box center [315, 32] width 13 height 13
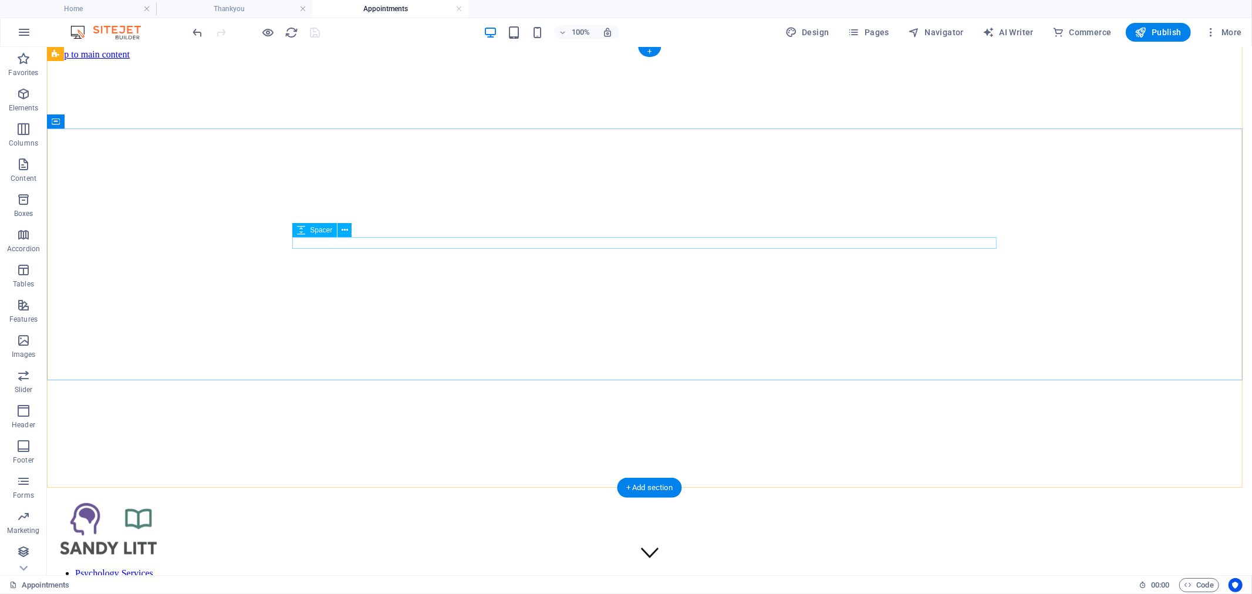
scroll to position [0, 0]
click at [458, 7] on link at bounding box center [458, 9] width 7 height 11
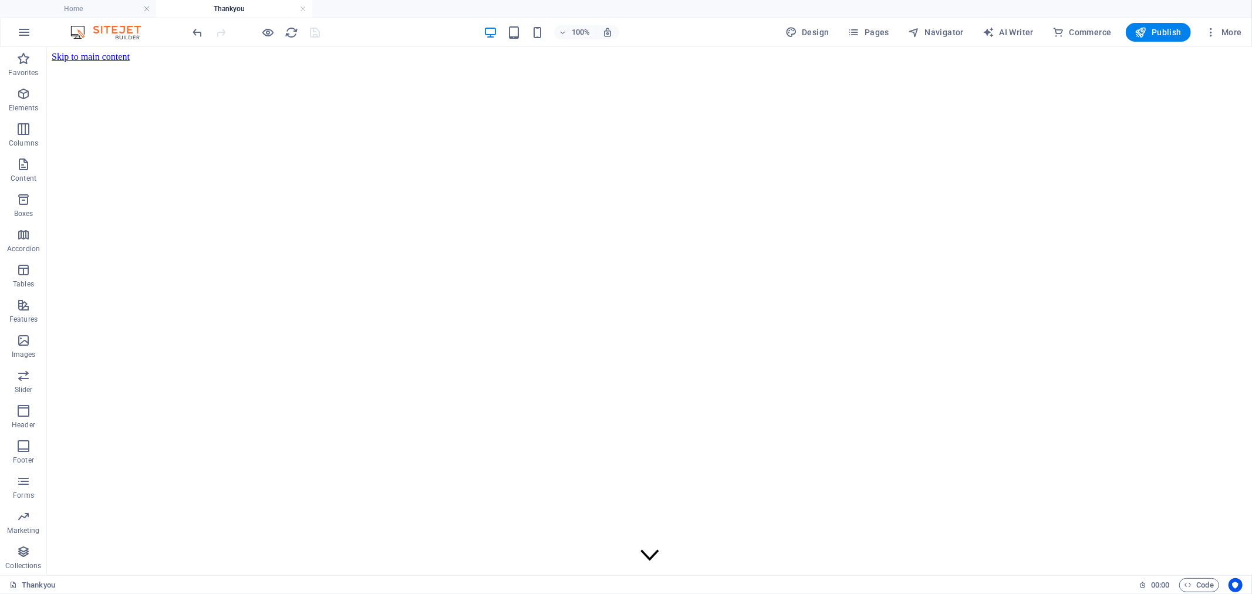
click at [300, 3] on h4 "Thankyou" at bounding box center [234, 8] width 156 height 13
click at [299, 7] on link at bounding box center [302, 9] width 7 height 11
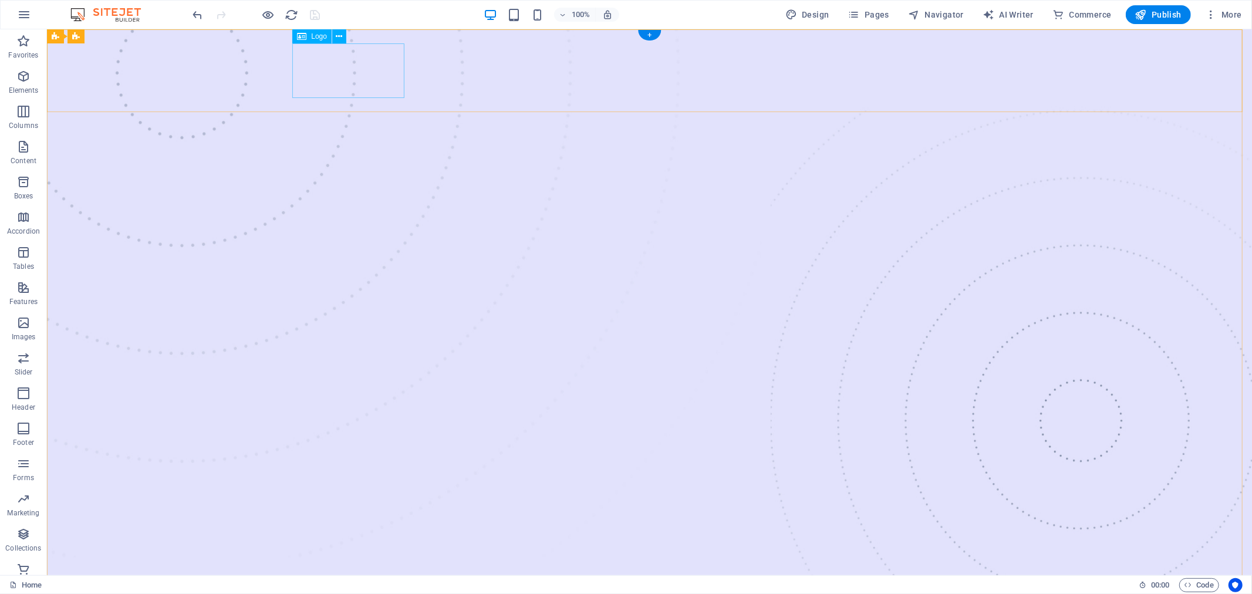
select select "px"
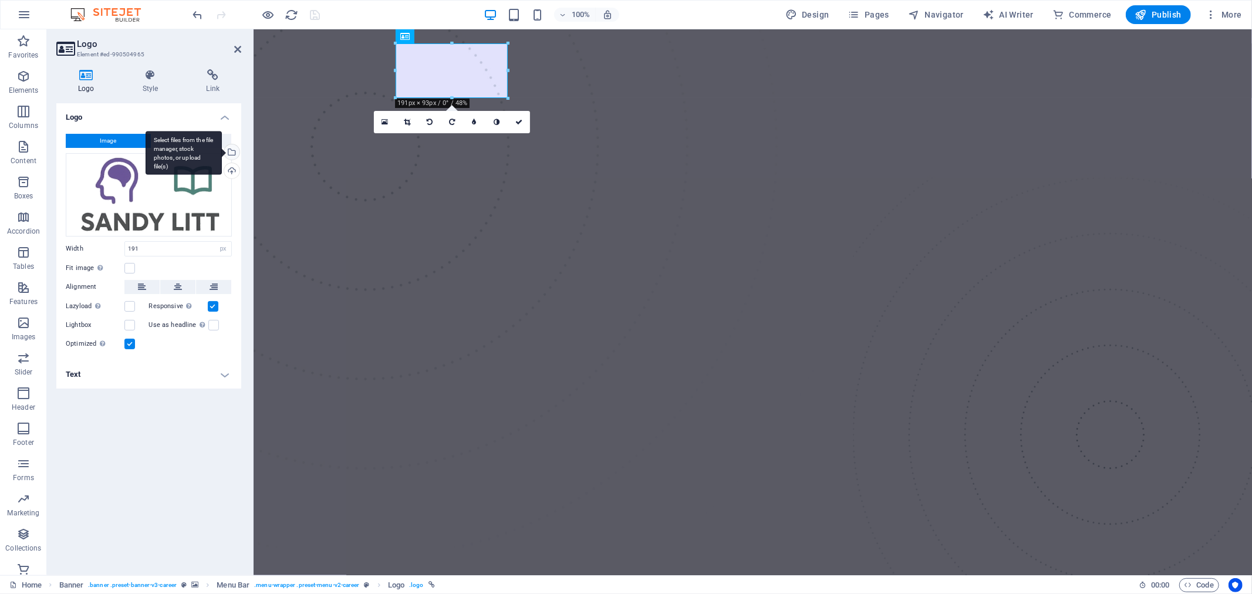
click at [231, 154] on div "Select files from the file manager, stock photos, or upload file(s)" at bounding box center [231, 153] width 18 height 18
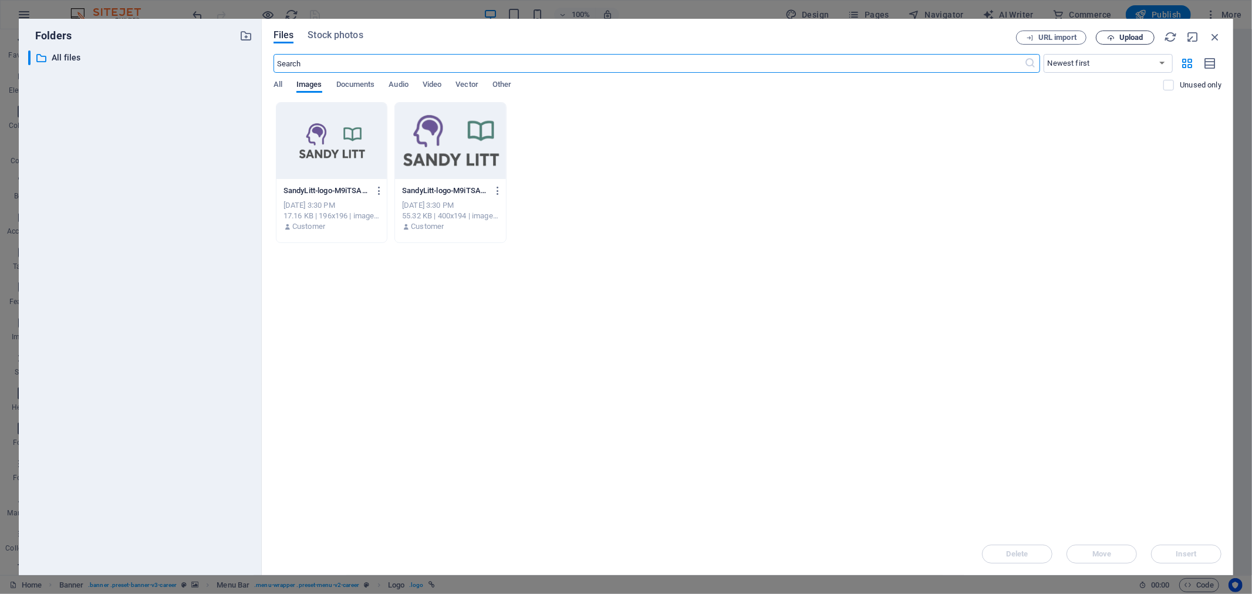
click at [1128, 35] on span "Upload" at bounding box center [1131, 37] width 24 height 7
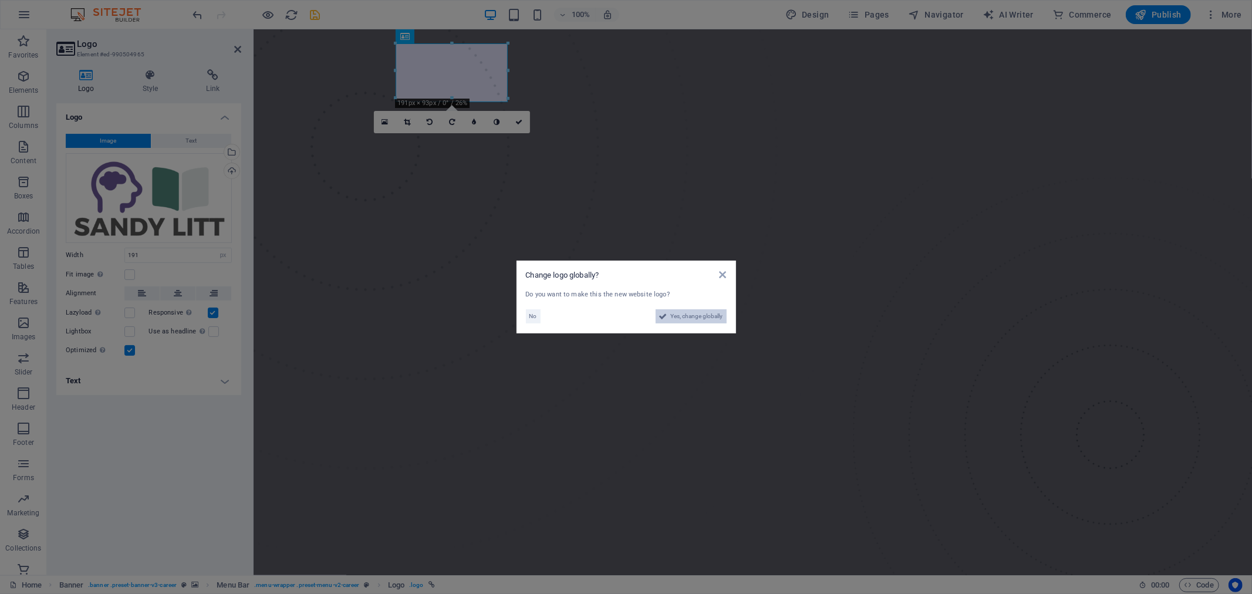
drag, startPoint x: 689, startPoint y: 317, endPoint x: 346, endPoint y: 120, distance: 395.6
click at [689, 317] on span "Yes, change globally" at bounding box center [697, 316] width 52 height 14
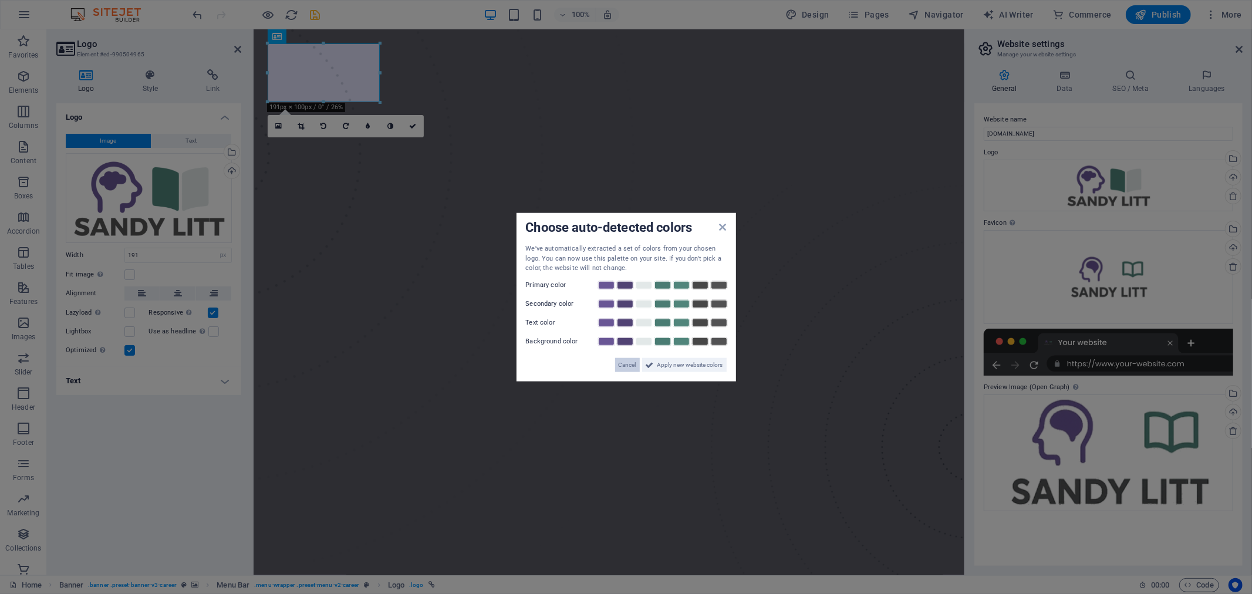
click at [624, 366] on span "Cancel" at bounding box center [627, 364] width 18 height 14
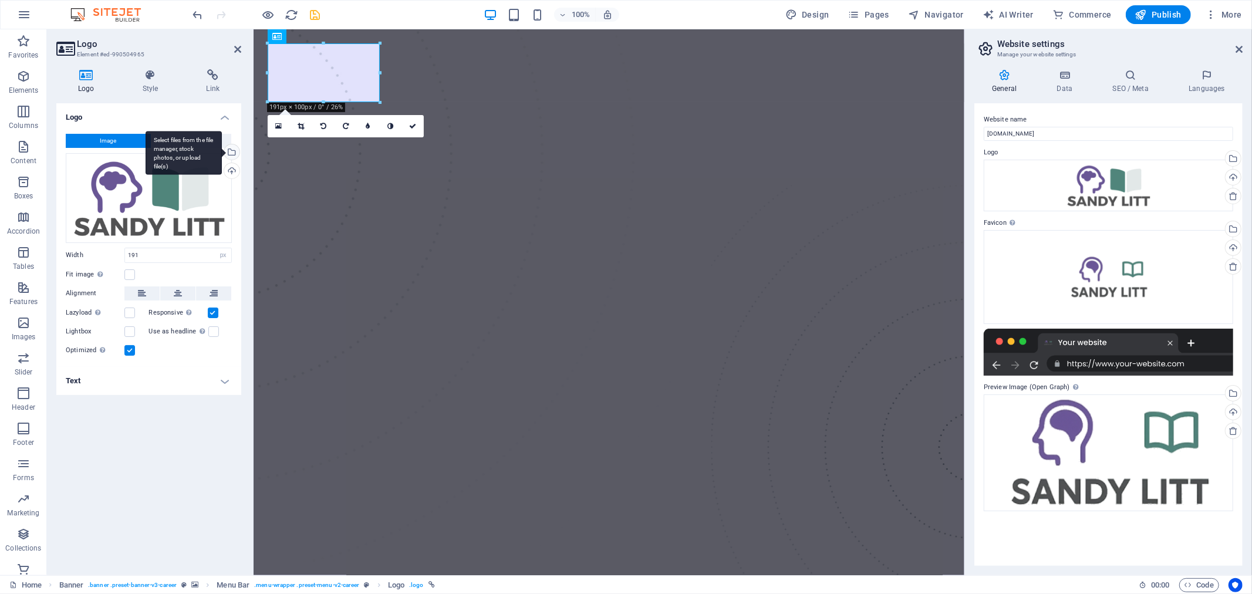
click at [235, 150] on div "Select files from the file manager, stock photos, or upload file(s)" at bounding box center [231, 153] width 18 height 18
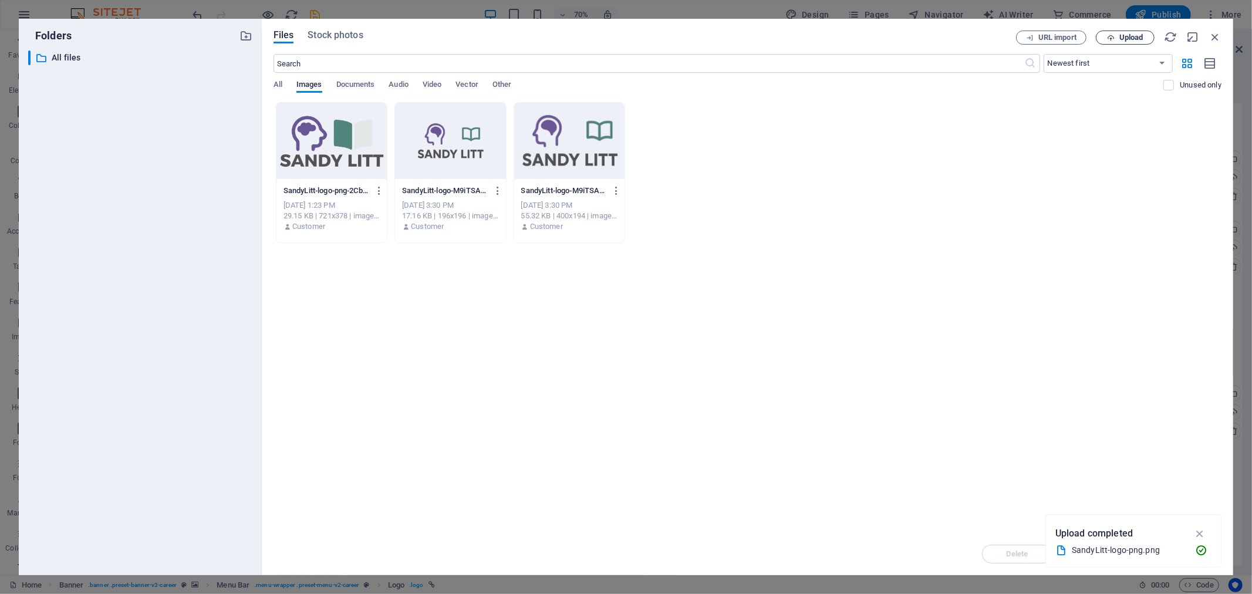
click at [1141, 37] on span "Upload" at bounding box center [1131, 37] width 24 height 7
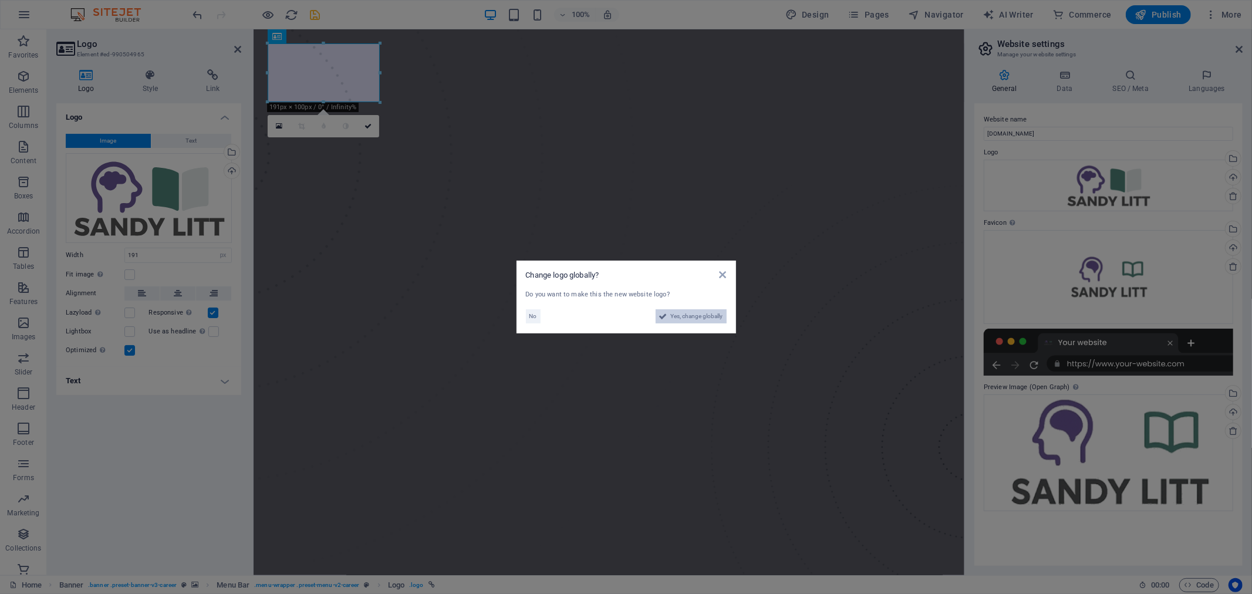
click at [691, 317] on span "Yes, change globally" at bounding box center [697, 316] width 52 height 14
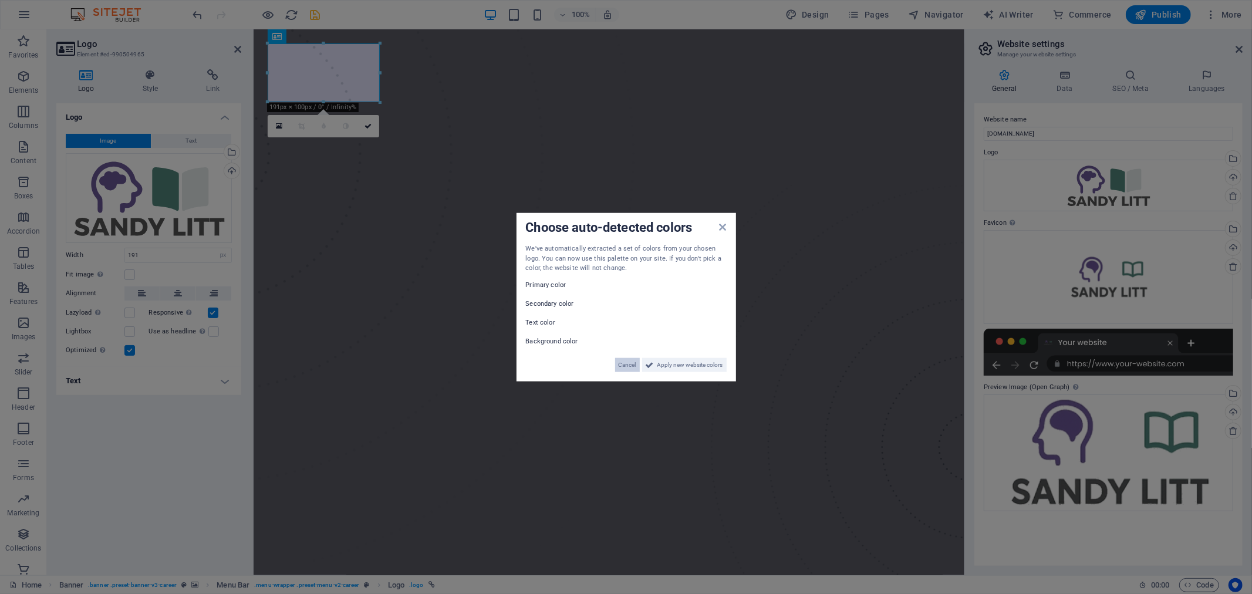
click at [621, 364] on span "Cancel" at bounding box center [627, 364] width 18 height 14
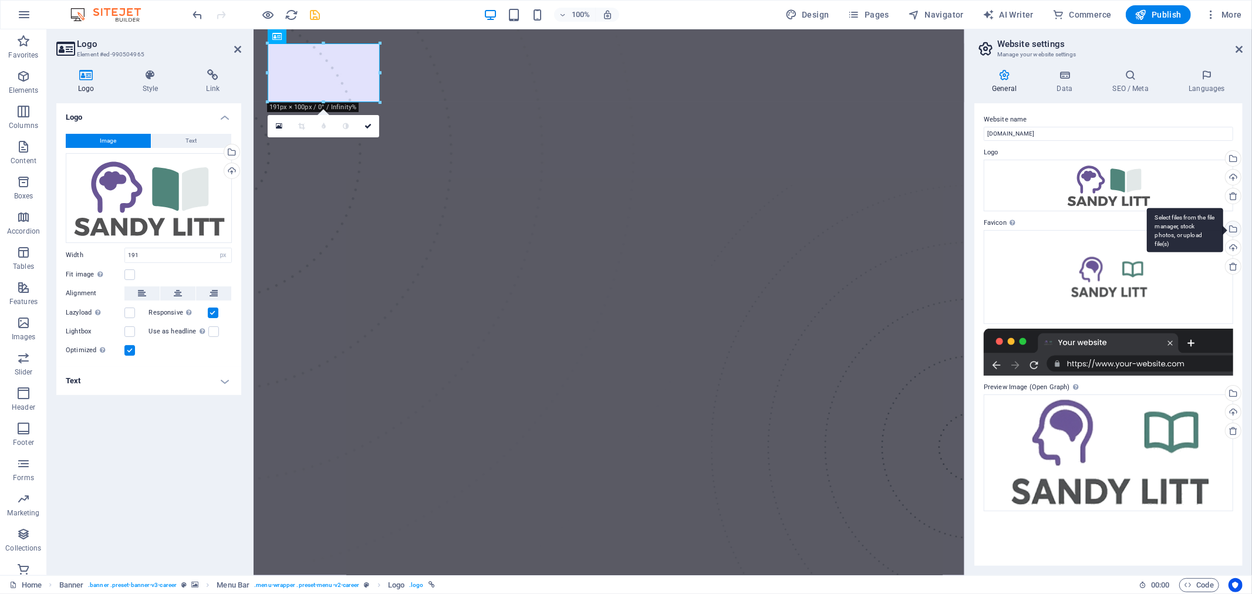
click at [1237, 227] on div "Select files from the file manager, stock photos, or upload file(s)" at bounding box center [1232, 230] width 18 height 18
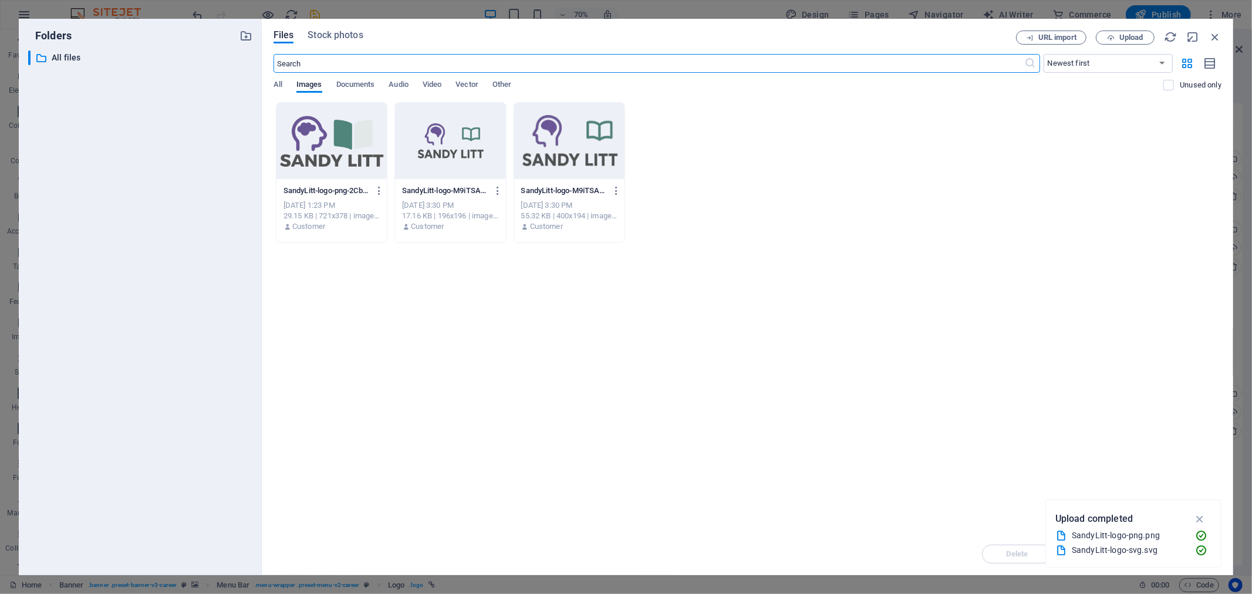
click at [313, 145] on div at bounding box center [331, 141] width 110 height 76
click at [1201, 518] on icon "button" at bounding box center [1199, 518] width 13 height 13
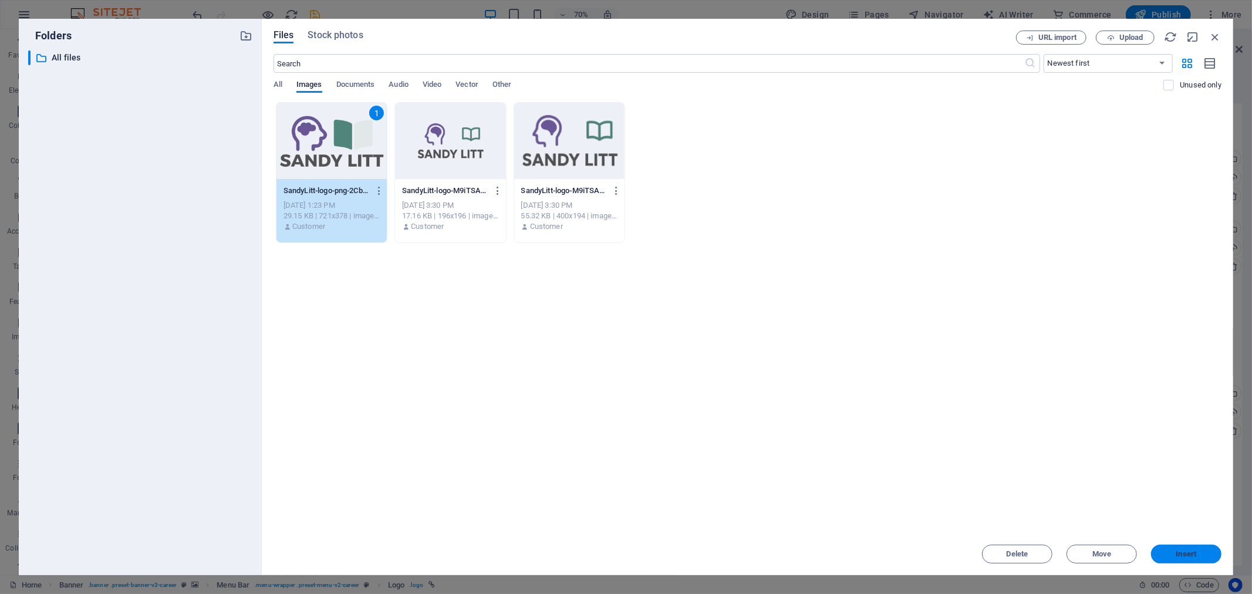
click at [1183, 548] on button "Insert" at bounding box center [1186, 554] width 70 height 19
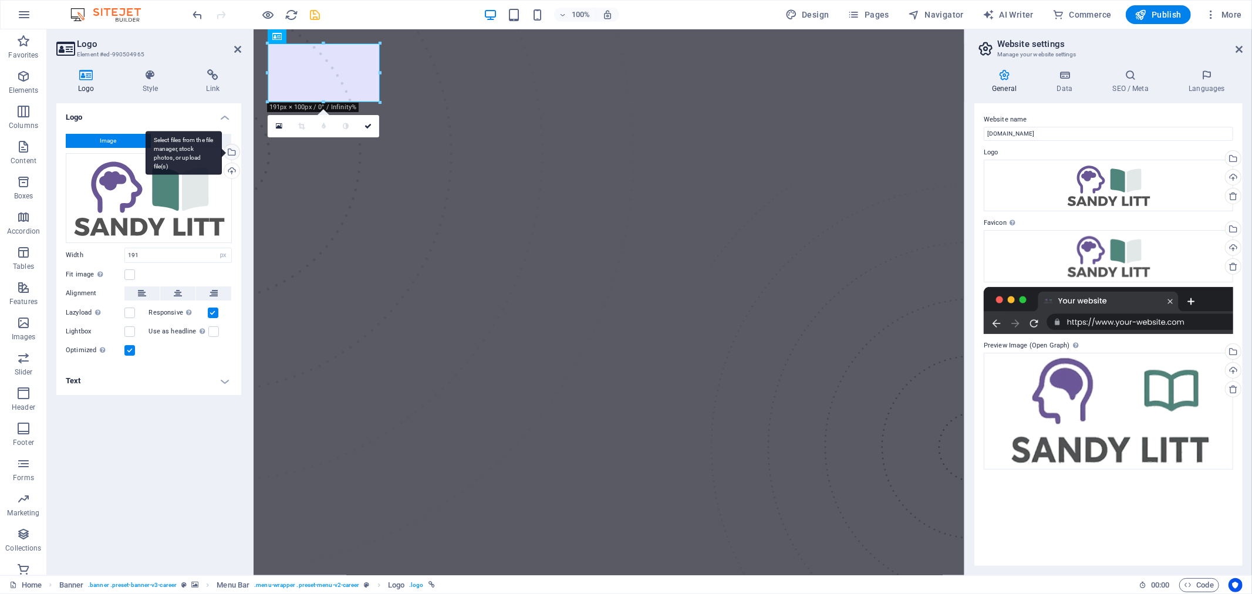
click at [233, 154] on div "Select files from the file manager, stock photos, or upload file(s)" at bounding box center [231, 153] width 18 height 18
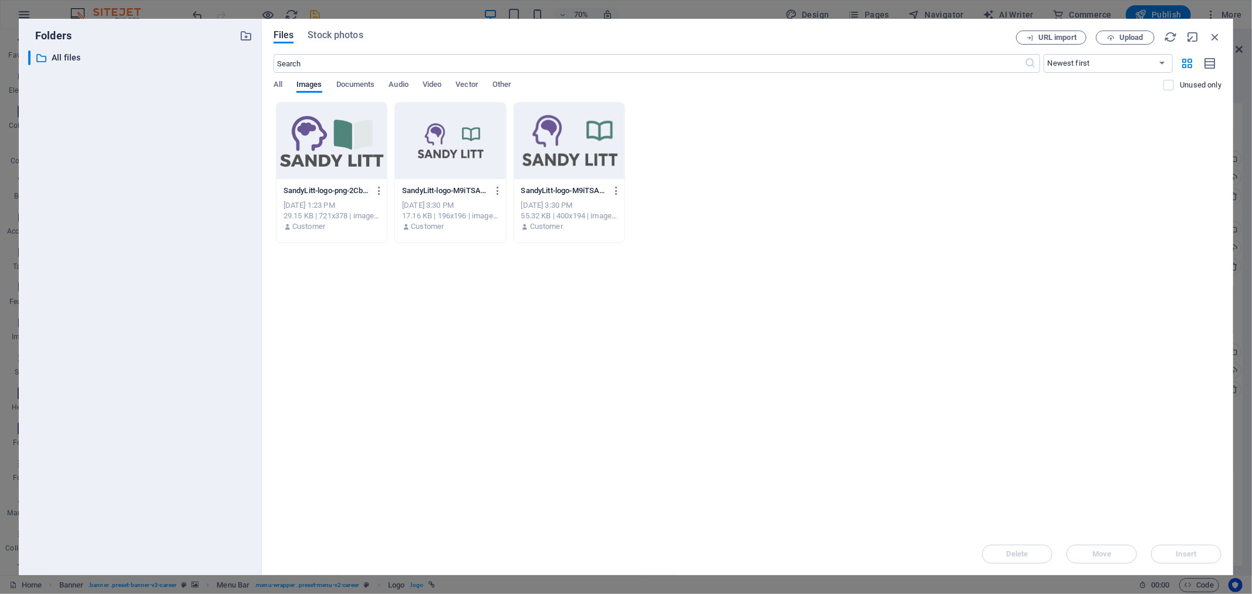
click at [332, 154] on div at bounding box center [331, 141] width 110 height 76
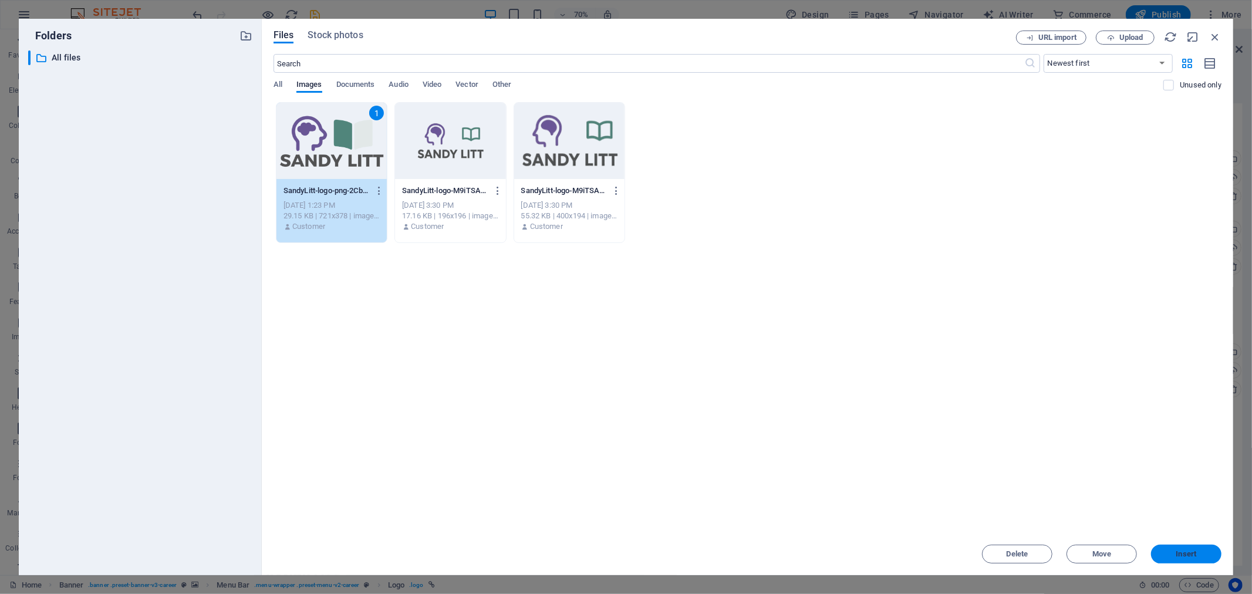
click at [1199, 552] on span "Insert" at bounding box center [1185, 553] width 61 height 7
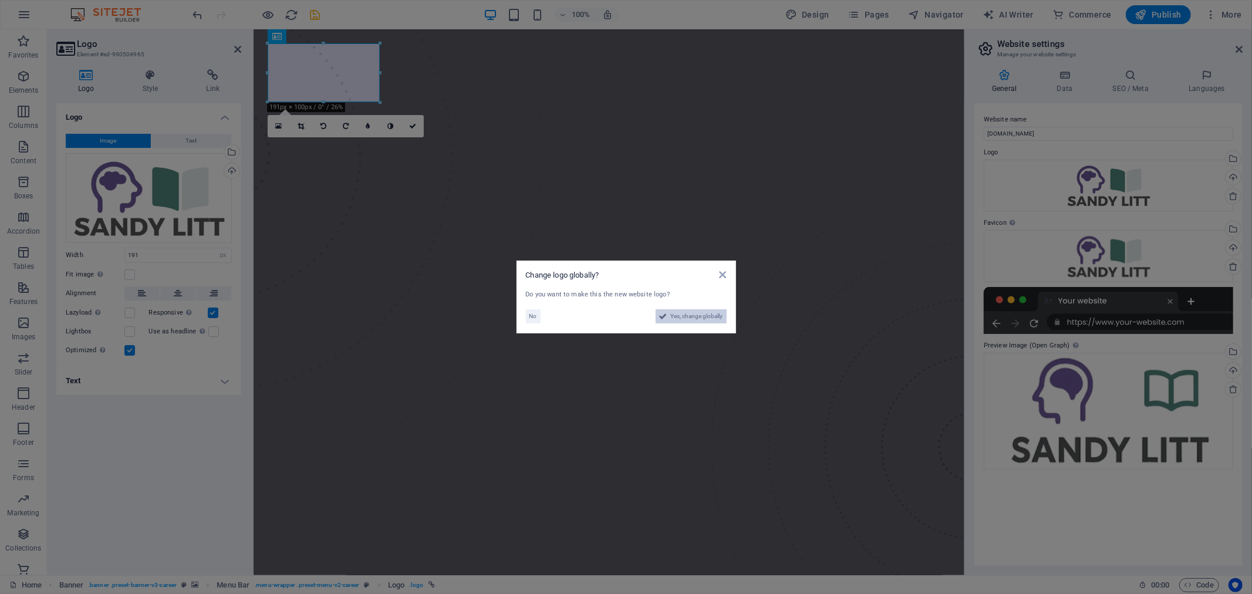
click at [664, 319] on icon at bounding box center [663, 316] width 8 height 14
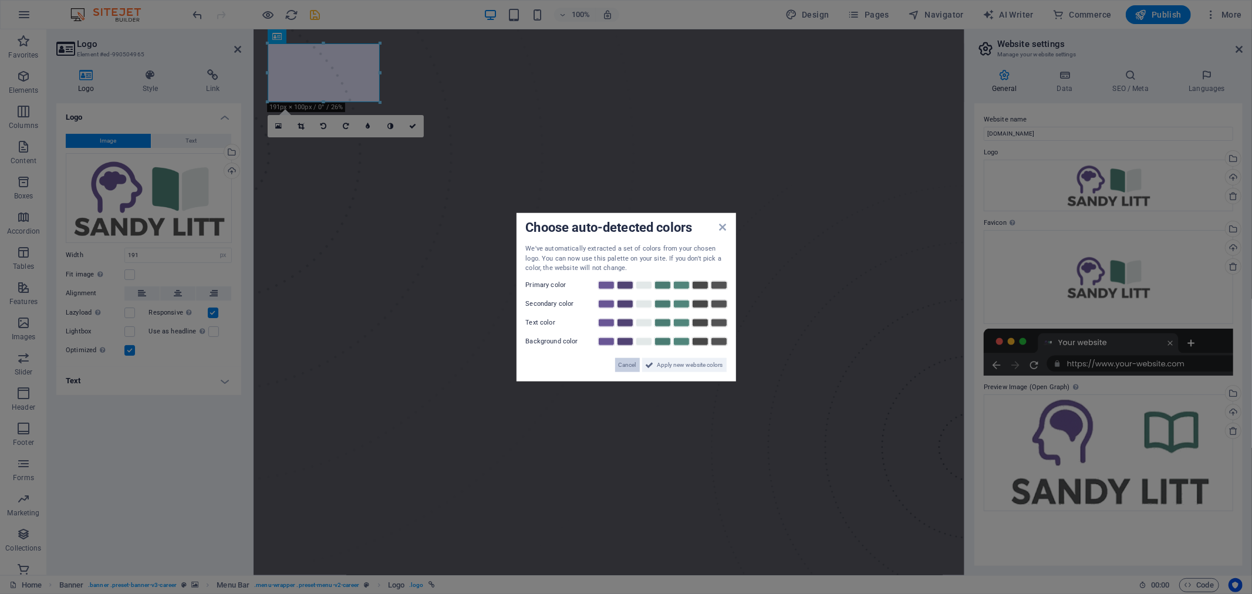
click at [623, 363] on span "Cancel" at bounding box center [627, 364] width 18 height 14
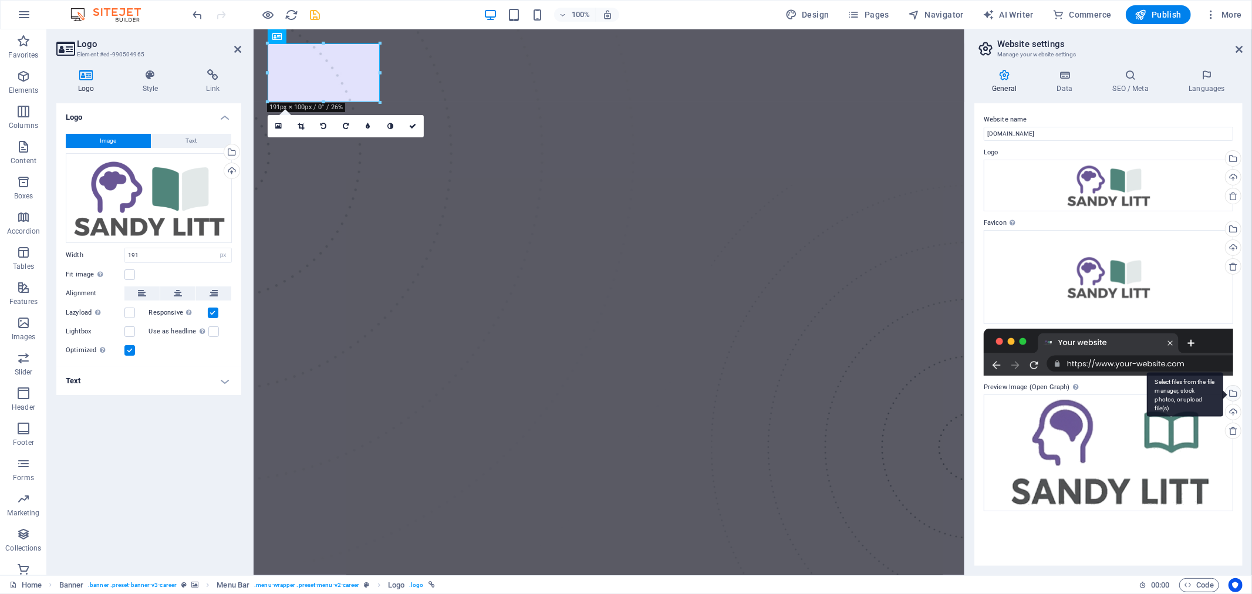
click at [1235, 391] on div "Select files from the file manager, stock photos, or upload file(s)" at bounding box center [1232, 395] width 18 height 18
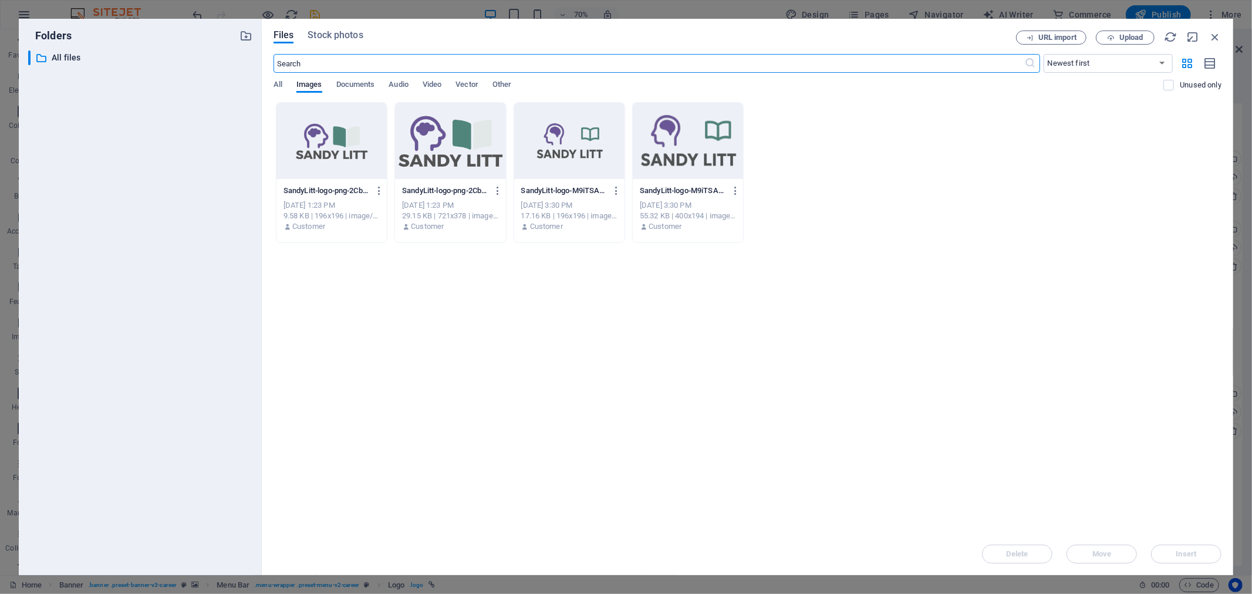
click at [315, 149] on div at bounding box center [331, 141] width 110 height 76
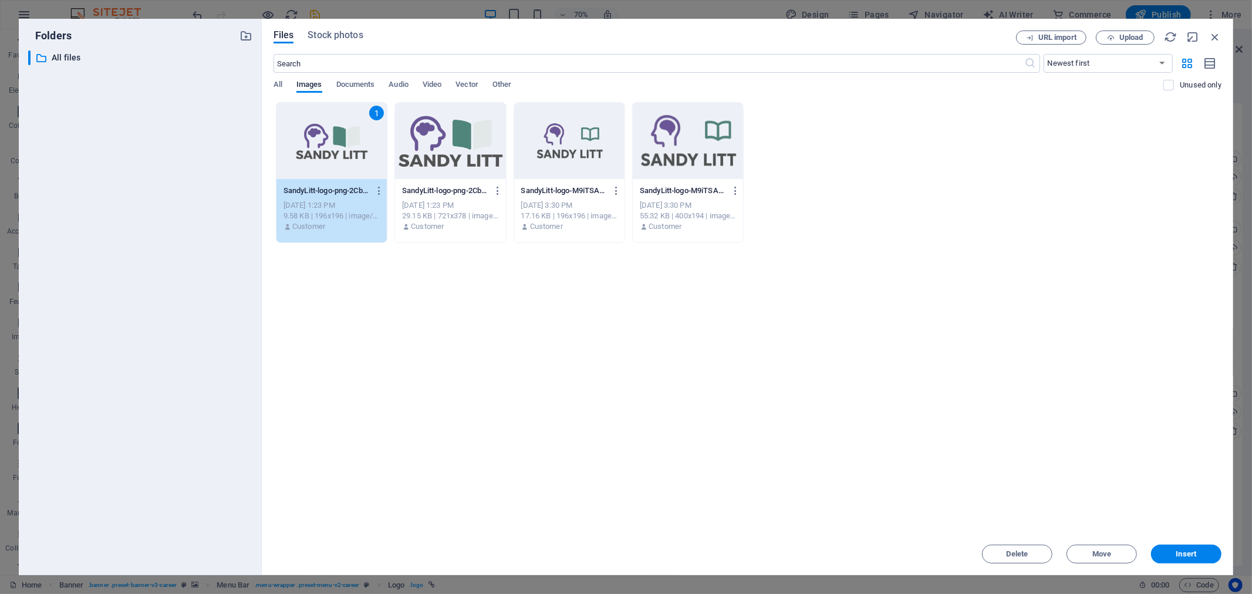
click at [438, 150] on div at bounding box center [450, 141] width 110 height 76
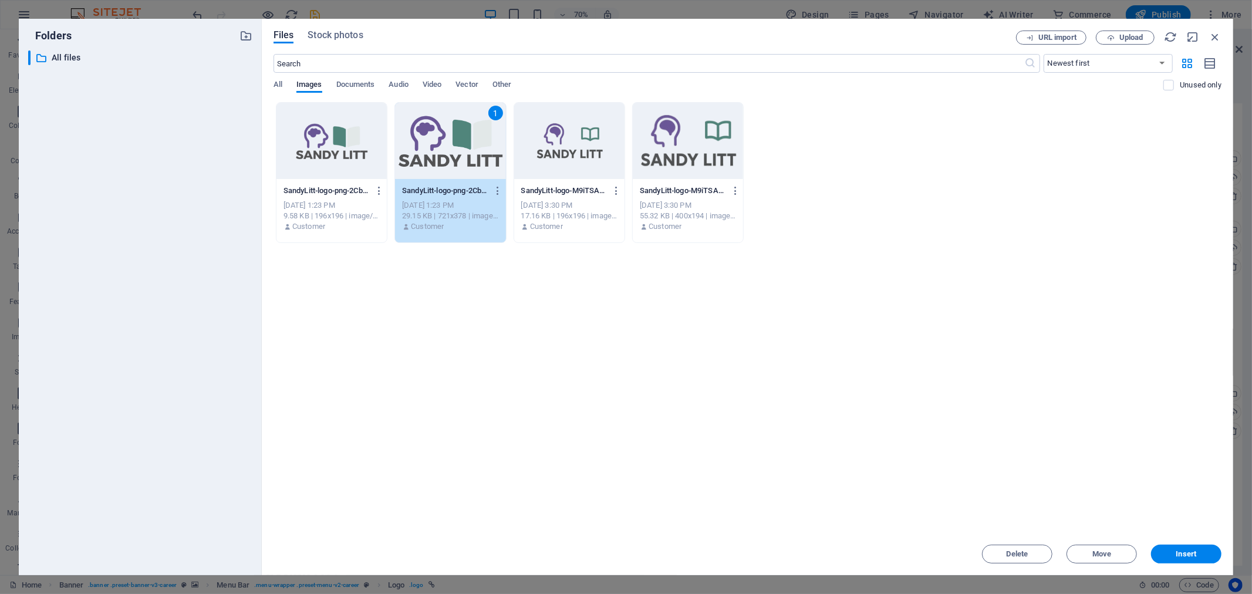
click at [344, 147] on div at bounding box center [331, 141] width 110 height 76
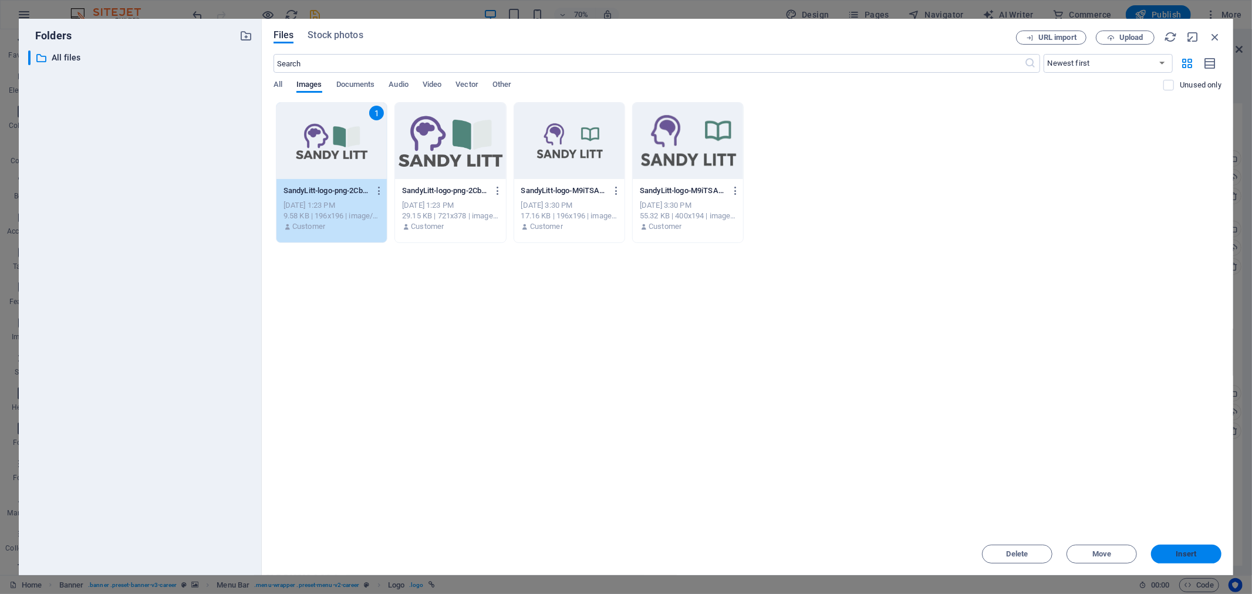
click at [1182, 552] on span "Insert" at bounding box center [1186, 553] width 21 height 7
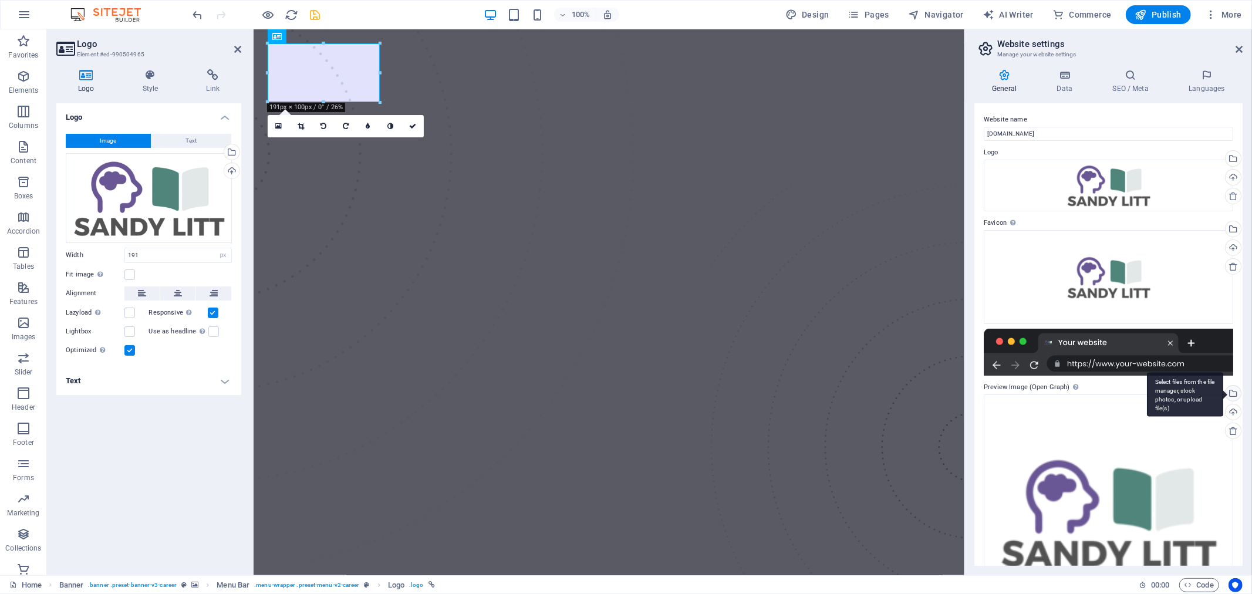
click at [1232, 397] on div "Select files from the file manager, stock photos, or upload file(s)" at bounding box center [1232, 395] width 18 height 18
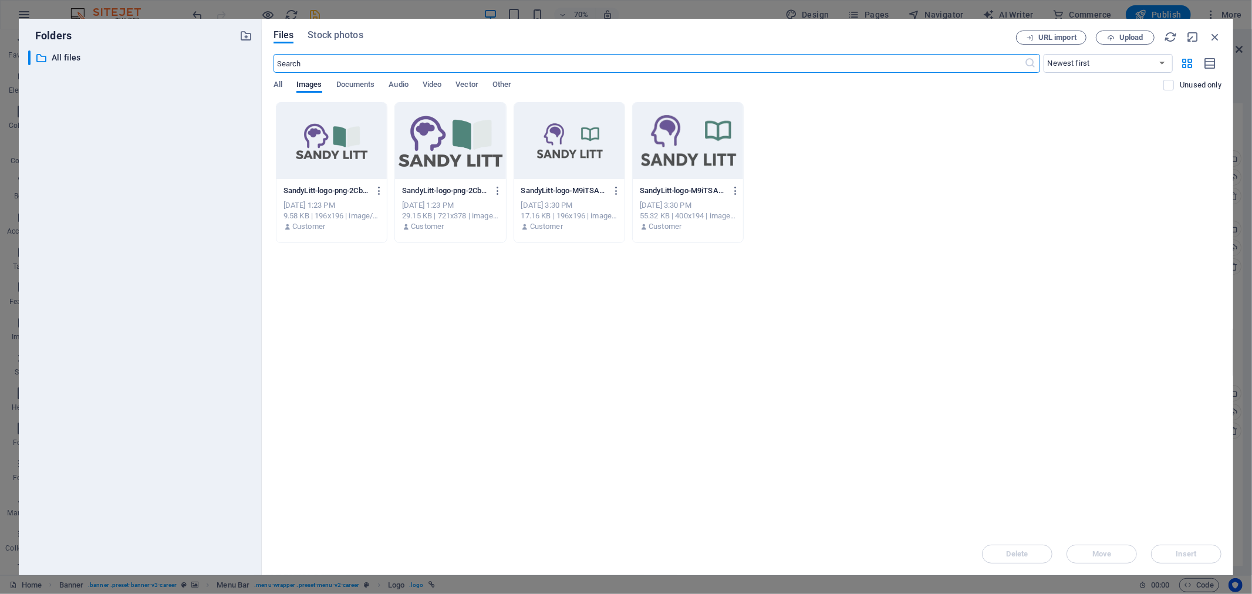
click at [449, 135] on div at bounding box center [450, 141] width 110 height 76
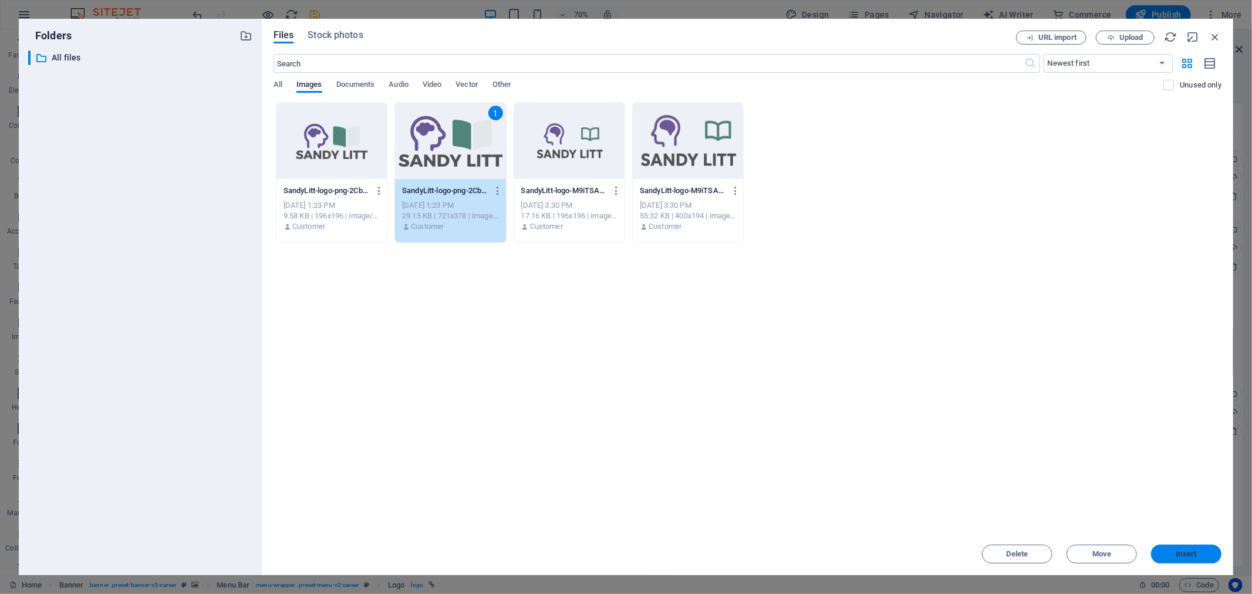
click at [1184, 550] on span "Insert" at bounding box center [1186, 553] width 21 height 7
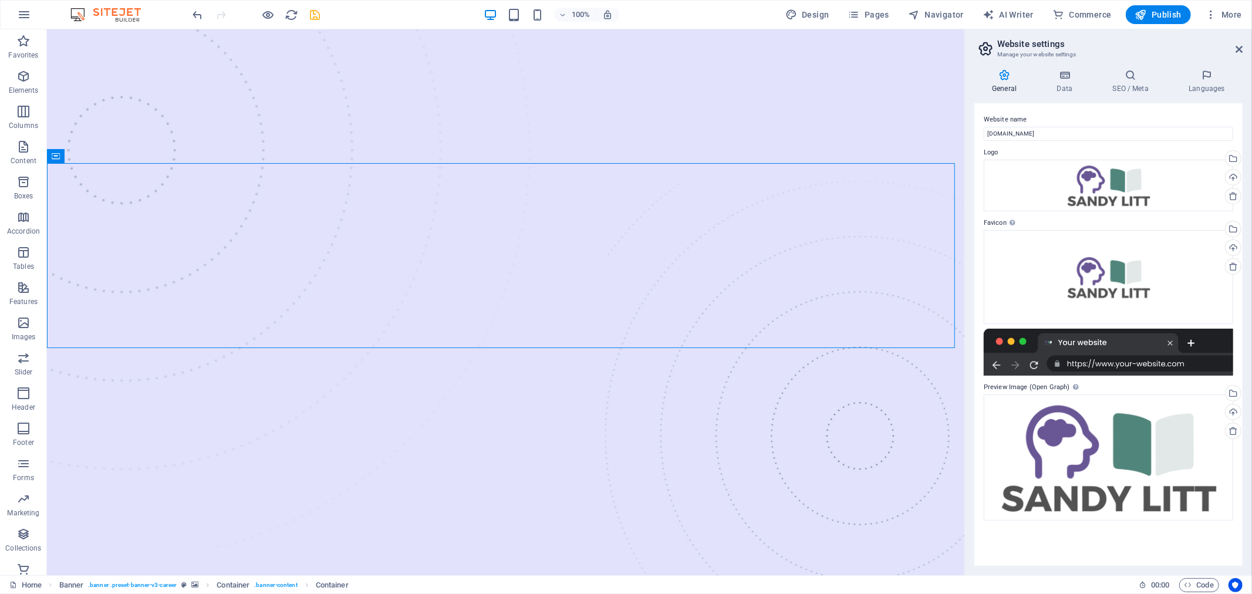
click at [316, 16] on icon "save" at bounding box center [315, 14] width 13 height 13
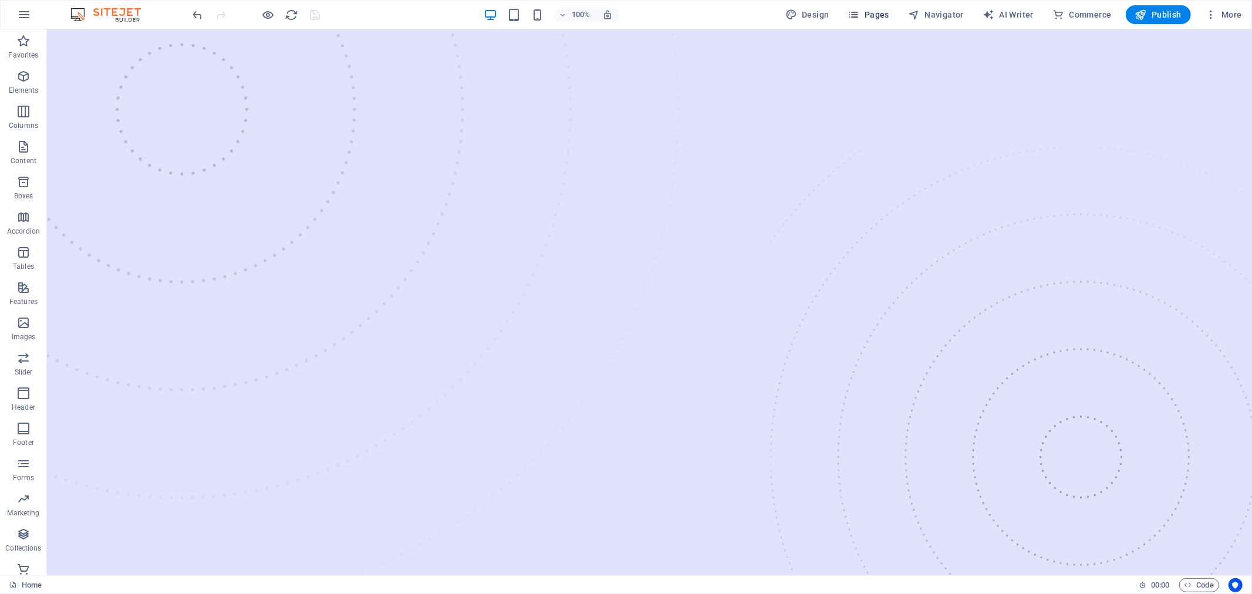
click at [886, 18] on span "Pages" at bounding box center [868, 15] width 41 height 12
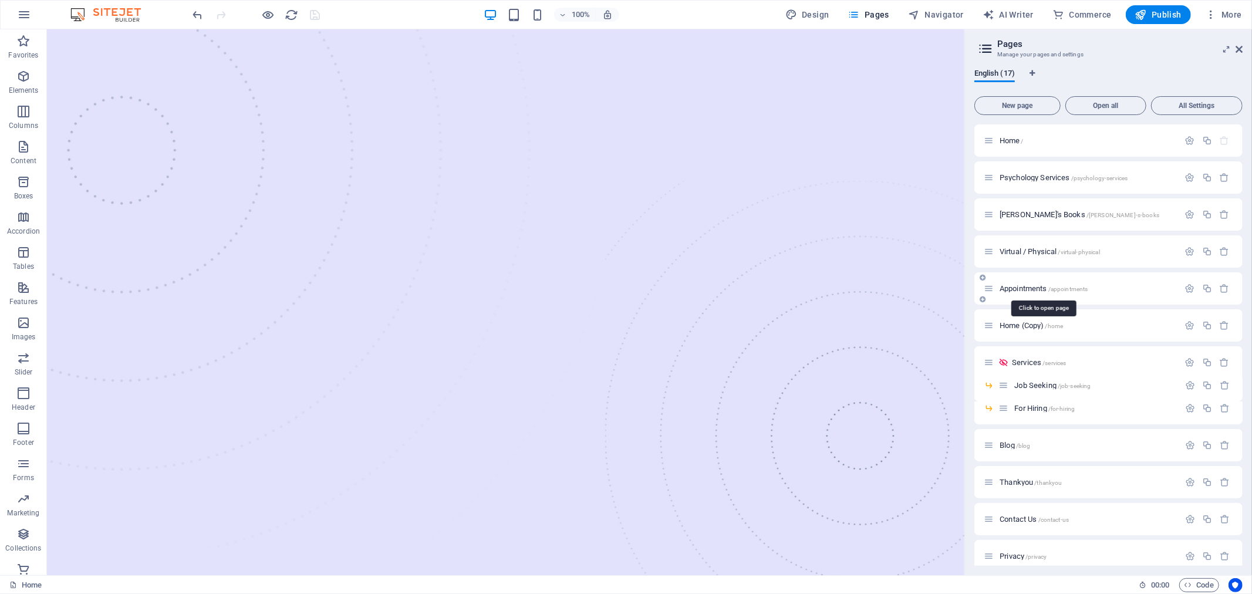
click at [1027, 285] on span "Appointments /appointments" at bounding box center [1043, 288] width 88 height 9
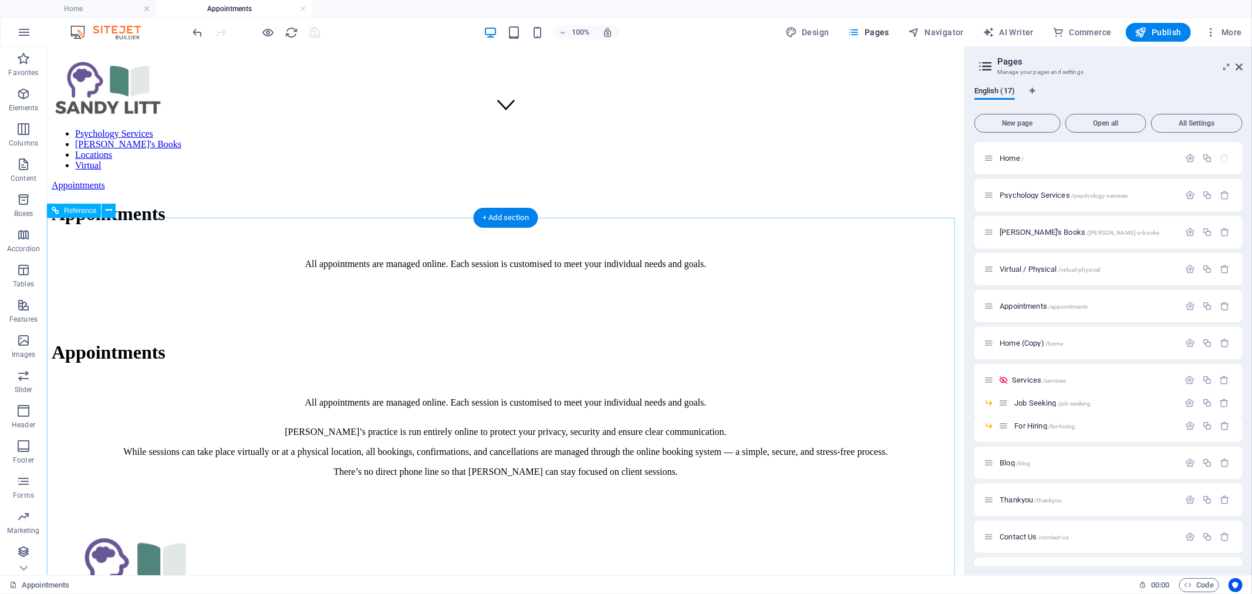
scroll to position [391, 0]
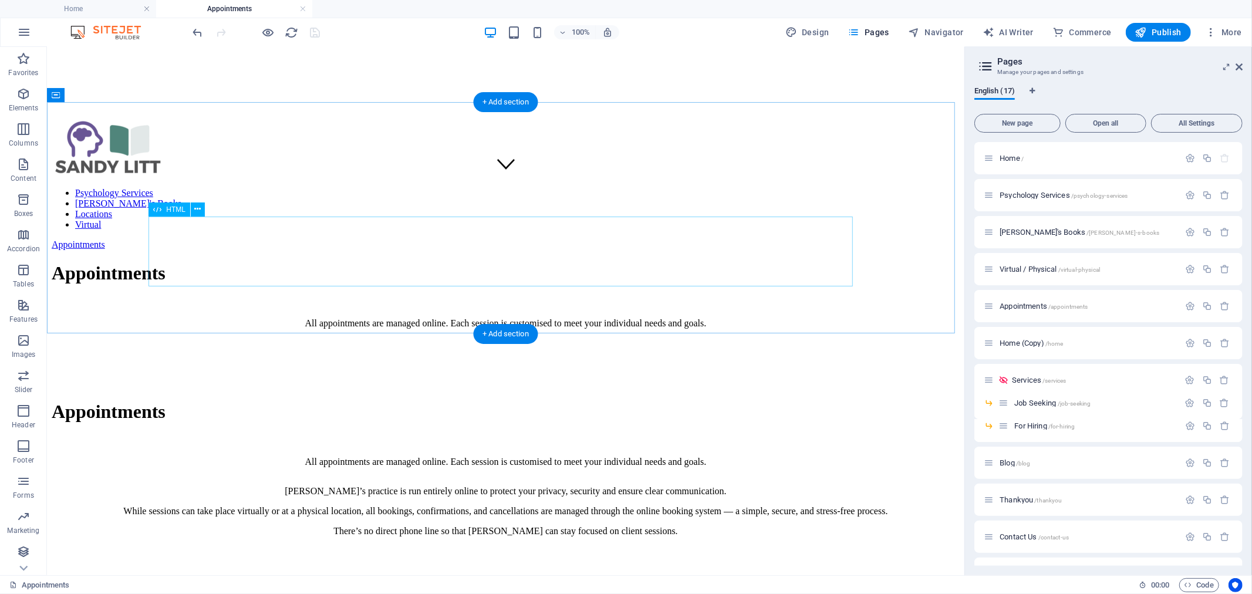
click at [259, 545] on div at bounding box center [505, 545] width 908 height 0
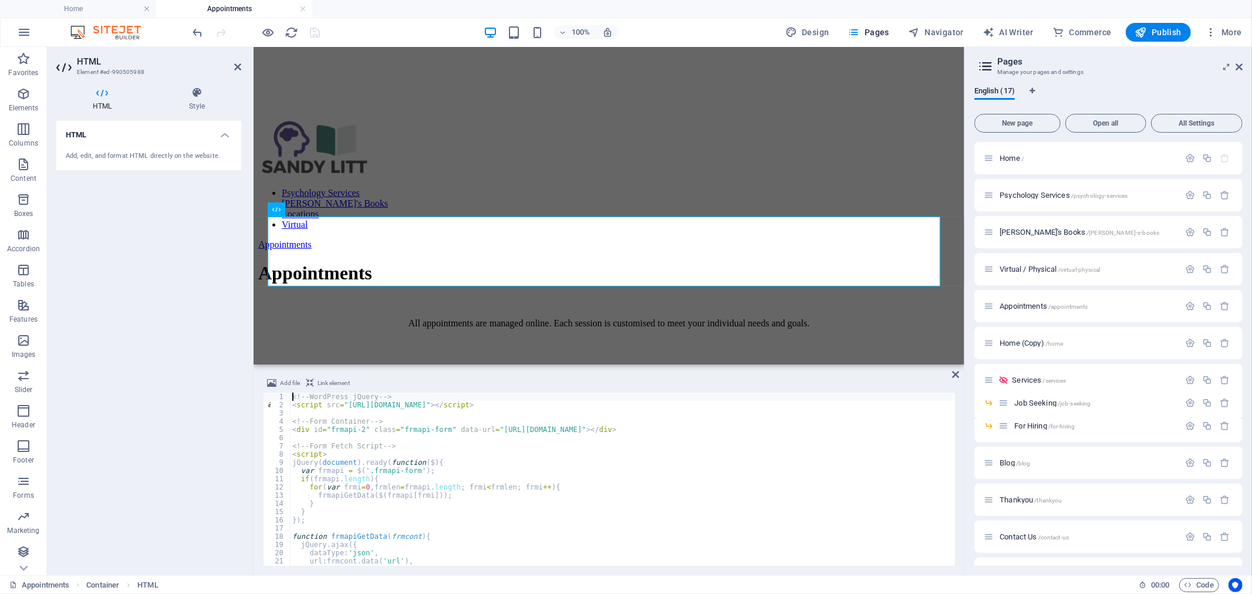
click at [474, 494] on div "<!-- WordPress jQuery --> < script src = "[URL][DOMAIN_NAME]" > </ script > <!-…" at bounding box center [621, 488] width 663 height 190
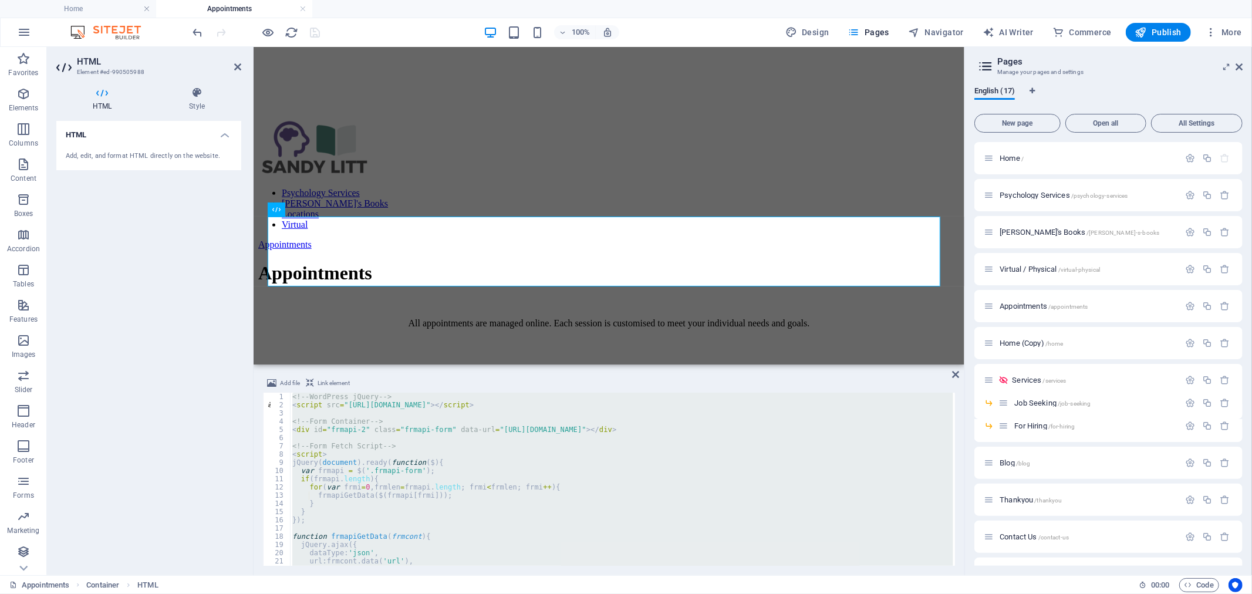
type textarea "</script>"
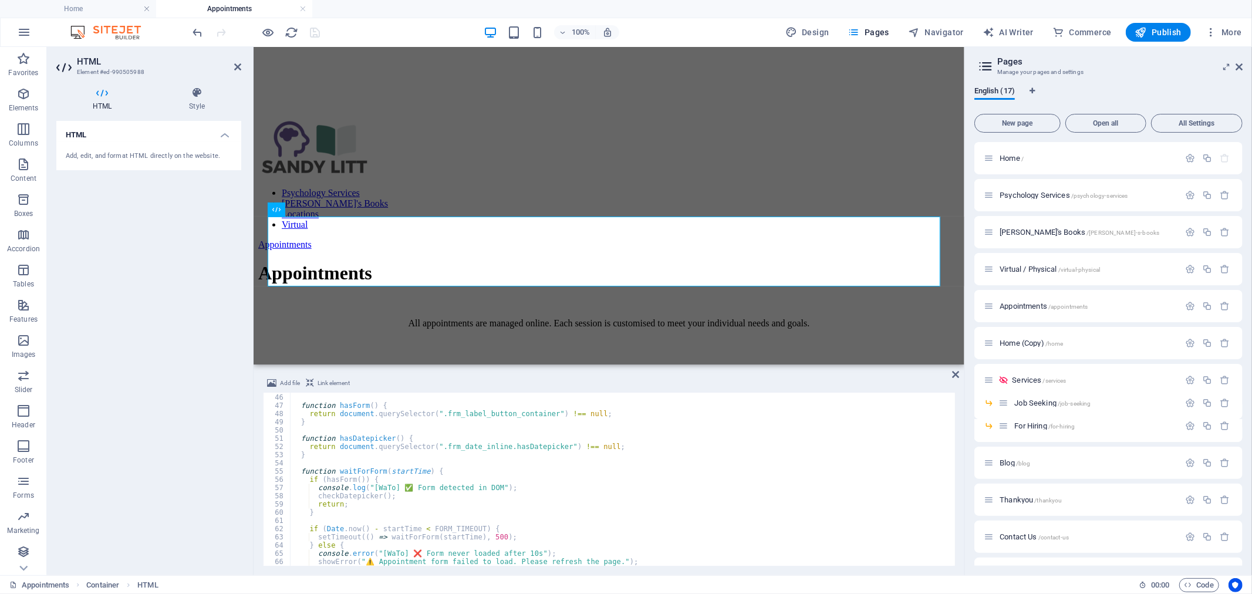
scroll to position [369, 0]
click at [425, 485] on div "[PERSON_NAME]’s practice is run entirely online to protect your privacy, securi…" at bounding box center [608, 515] width 701 height 61
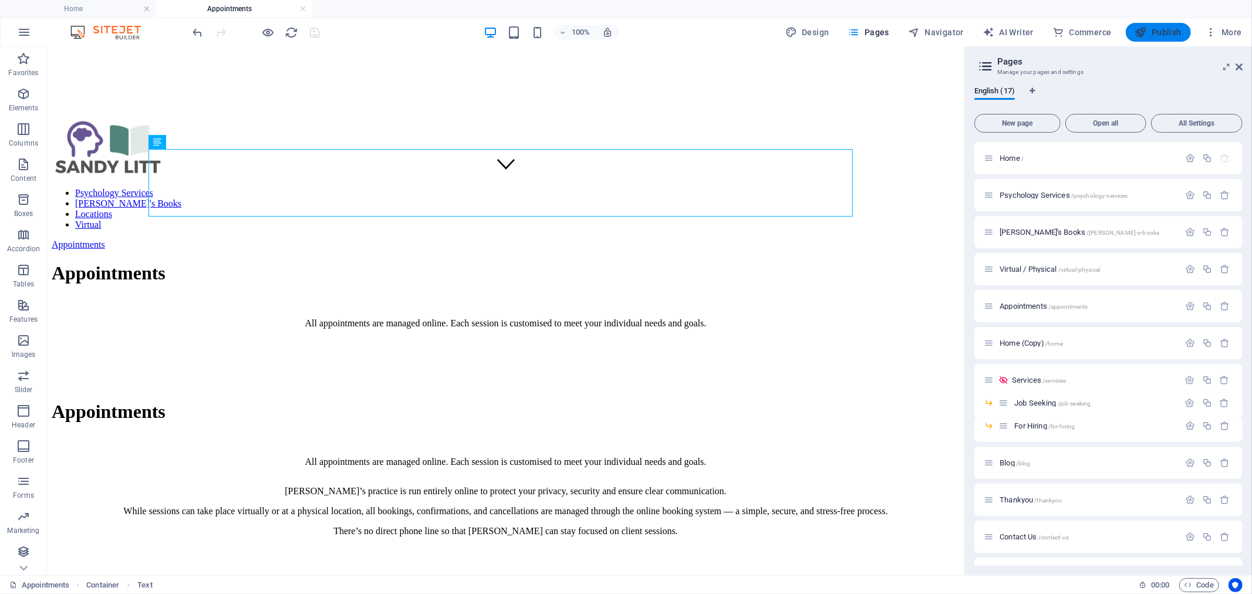
click at [1168, 33] on span "Publish" at bounding box center [1158, 32] width 46 height 12
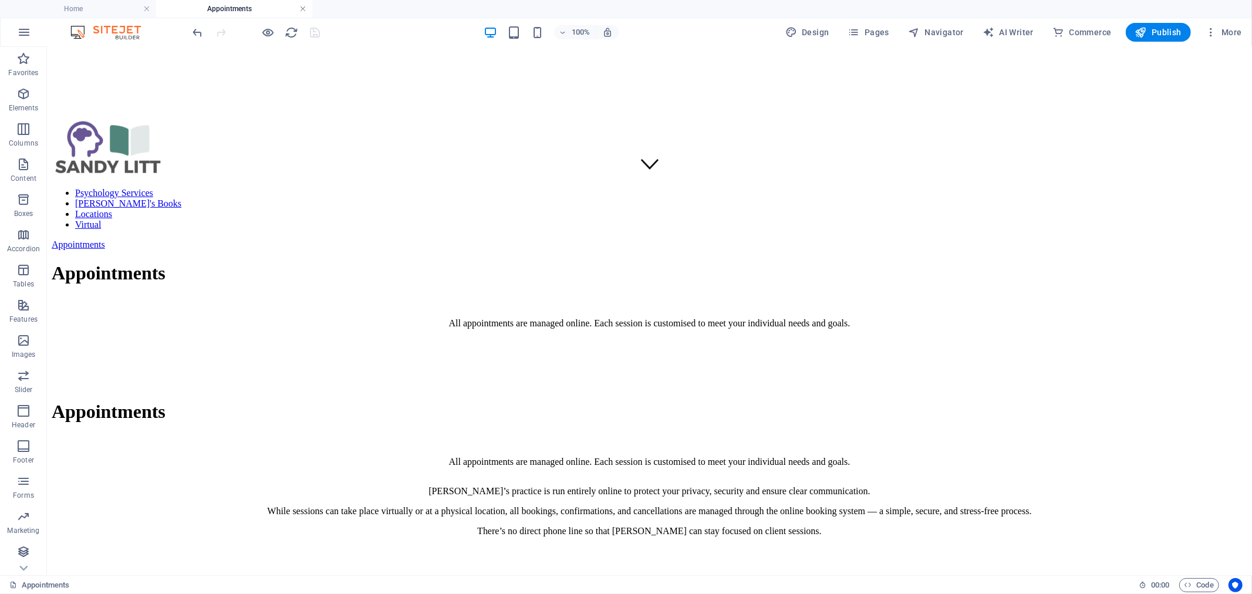
click at [302, 8] on link at bounding box center [302, 9] width 7 height 11
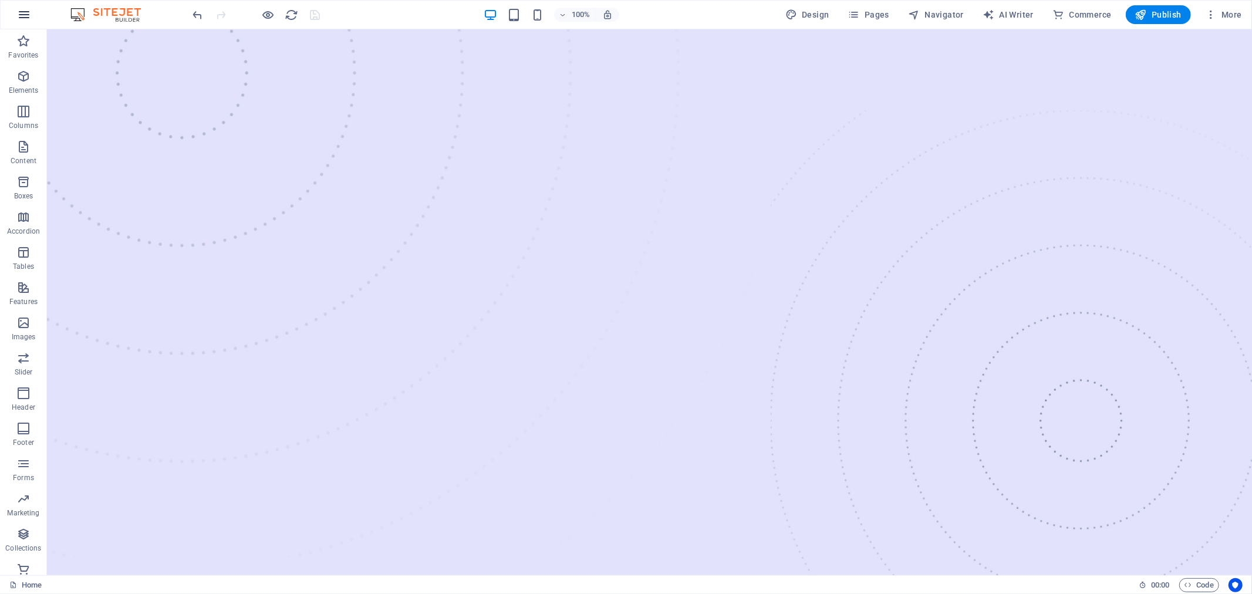
click at [20, 9] on icon "button" at bounding box center [24, 15] width 14 height 14
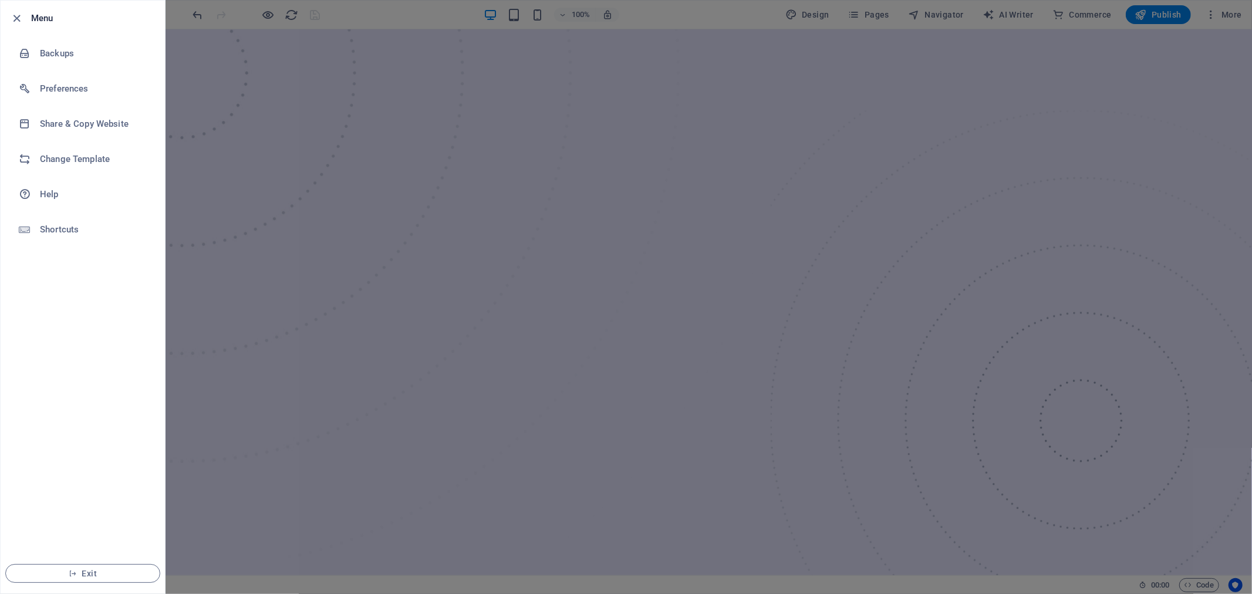
click at [1037, 182] on div at bounding box center [626, 297] width 1252 height 594
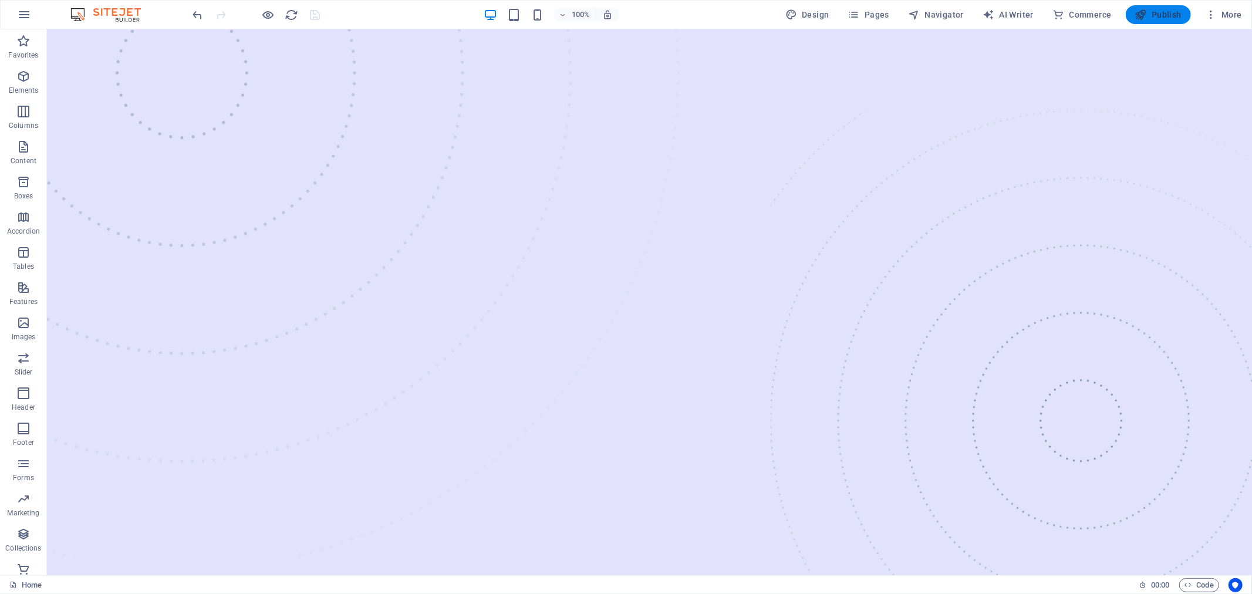
click at [1148, 16] on span "Publish" at bounding box center [1158, 15] width 46 height 12
click at [1144, 9] on icon "button" at bounding box center [1141, 15] width 12 height 12
click at [885, 15] on span "Pages" at bounding box center [868, 15] width 41 height 12
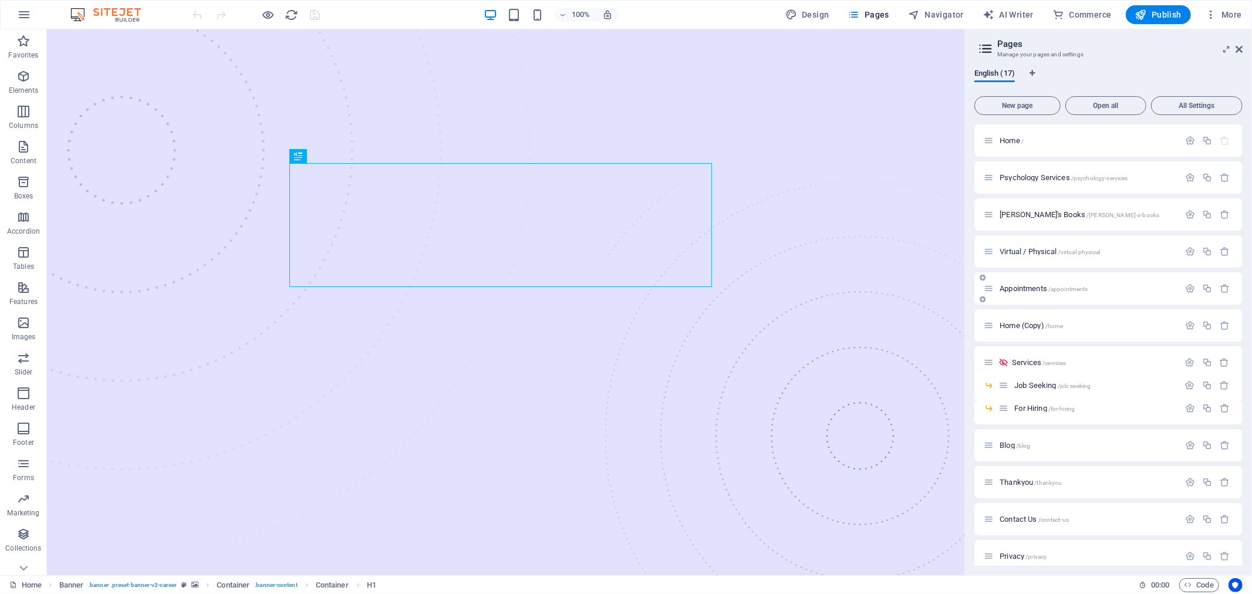
click at [1020, 290] on span "Appointments /appointments" at bounding box center [1043, 288] width 88 height 9
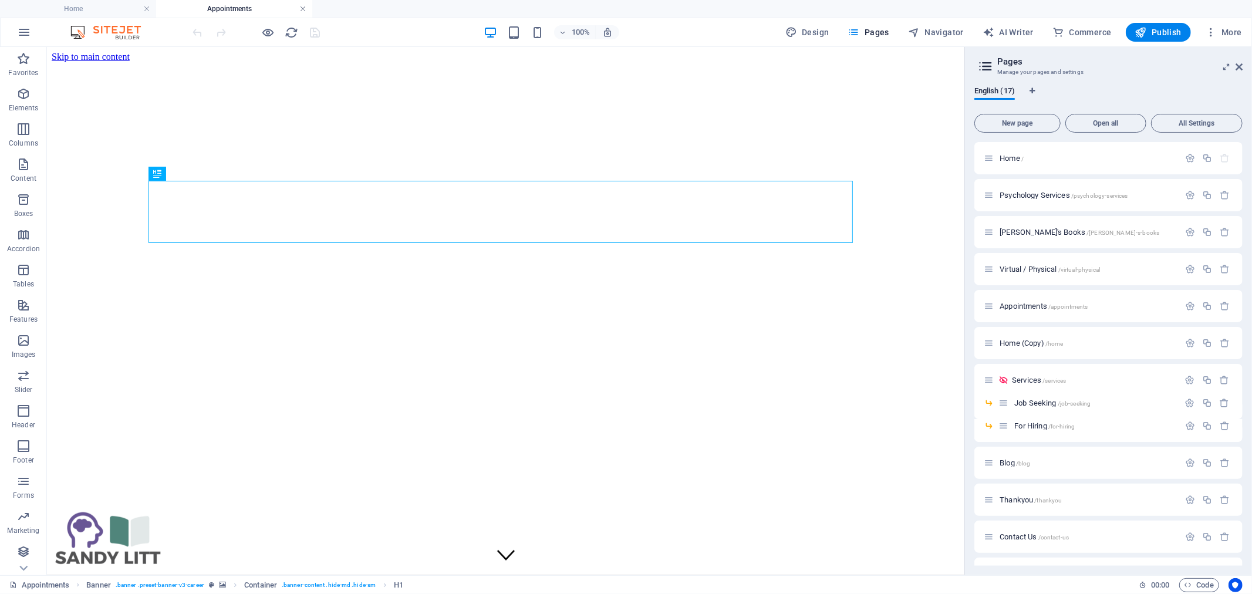
click at [306, 9] on link at bounding box center [302, 9] width 7 height 11
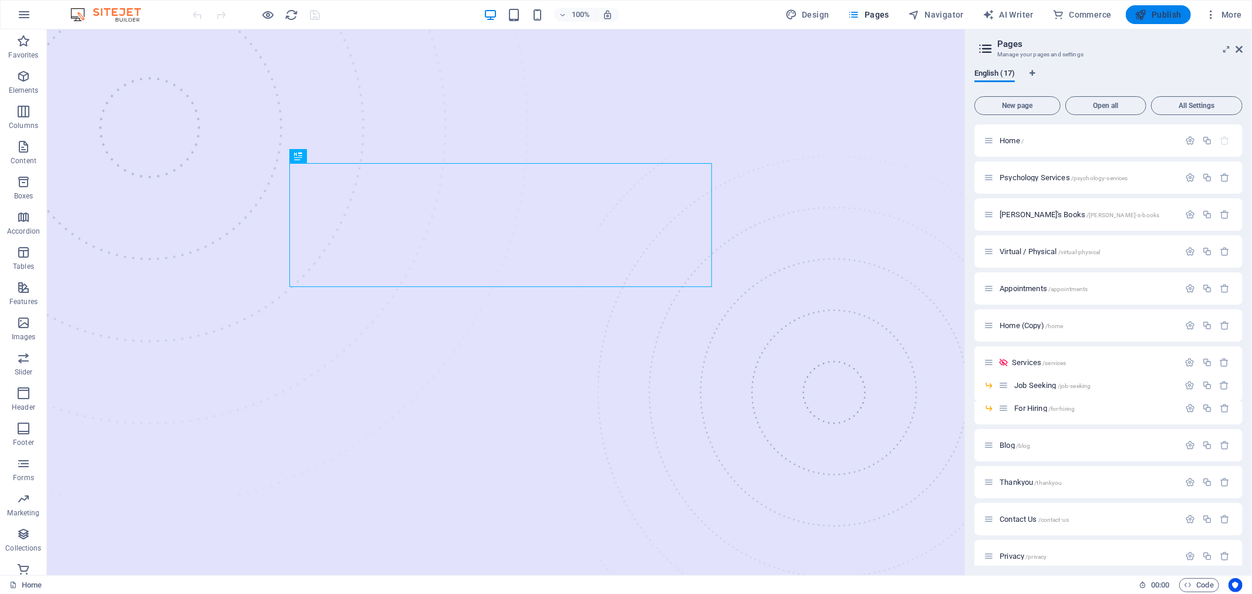
click at [1133, 8] on button "Publish" at bounding box center [1157, 14] width 65 height 19
